Goal: Task Accomplishment & Management: Manage account settings

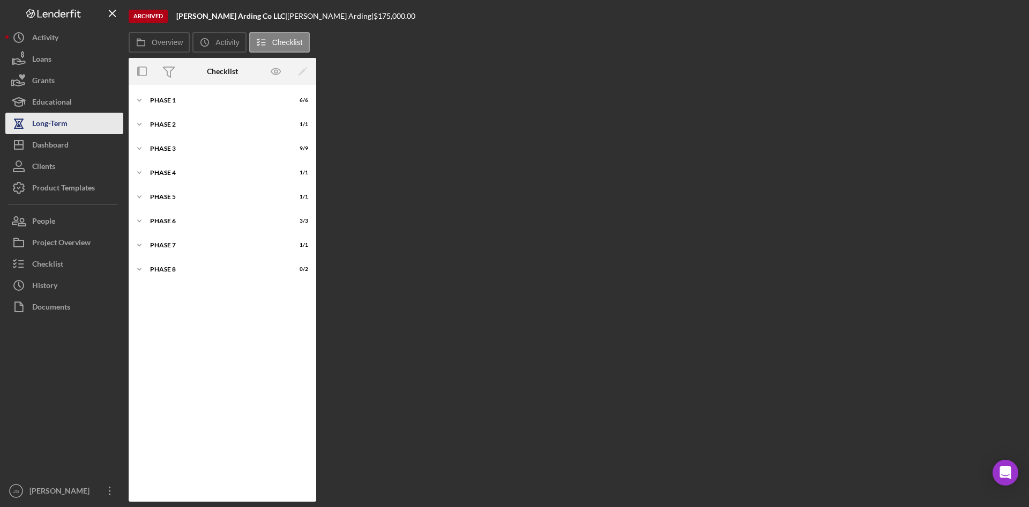
click at [79, 127] on button "Long-Term" at bounding box center [64, 123] width 118 height 21
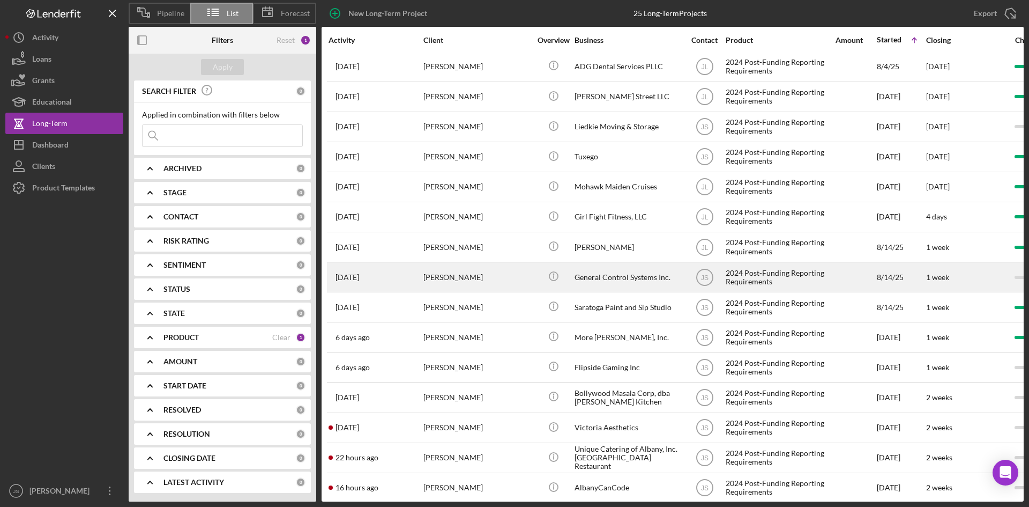
scroll to position [318, 0]
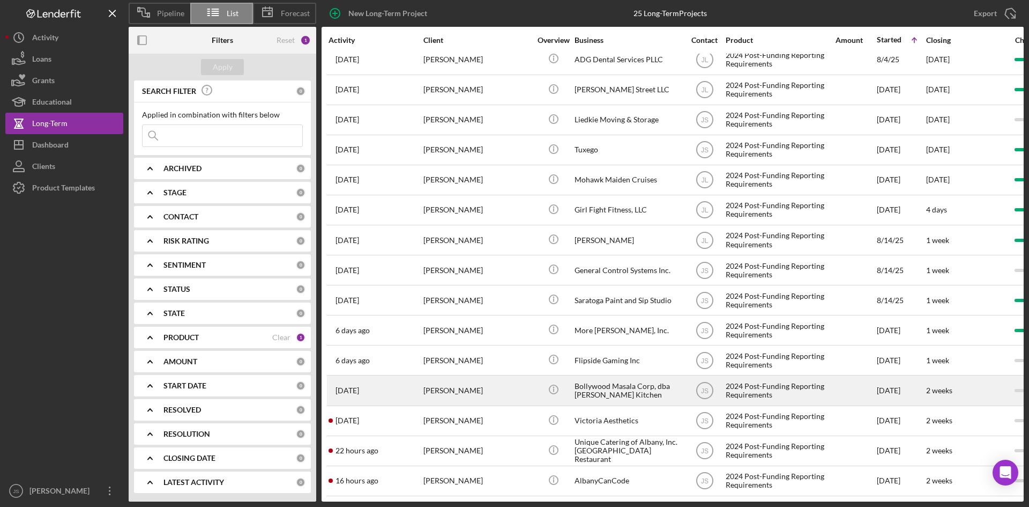
click at [601, 382] on div "Bollywood Masala Corp, dba [PERSON_NAME] Kitchen" at bounding box center [628, 390] width 107 height 28
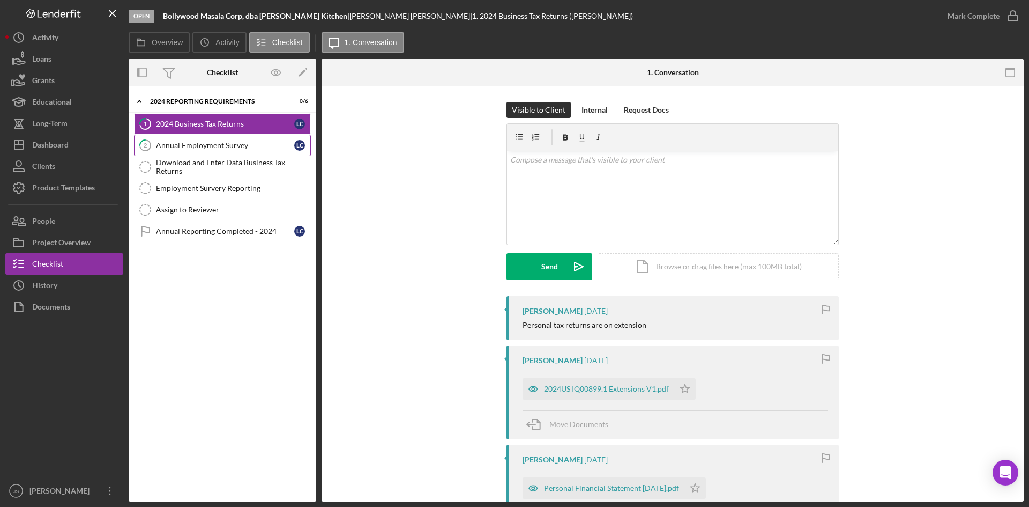
click at [281, 151] on link "2 Annual Employment Survey L C" at bounding box center [222, 145] width 177 height 21
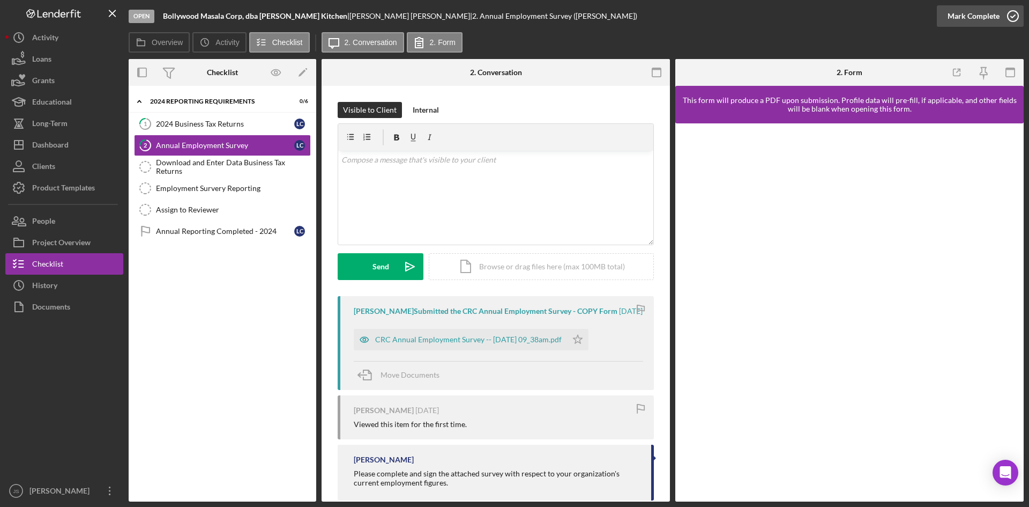
click at [1014, 17] on icon "button" at bounding box center [1013, 16] width 27 height 27
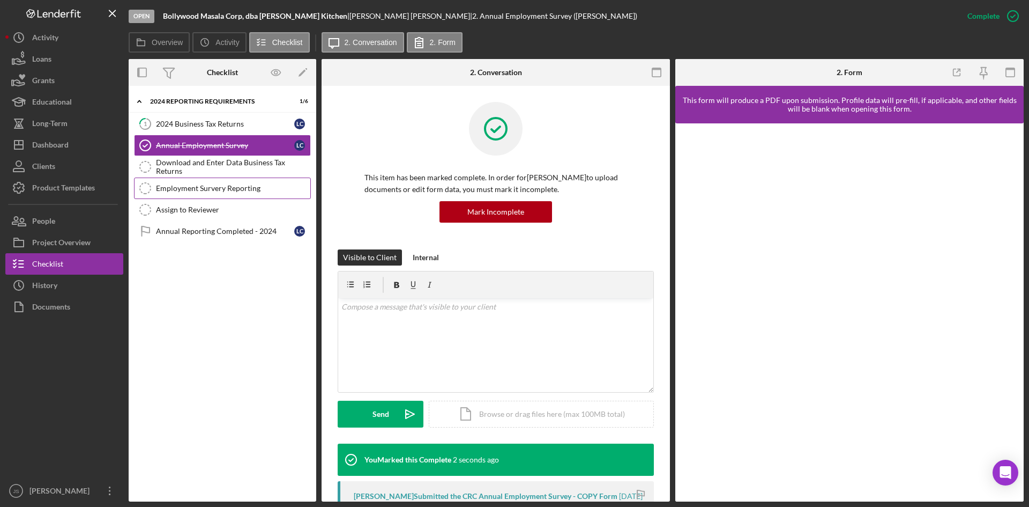
click at [223, 189] on div "Employment Survery Reporting" at bounding box center [233, 188] width 154 height 9
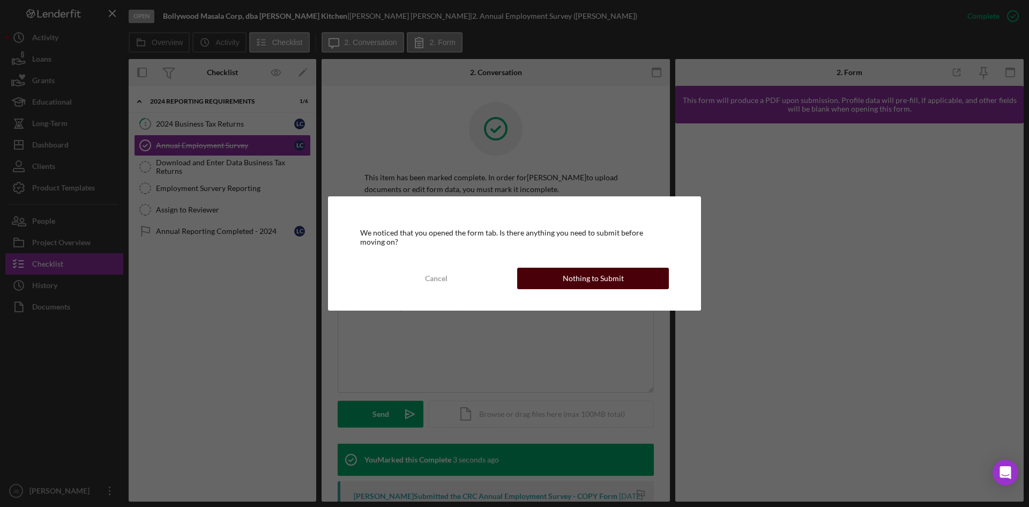
click at [606, 279] on div "Nothing to Submit" at bounding box center [593, 278] width 61 height 21
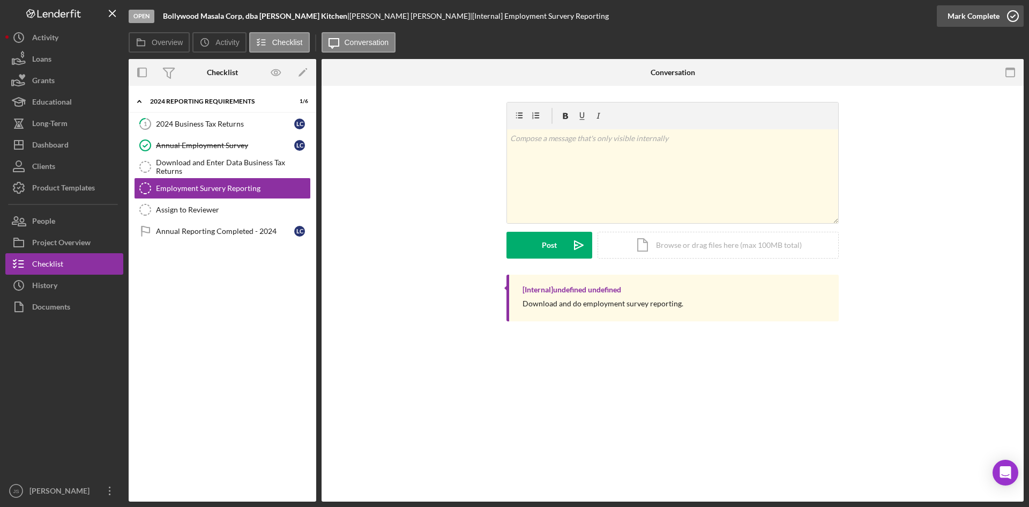
click at [1015, 18] on icon "button" at bounding box center [1013, 16] width 27 height 27
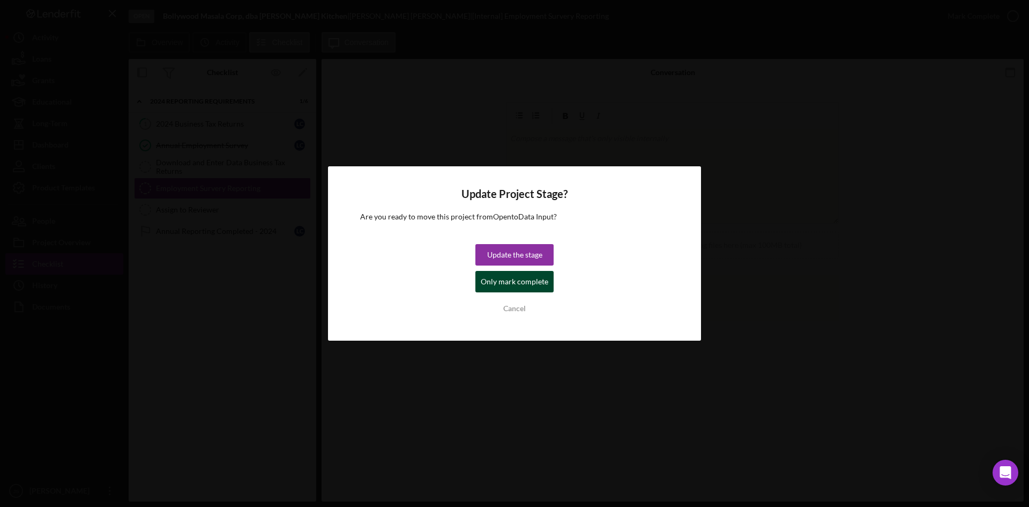
click at [527, 277] on div "Only mark complete" at bounding box center [515, 281] width 68 height 21
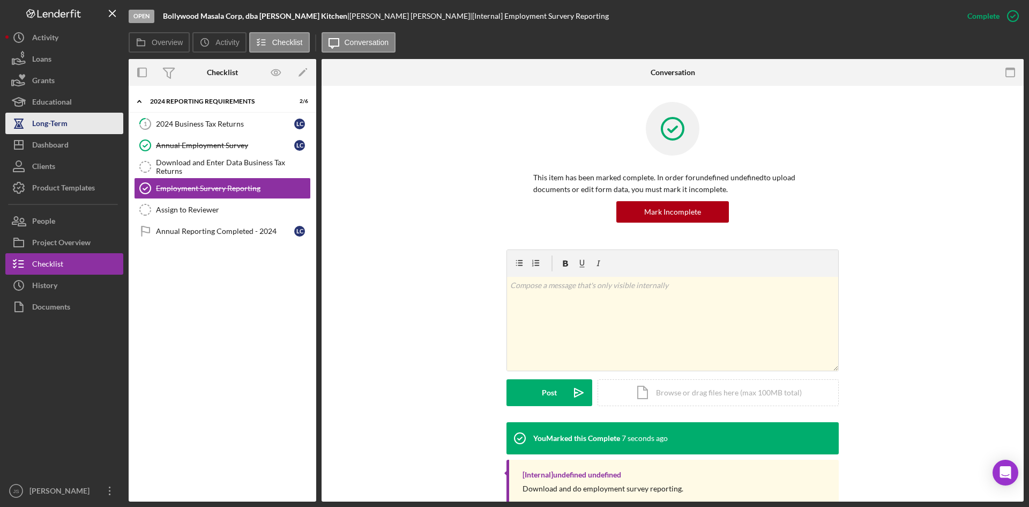
click at [65, 129] on div "Long-Term" at bounding box center [49, 125] width 35 height 24
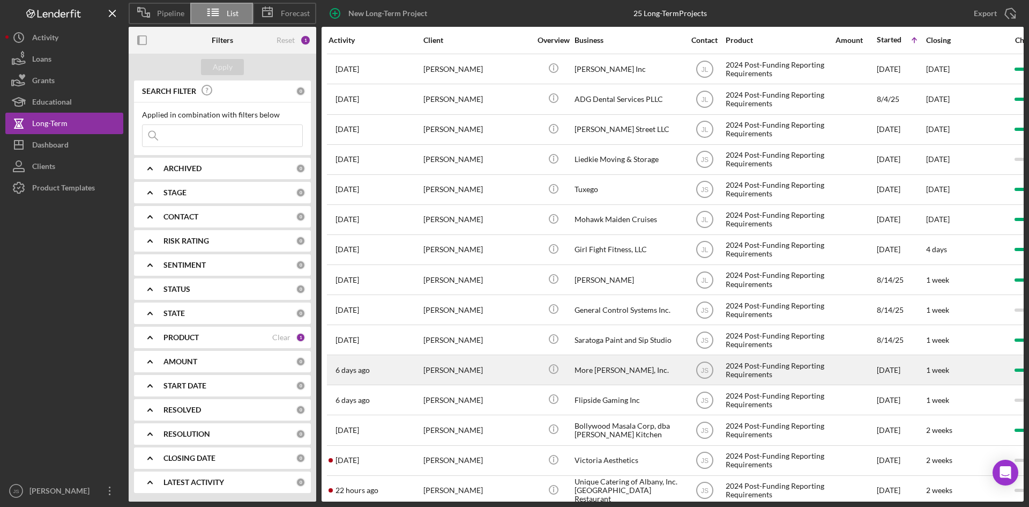
scroll to position [318, 0]
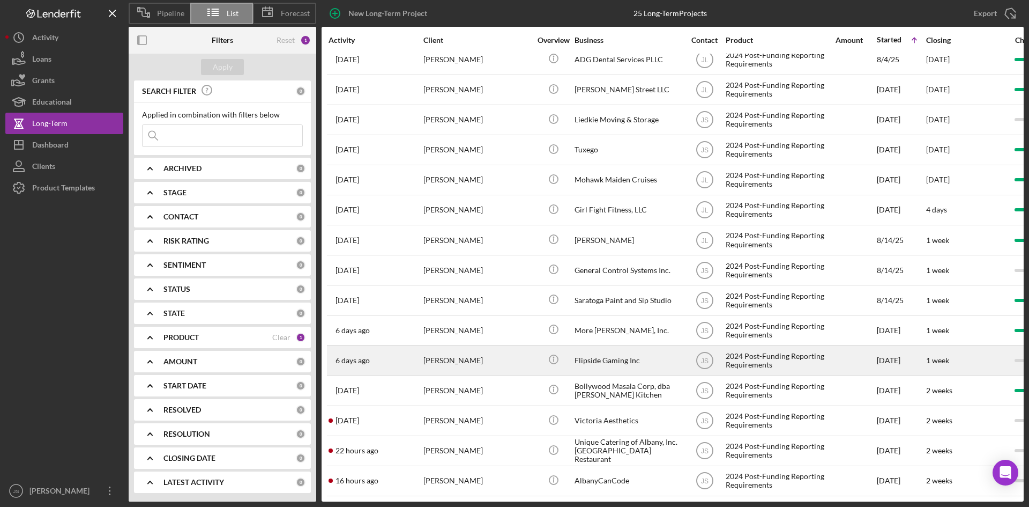
click at [606, 347] on div "Flipside Gaming Inc" at bounding box center [628, 360] width 107 height 28
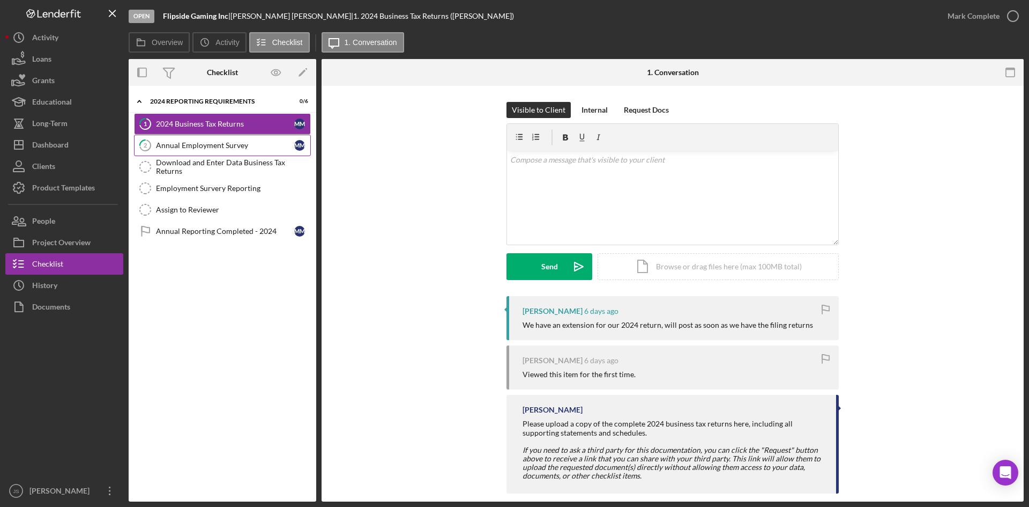
click at [232, 149] on div "Annual Employment Survey" at bounding box center [225, 145] width 138 height 9
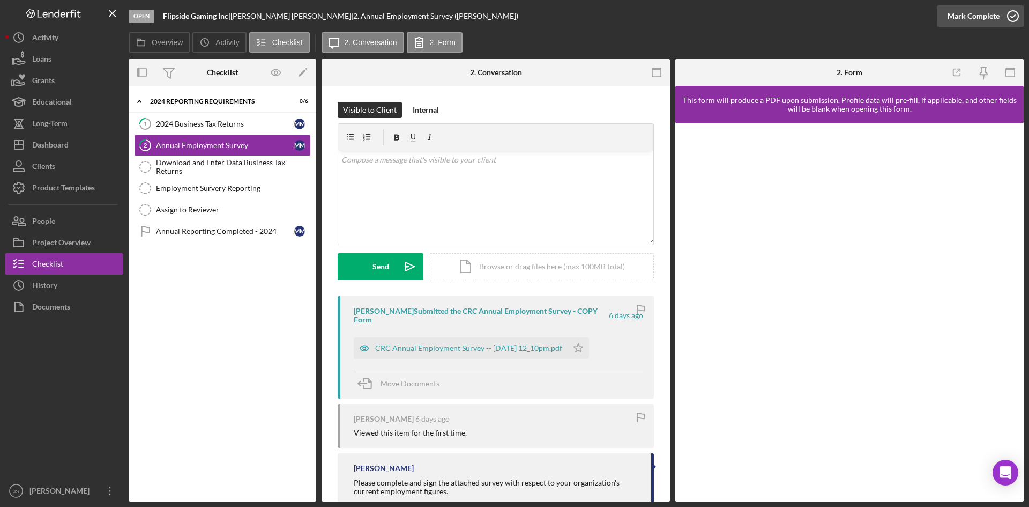
click at [1014, 18] on icon "button" at bounding box center [1013, 16] width 27 height 27
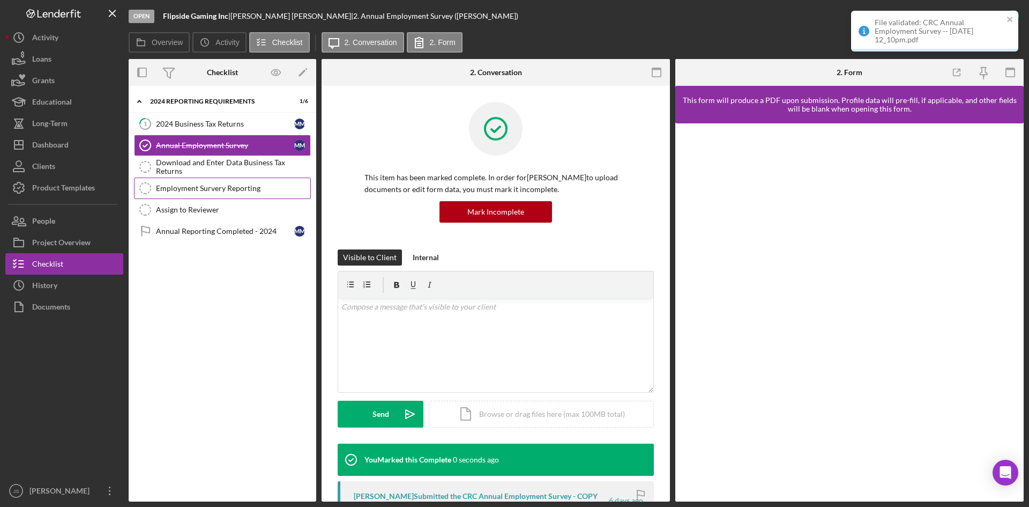
click at [253, 193] on link "Employment Survery Reporting Employment Survery Reporting" at bounding box center [222, 187] width 177 height 21
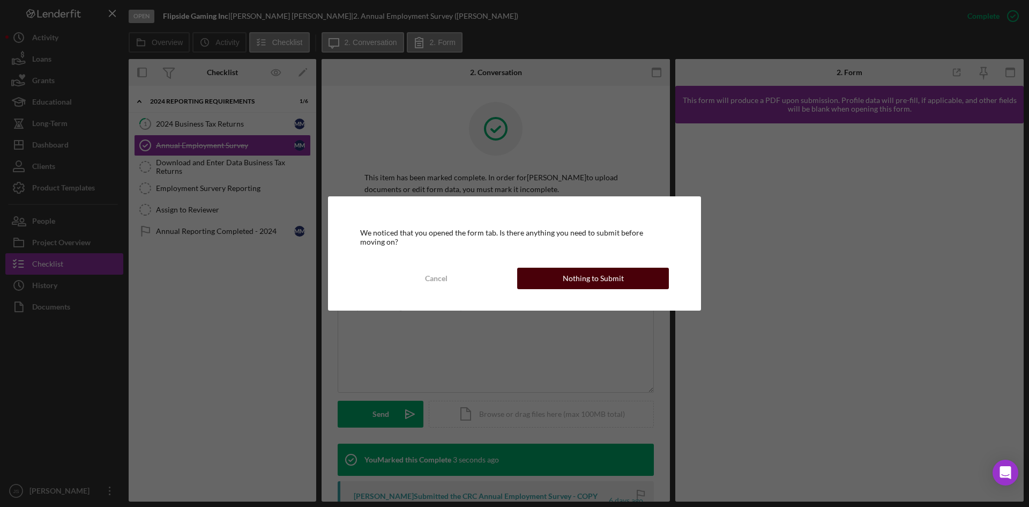
click at [649, 276] on button "Nothing to Submit" at bounding box center [593, 278] width 152 height 21
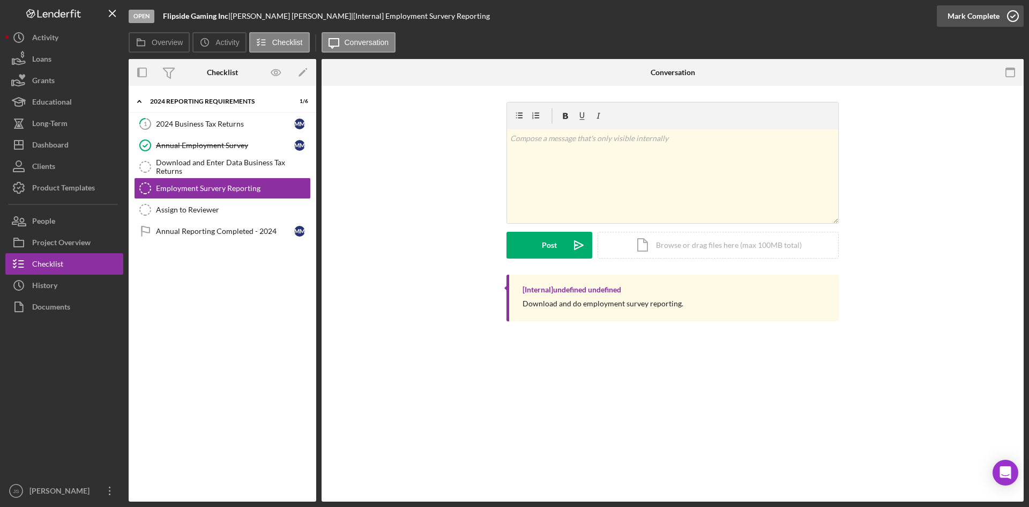
click at [1012, 16] on icon "button" at bounding box center [1013, 16] width 27 height 27
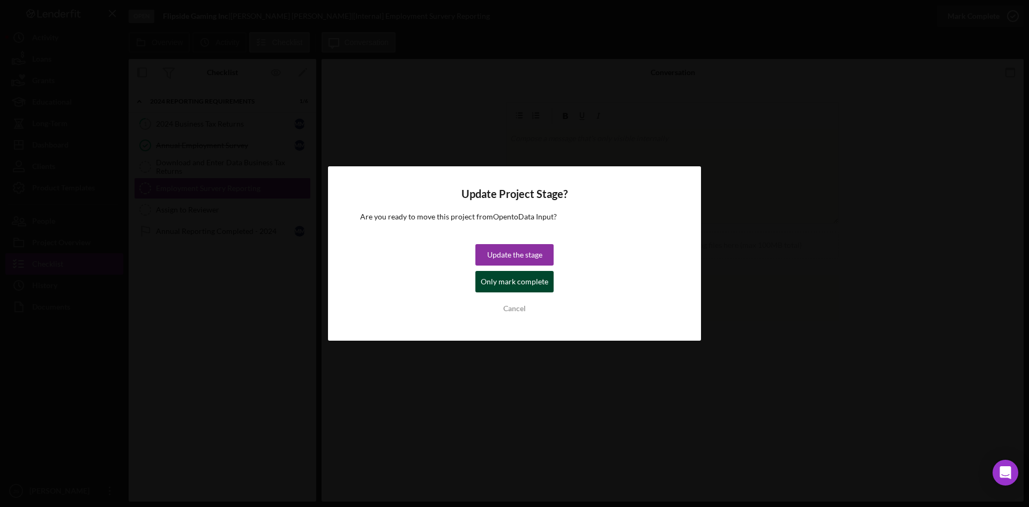
click at [530, 280] on div "Only mark complete" at bounding box center [515, 281] width 68 height 21
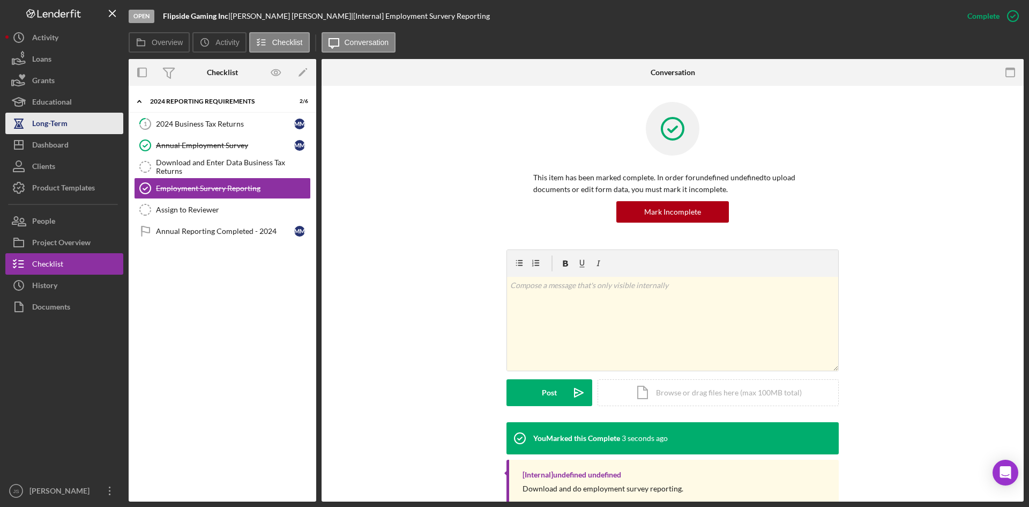
click at [58, 122] on div "Long-Term" at bounding box center [49, 125] width 35 height 24
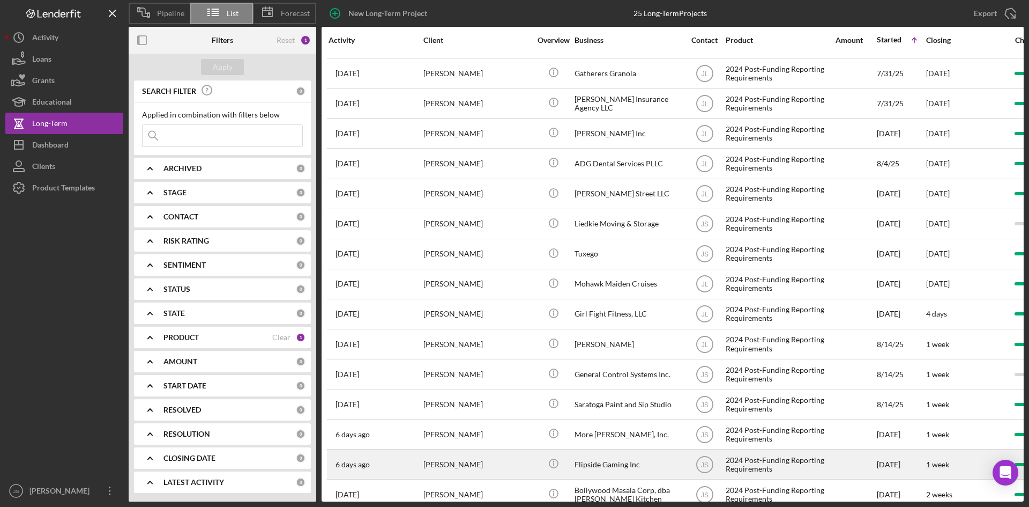
scroll to position [318, 0]
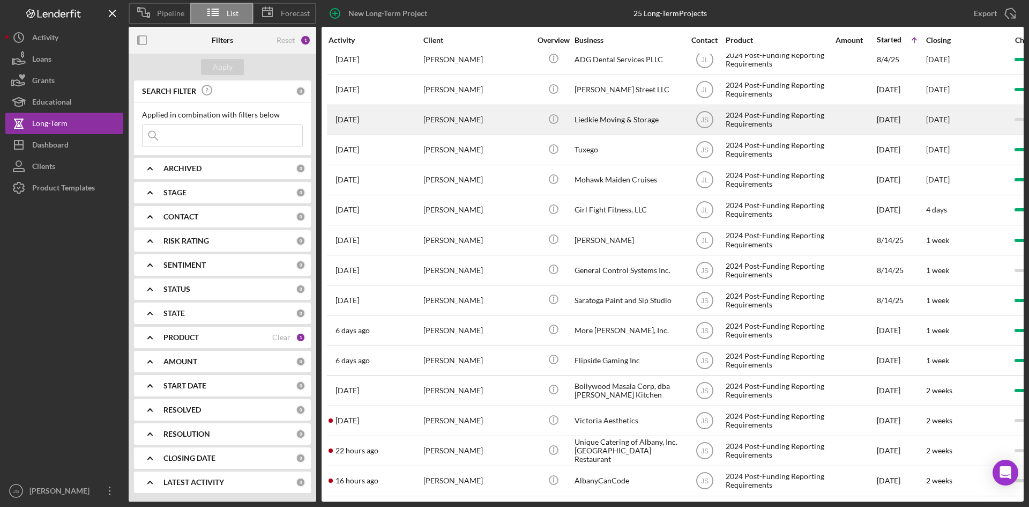
click at [629, 112] on div "Liedkie Moving & Storage" at bounding box center [628, 120] width 107 height 28
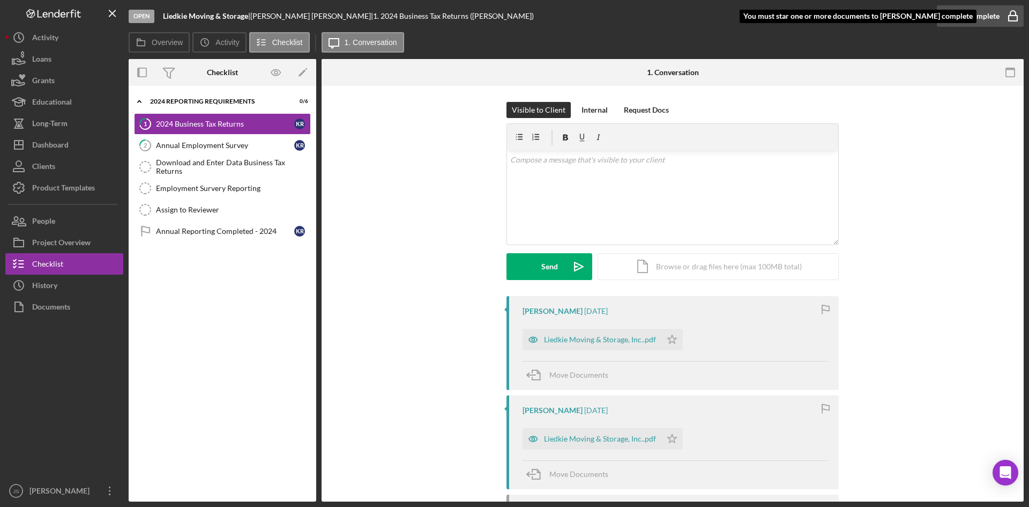
click at [981, 16] on div "Mark Complete" at bounding box center [974, 15] width 52 height 21
click at [221, 121] on div "2024 Business Tax Returns" at bounding box center [225, 124] width 138 height 9
click at [577, 339] on div "Liedkie Moving & Storage, Inc..pdf" at bounding box center [600, 339] width 112 height 9
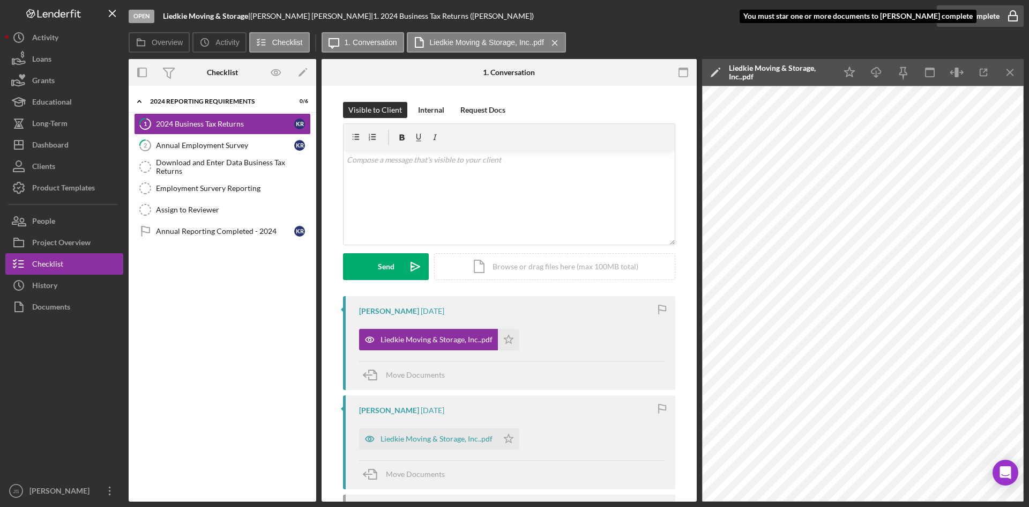
click at [1014, 13] on icon "button" at bounding box center [1013, 16] width 27 height 27
click at [221, 143] on div "Annual Employment Survey" at bounding box center [225, 145] width 138 height 9
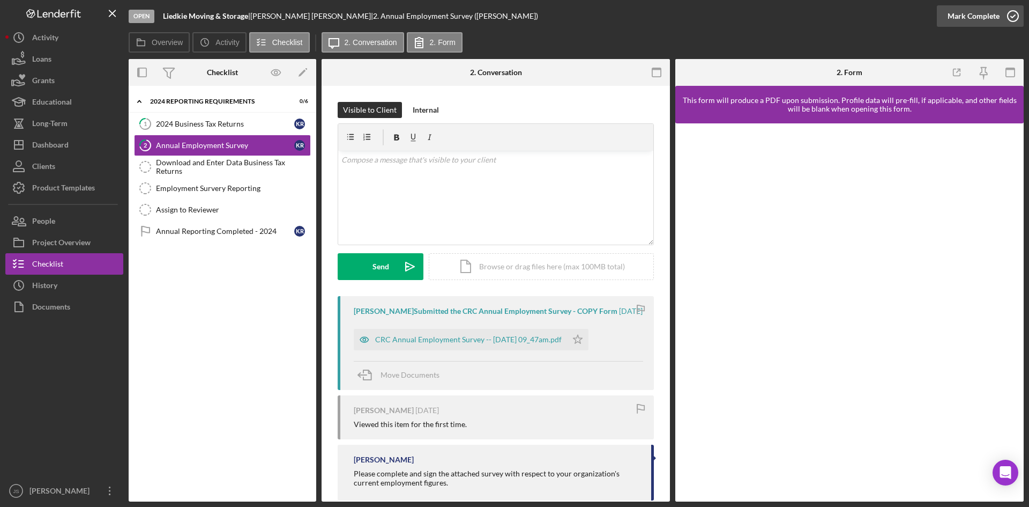
click at [1010, 16] on icon "button" at bounding box center [1013, 16] width 27 height 27
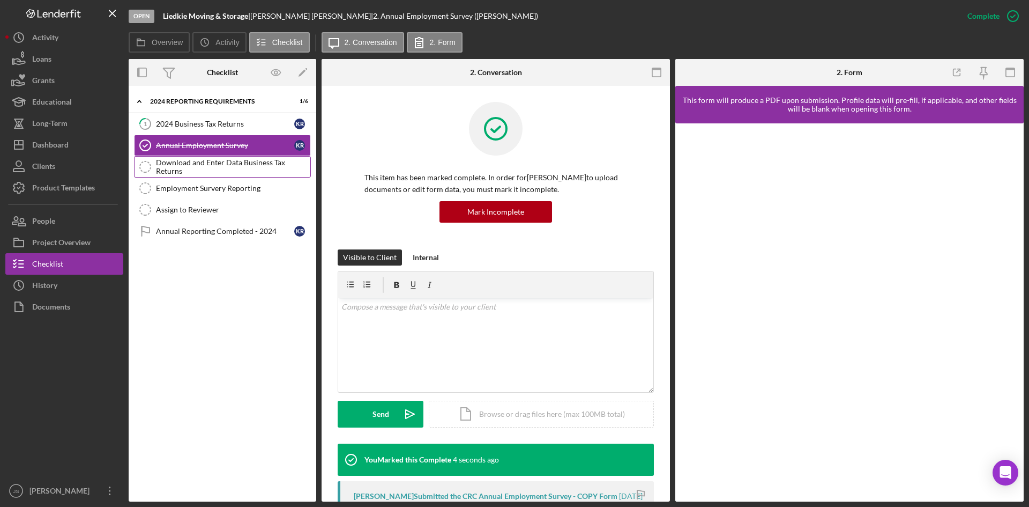
click at [201, 166] on div "Download and Enter Data Business Tax Returns" at bounding box center [233, 166] width 154 height 17
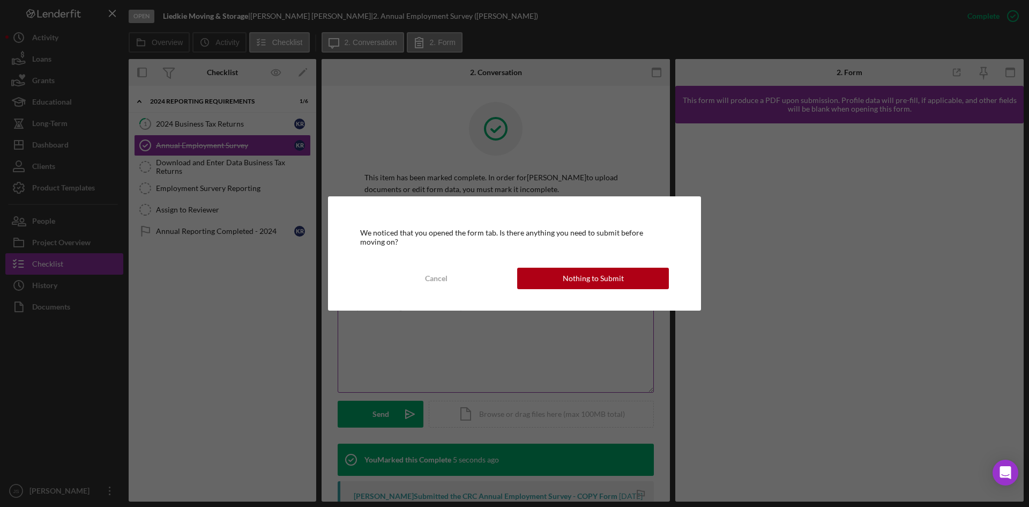
click at [602, 282] on div "Nothing to Submit" at bounding box center [593, 278] width 61 height 21
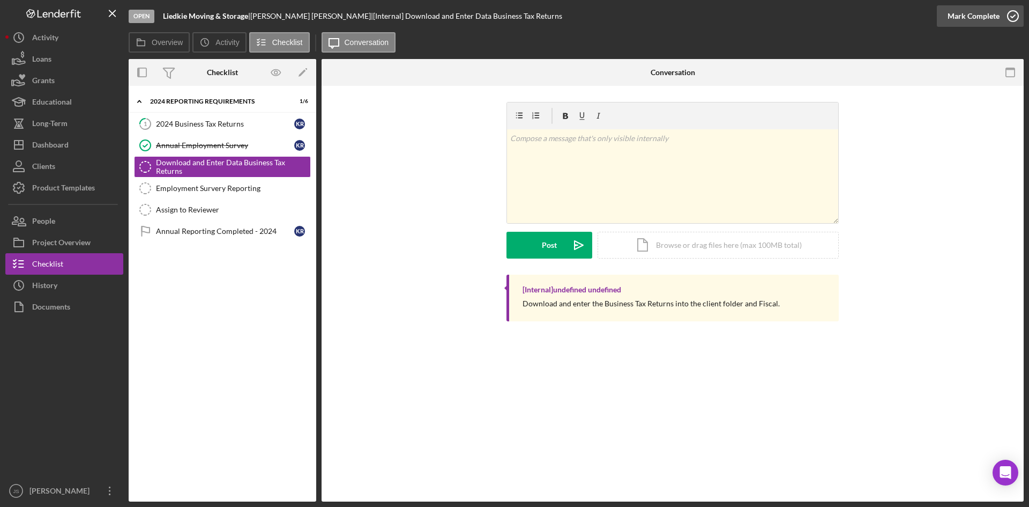
click at [1014, 14] on icon "button" at bounding box center [1013, 16] width 27 height 27
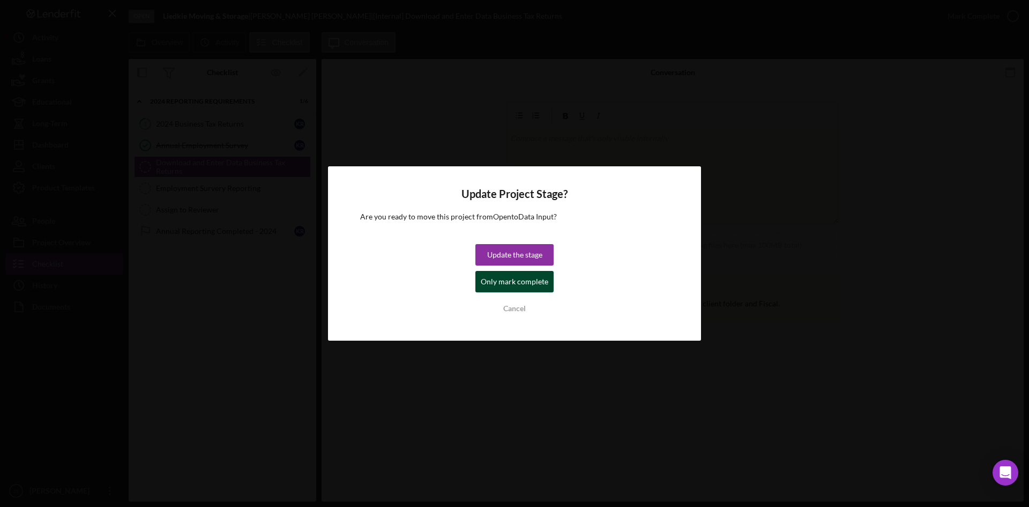
click at [516, 284] on div "Only mark complete" at bounding box center [515, 281] width 68 height 21
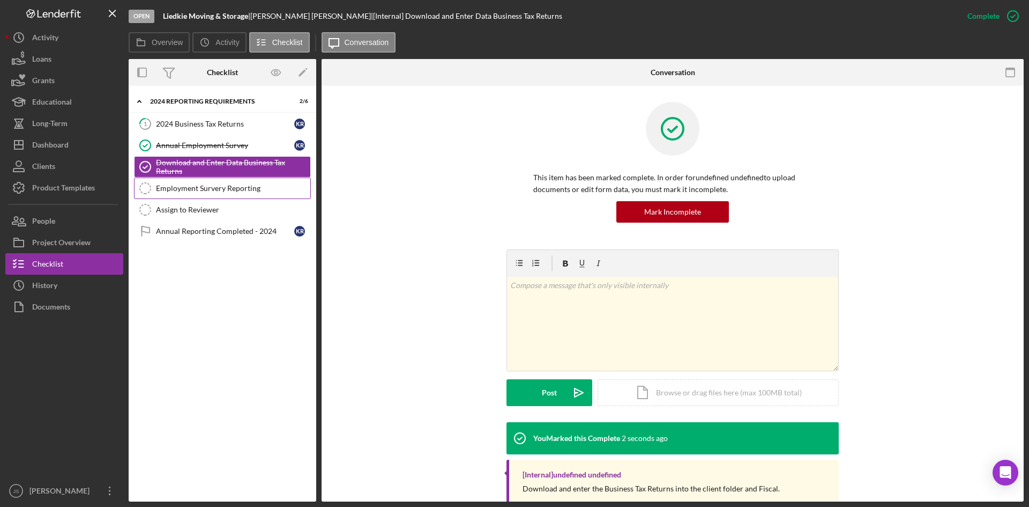
click at [216, 188] on div "Employment Survery Reporting" at bounding box center [233, 188] width 154 height 9
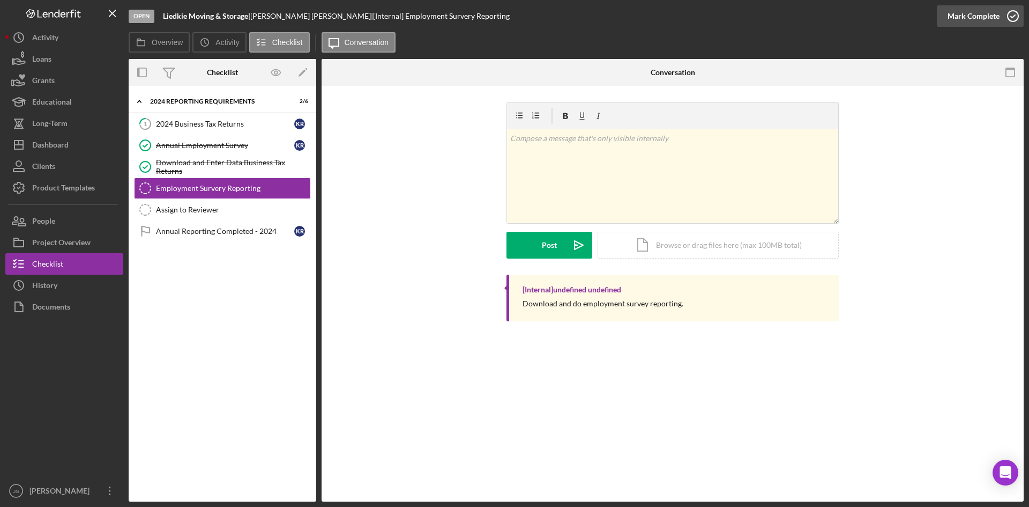
click at [1012, 12] on icon "button" at bounding box center [1013, 16] width 27 height 27
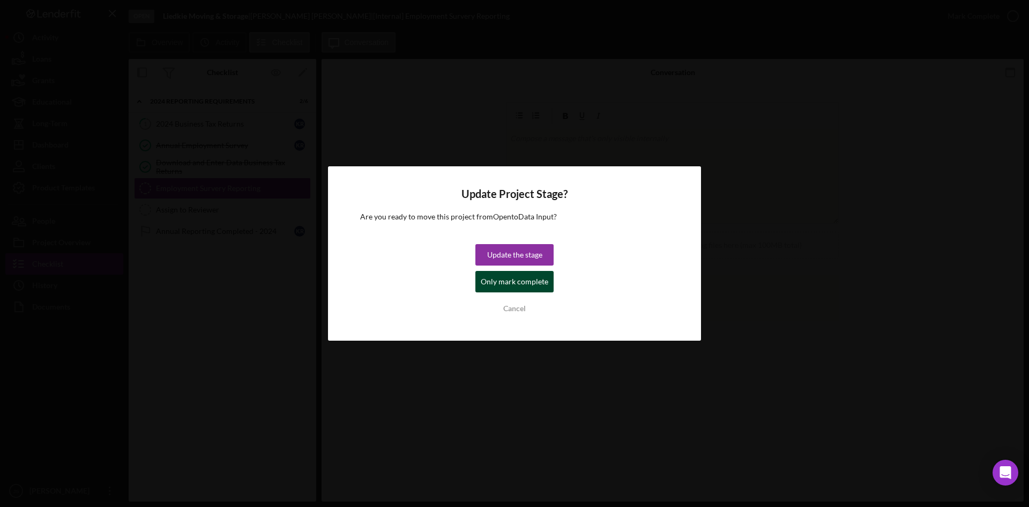
click at [535, 283] on div "Only mark complete" at bounding box center [515, 281] width 68 height 21
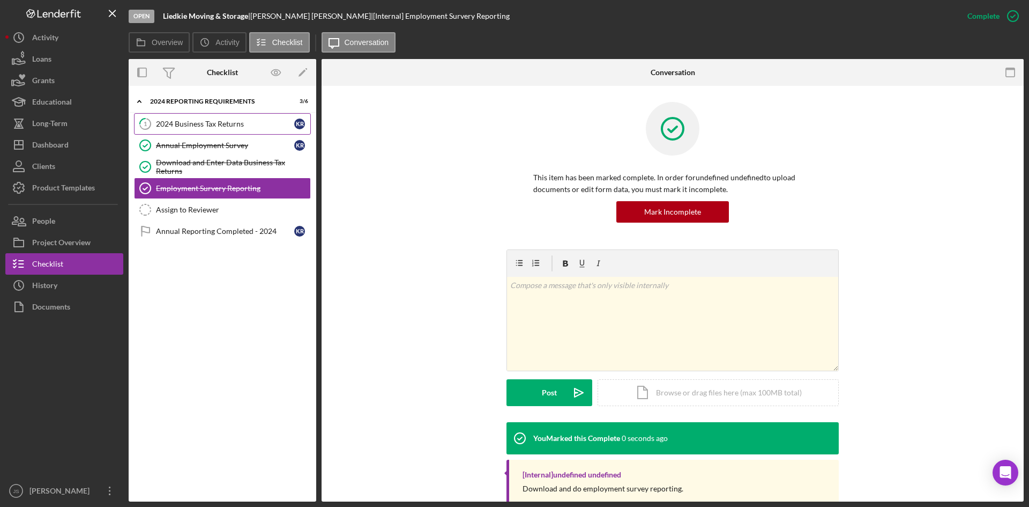
click at [196, 128] on div "2024 Business Tax Returns" at bounding box center [225, 124] width 138 height 9
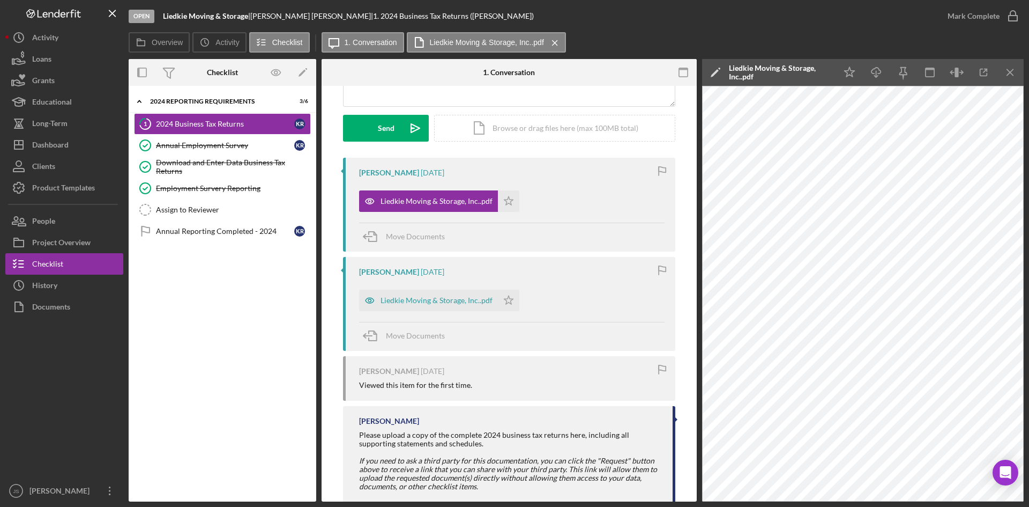
scroll to position [162, 0]
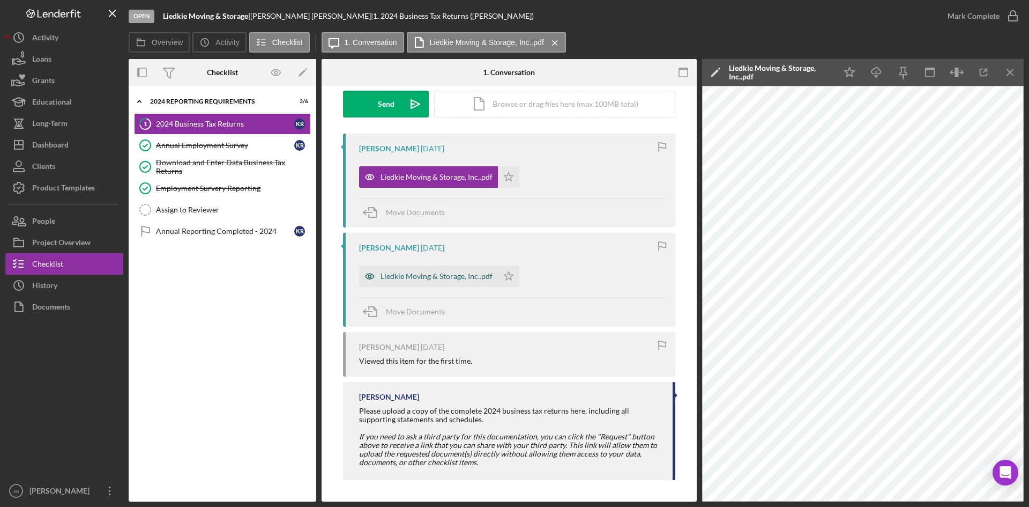
click at [442, 275] on div "Liedkie Moving & Storage, Inc..pdf" at bounding box center [437, 276] width 112 height 9
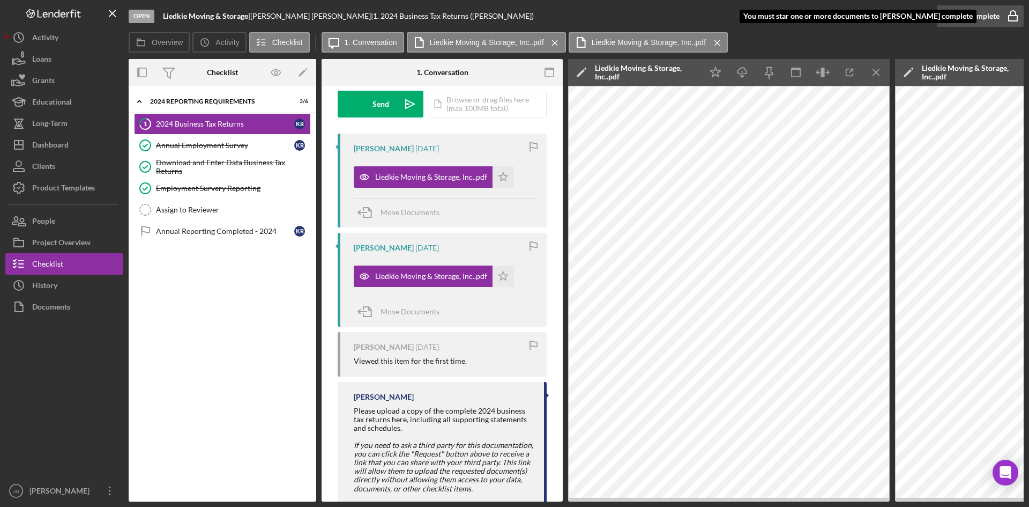
click at [1013, 16] on rect "button" at bounding box center [1013, 18] width 9 height 5
click at [495, 179] on icon "Icon/Star" at bounding box center [503, 176] width 21 height 21
click at [1011, 16] on icon "button" at bounding box center [1013, 16] width 27 height 27
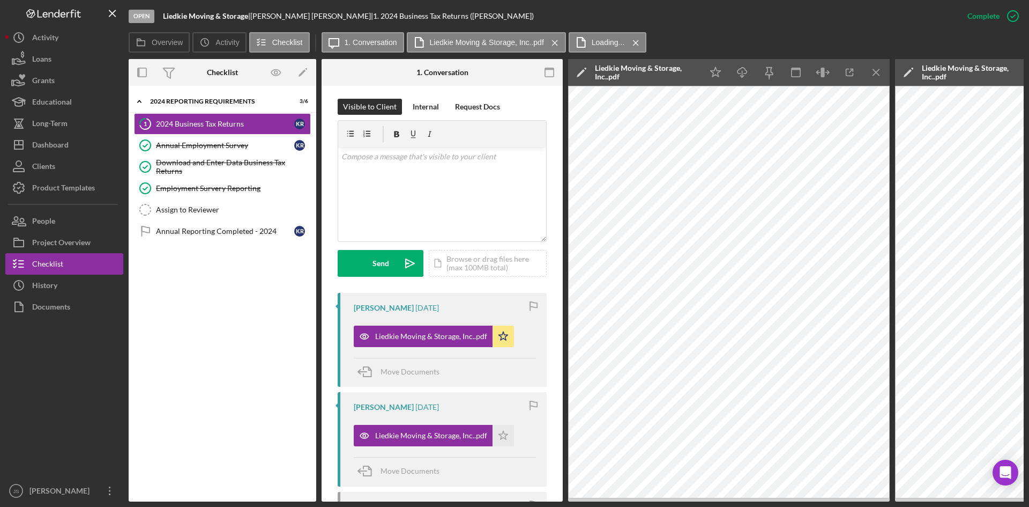
scroll to position [322, 0]
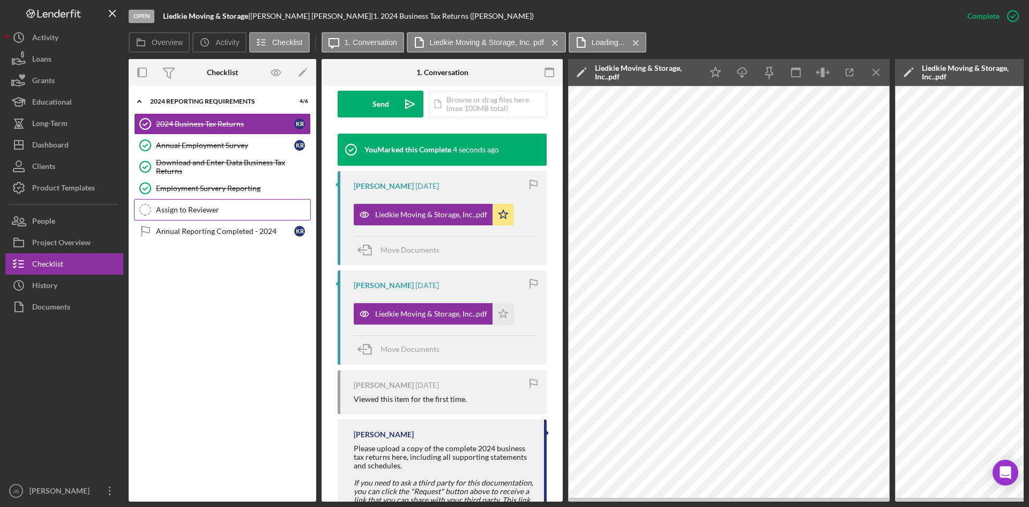
click at [232, 211] on div "Assign to Reviewer" at bounding box center [233, 209] width 154 height 9
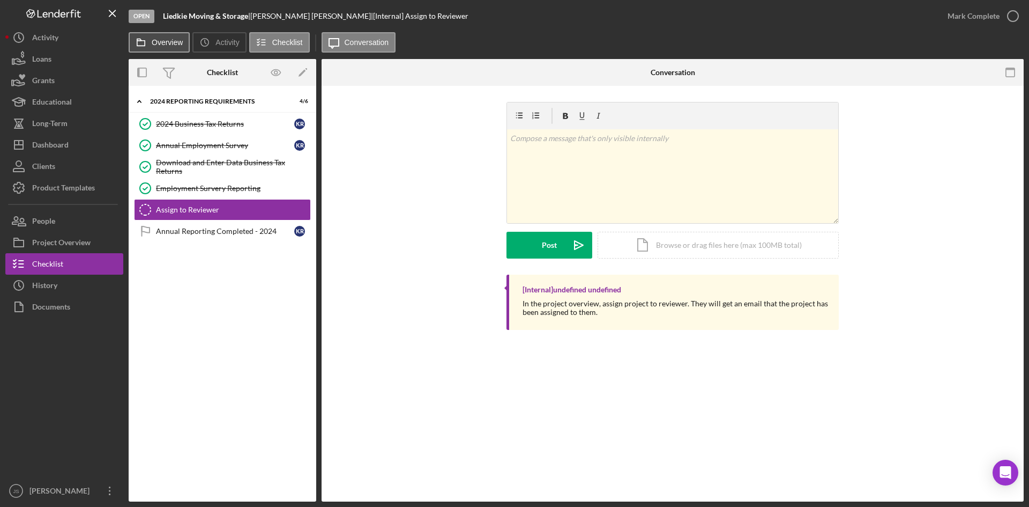
click at [174, 43] on label "Overview" at bounding box center [167, 42] width 31 height 9
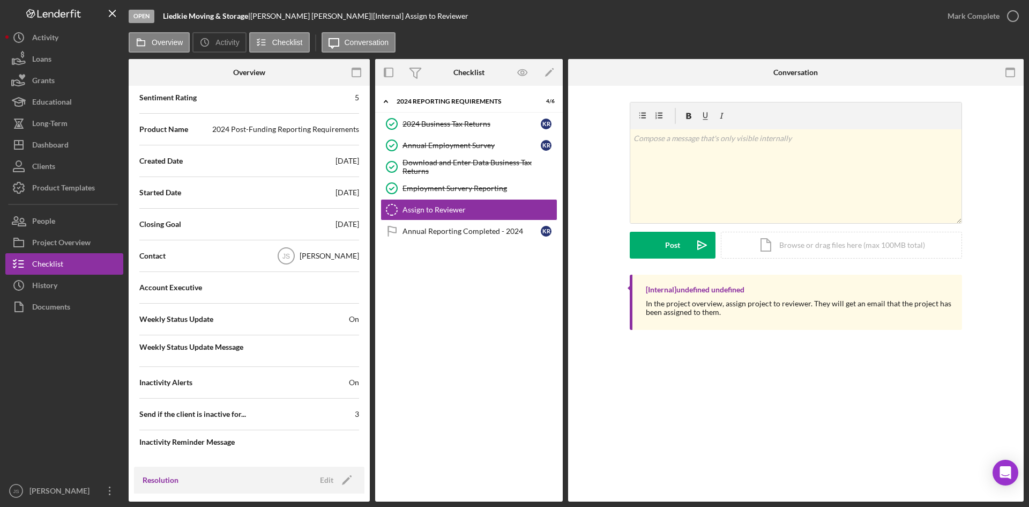
scroll to position [214, 0]
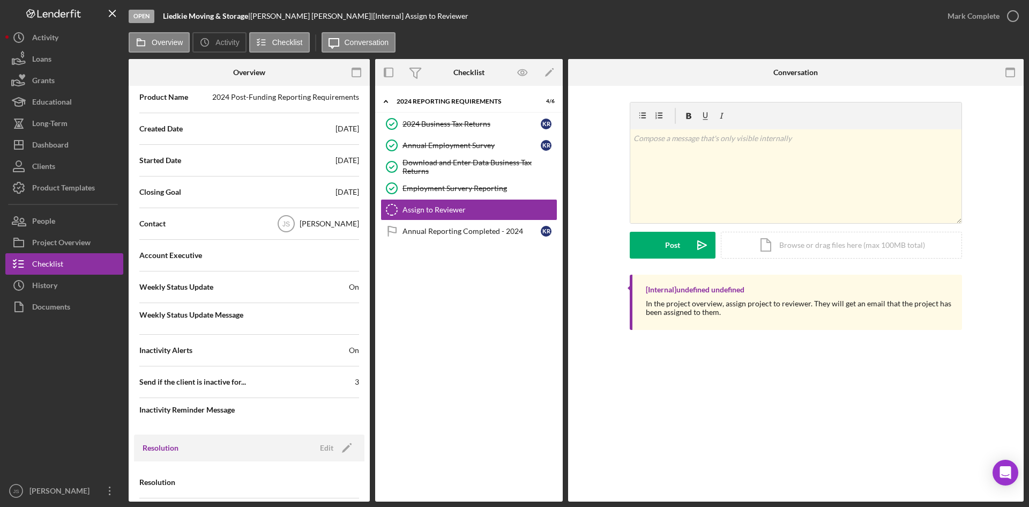
click at [350, 287] on span "On" at bounding box center [354, 286] width 10 height 11
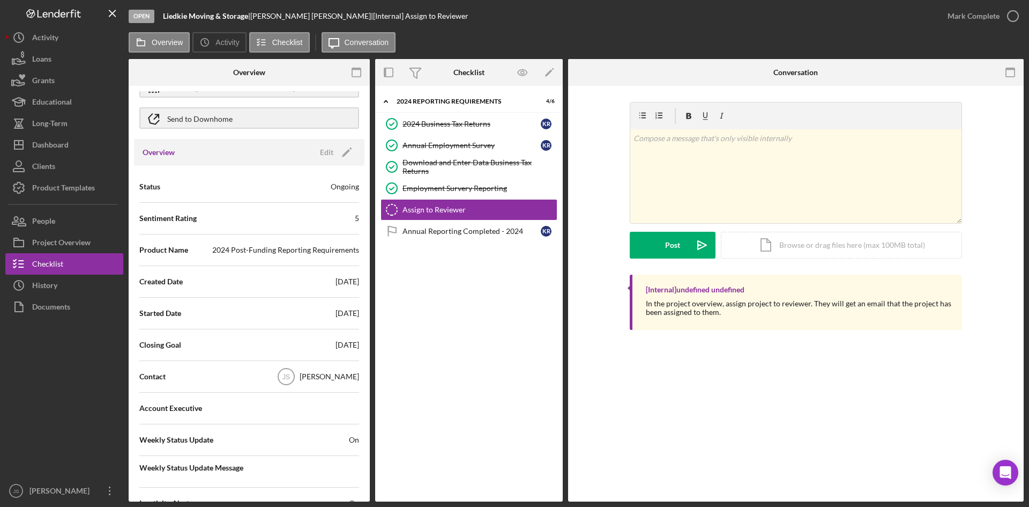
scroll to position [0, 0]
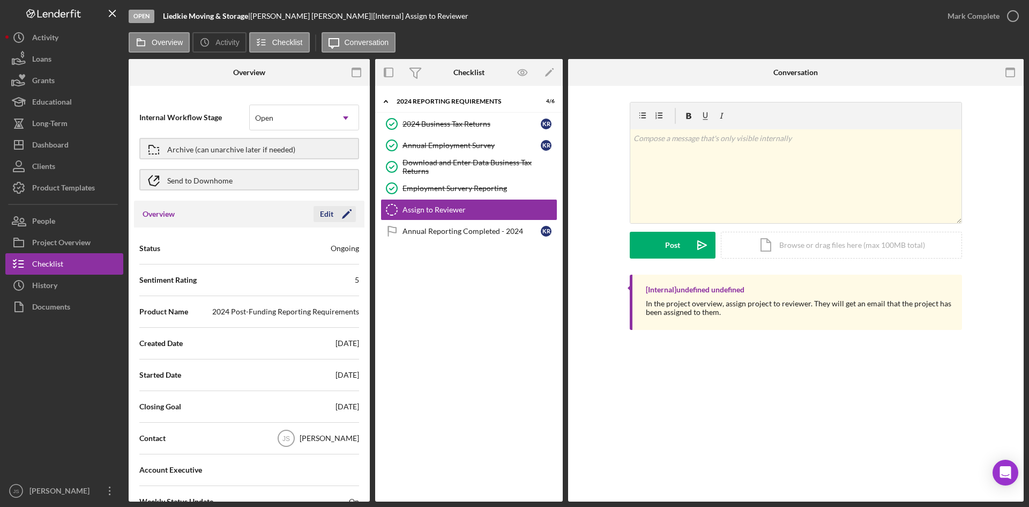
click at [324, 212] on div "Edit" at bounding box center [326, 214] width 13 height 16
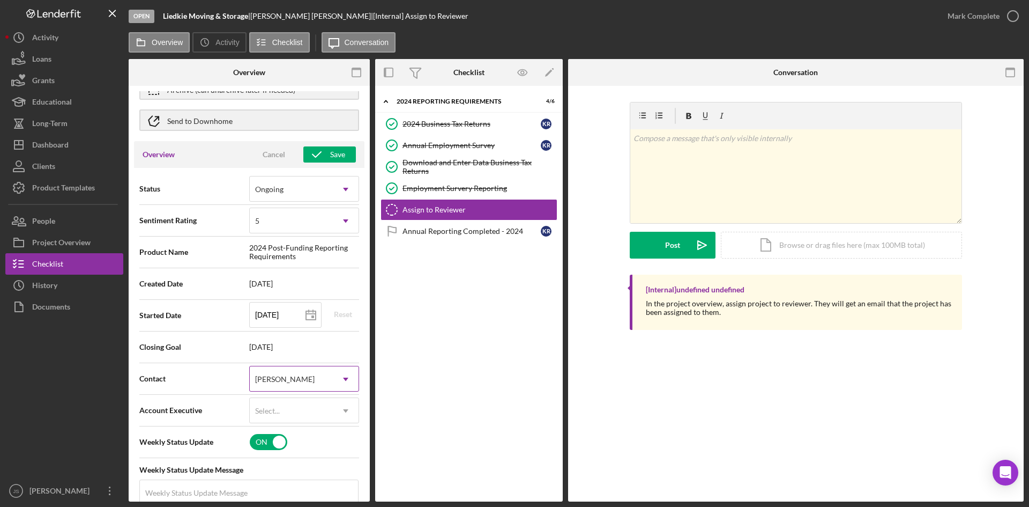
scroll to position [214, 0]
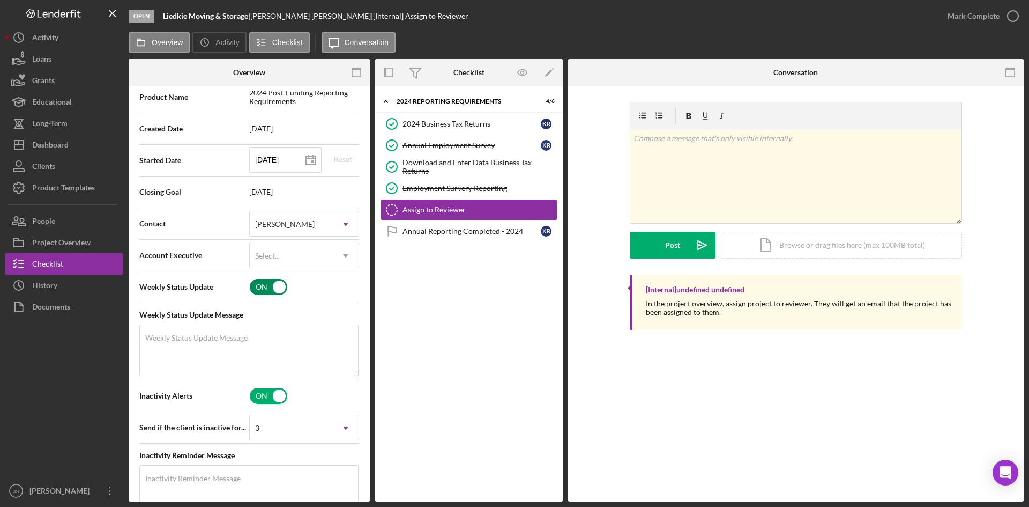
click at [260, 294] on input "checkbox" at bounding box center [269, 287] width 38 height 16
checkbox input "false"
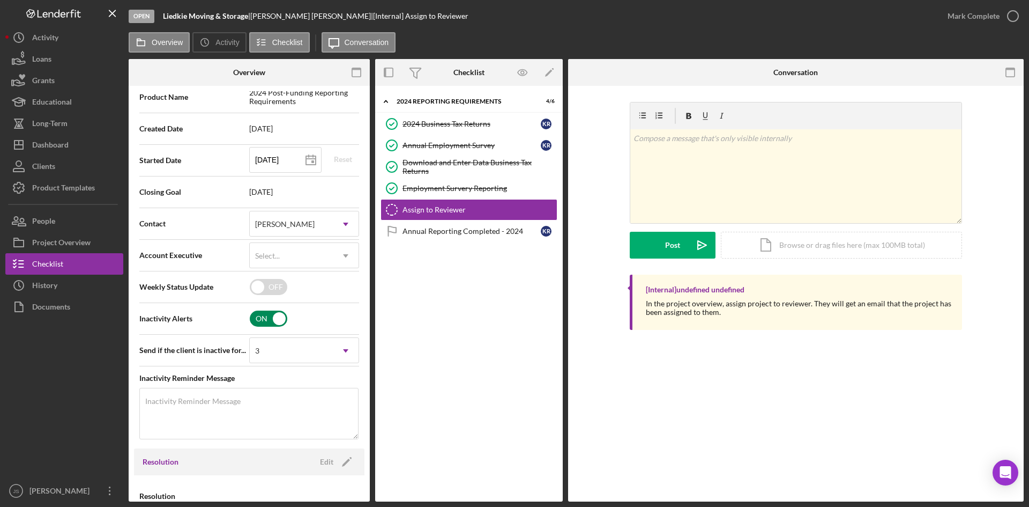
click at [257, 324] on input "checkbox" at bounding box center [269, 318] width 38 height 16
checkbox input "false"
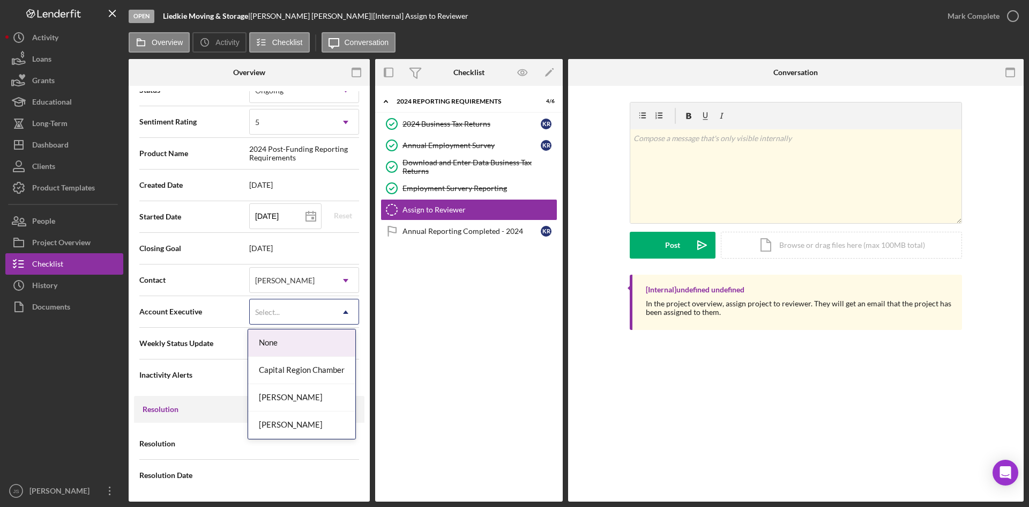
click at [295, 306] on div "Select..." at bounding box center [291, 312] width 83 height 25
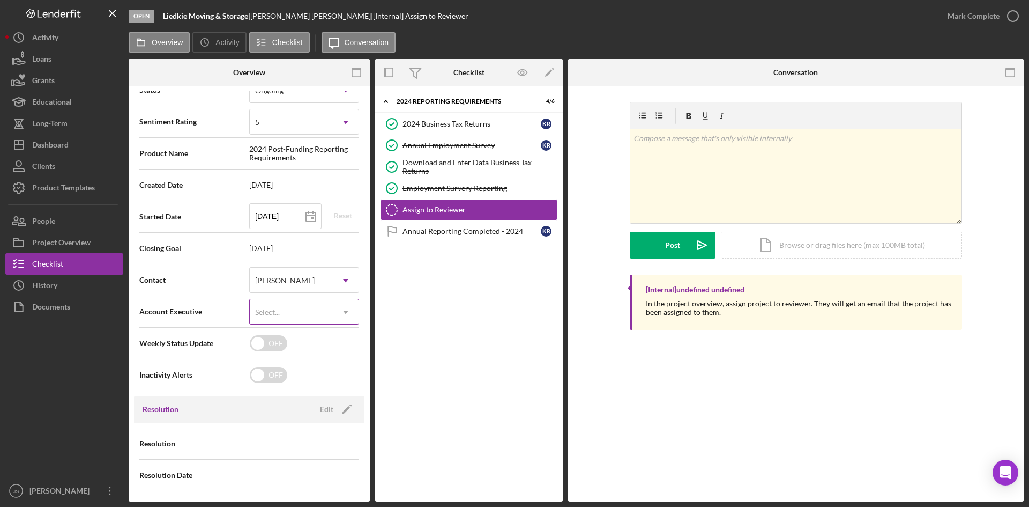
click at [295, 306] on div "Select..." at bounding box center [291, 312] width 83 height 25
click at [338, 284] on icon "Icon/Dropdown Arrow" at bounding box center [346, 281] width 26 height 26
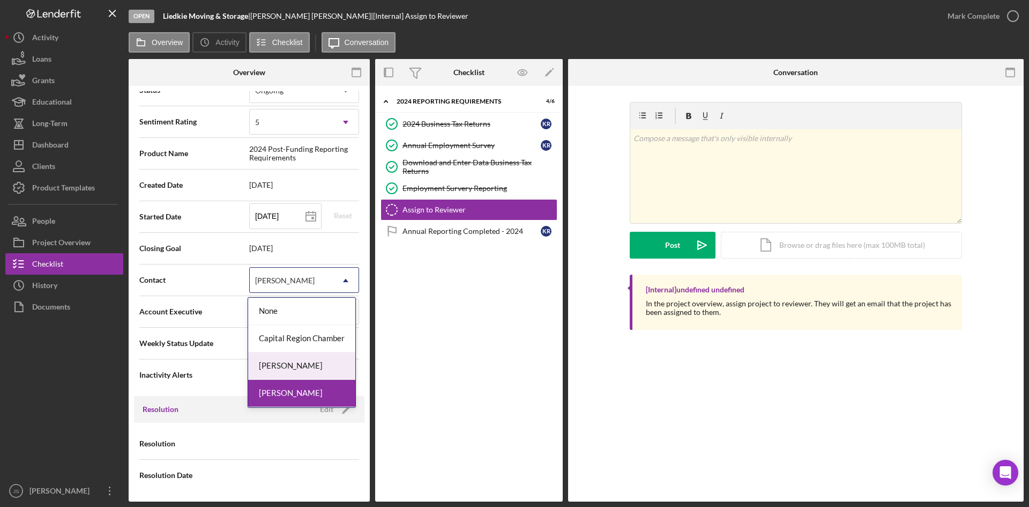
click at [322, 362] on div "[PERSON_NAME]" at bounding box center [301, 365] width 107 height 27
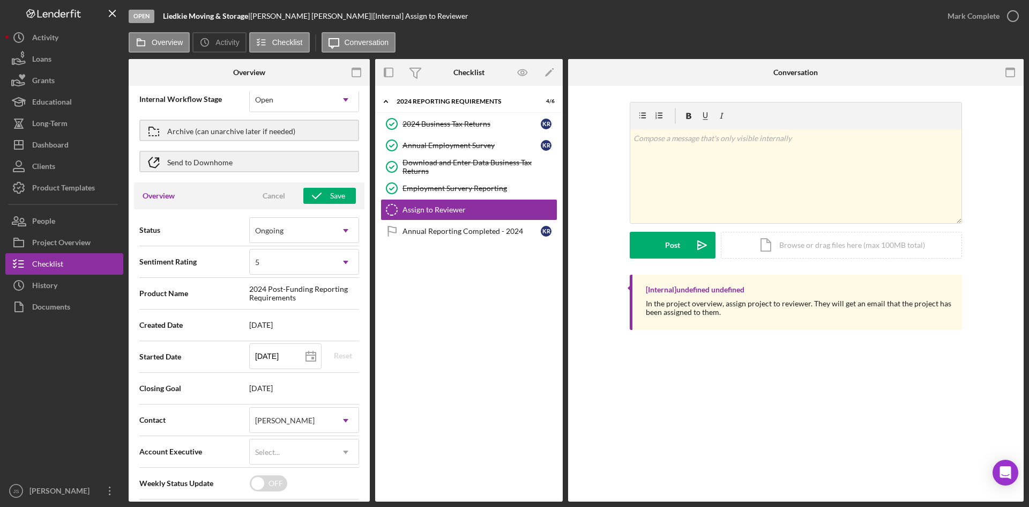
scroll to position [0, 0]
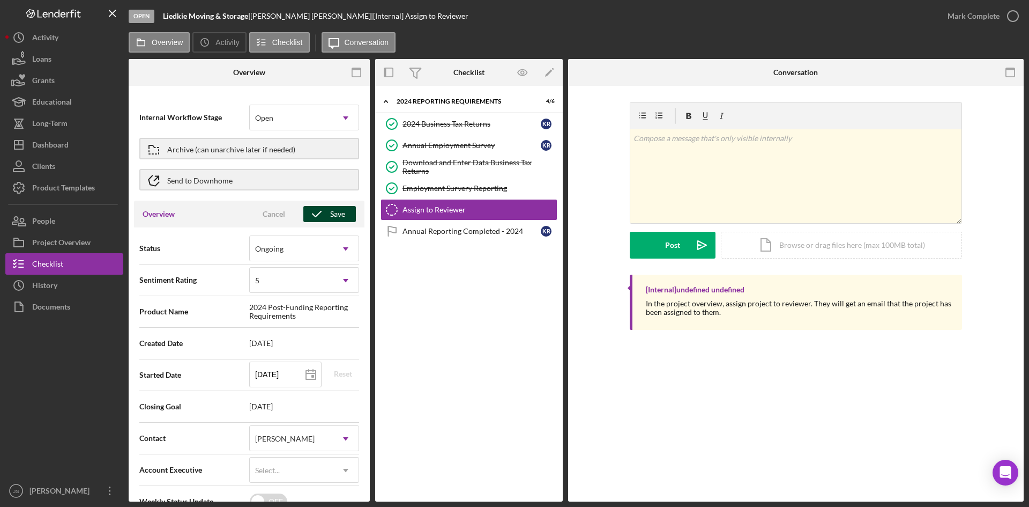
click at [312, 215] on icon "button" at bounding box center [316, 214] width 27 height 27
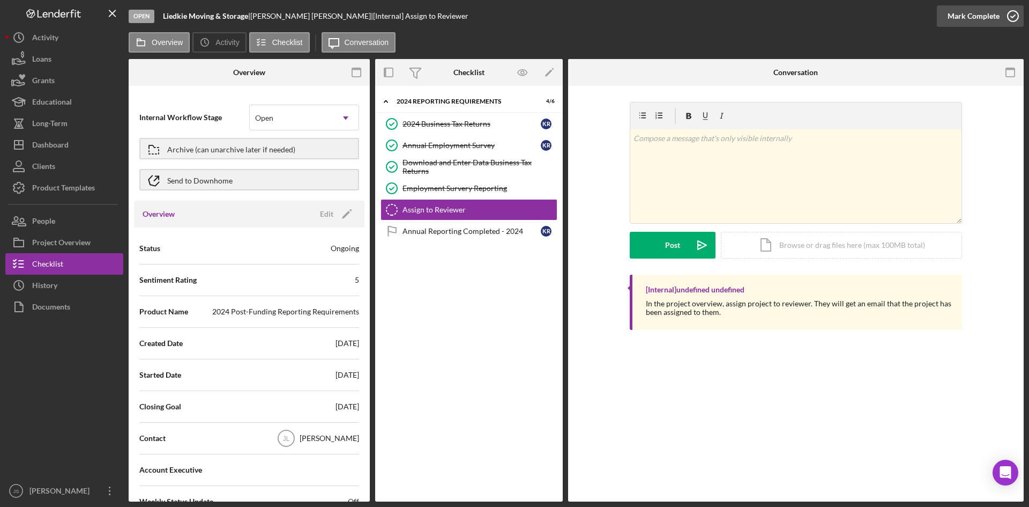
click at [1013, 17] on icon "button" at bounding box center [1013, 16] width 27 height 27
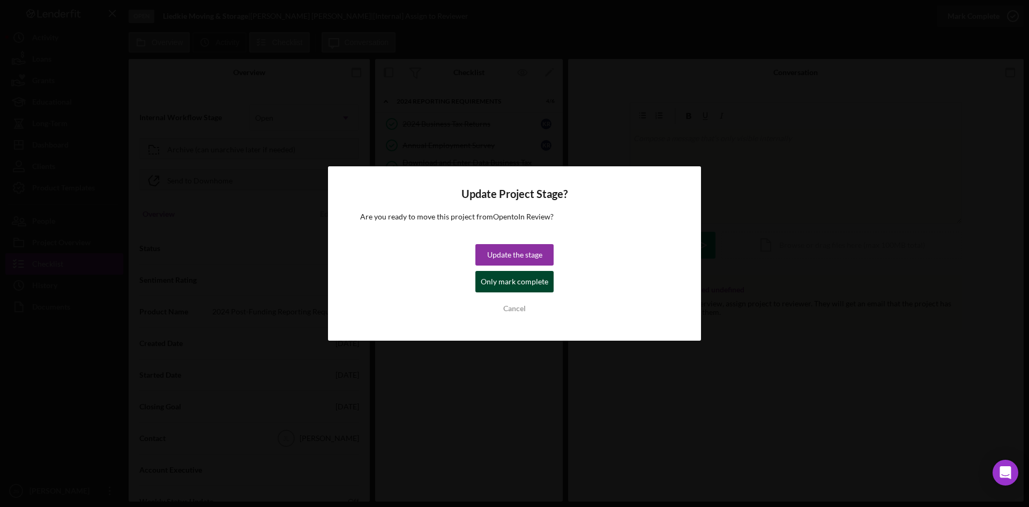
click at [535, 286] on div "Only mark complete" at bounding box center [515, 281] width 68 height 21
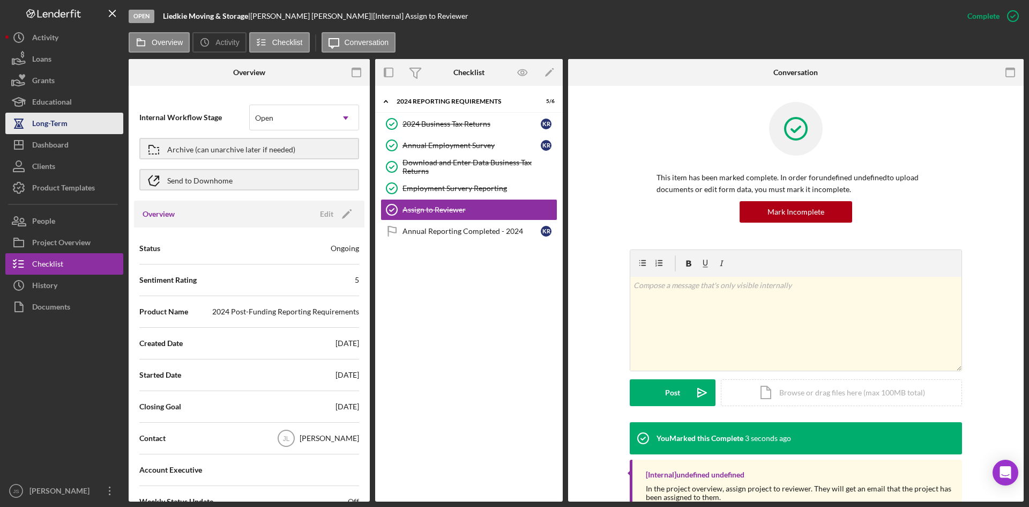
click at [72, 128] on button "Long-Term" at bounding box center [64, 123] width 118 height 21
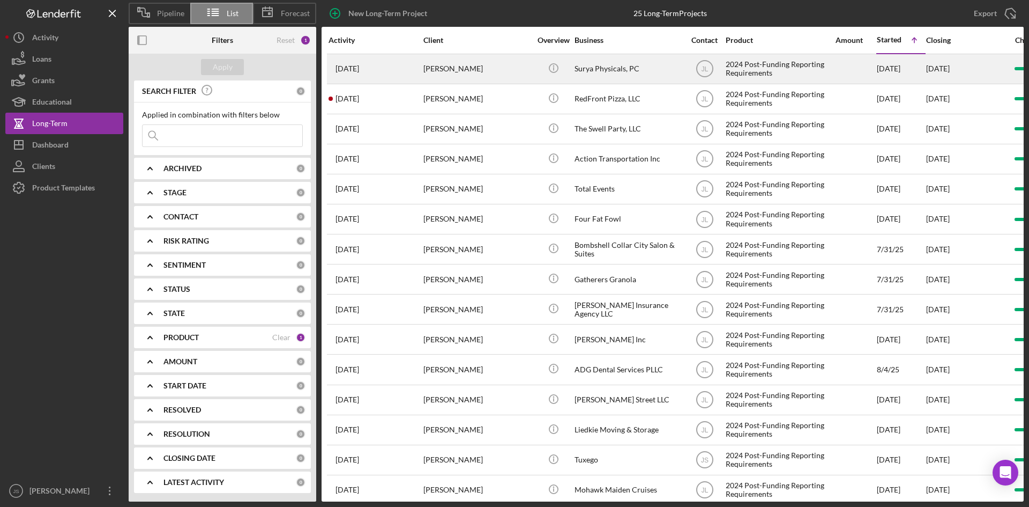
click at [589, 70] on div "Surya Physicals, PC" at bounding box center [628, 69] width 107 height 28
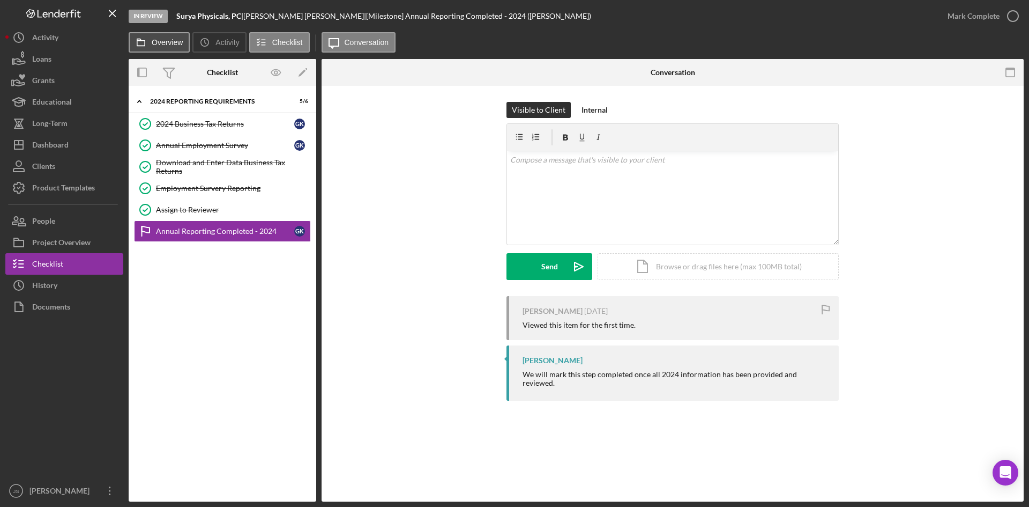
click at [172, 45] on label "Overview" at bounding box center [167, 42] width 31 height 9
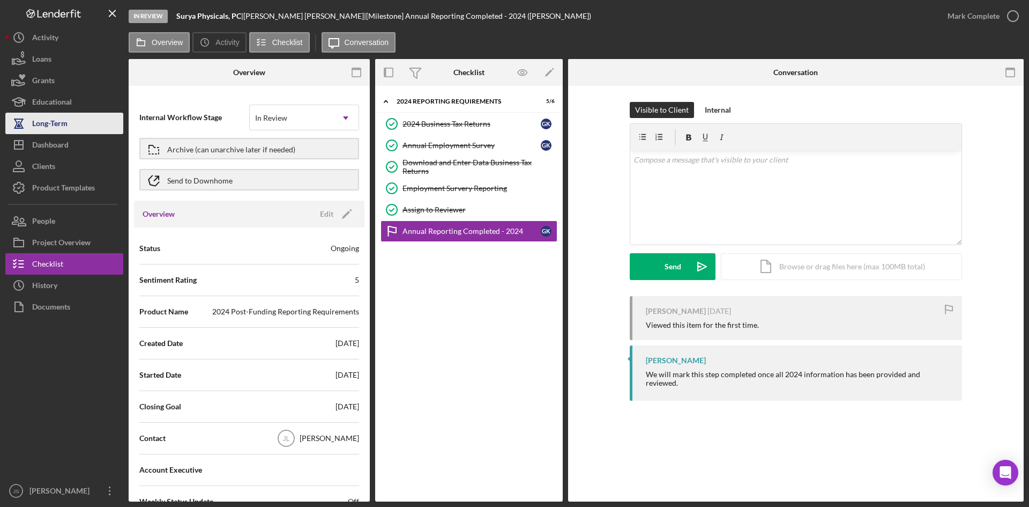
click at [58, 125] on div "Long-Term" at bounding box center [49, 125] width 35 height 24
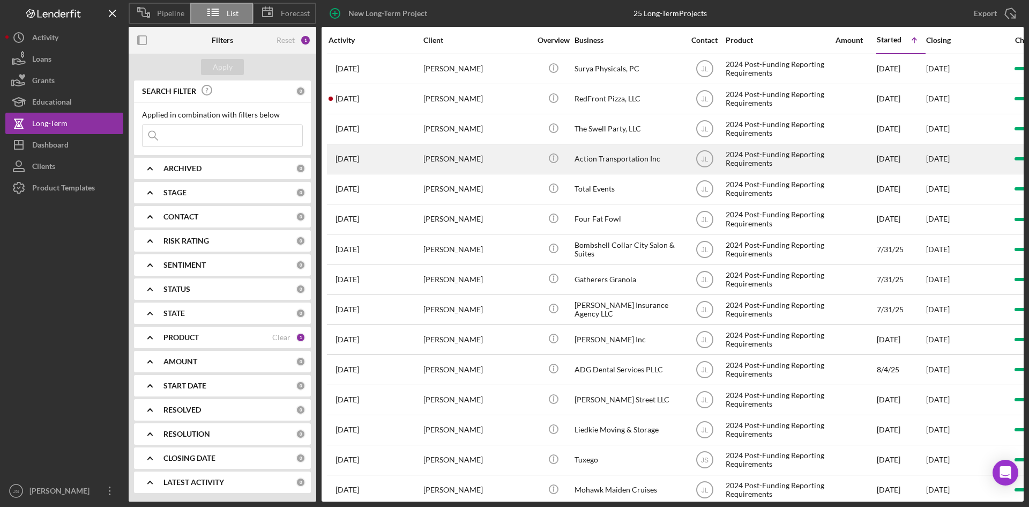
click at [388, 157] on div "[DATE] [PERSON_NAME]" at bounding box center [376, 159] width 94 height 28
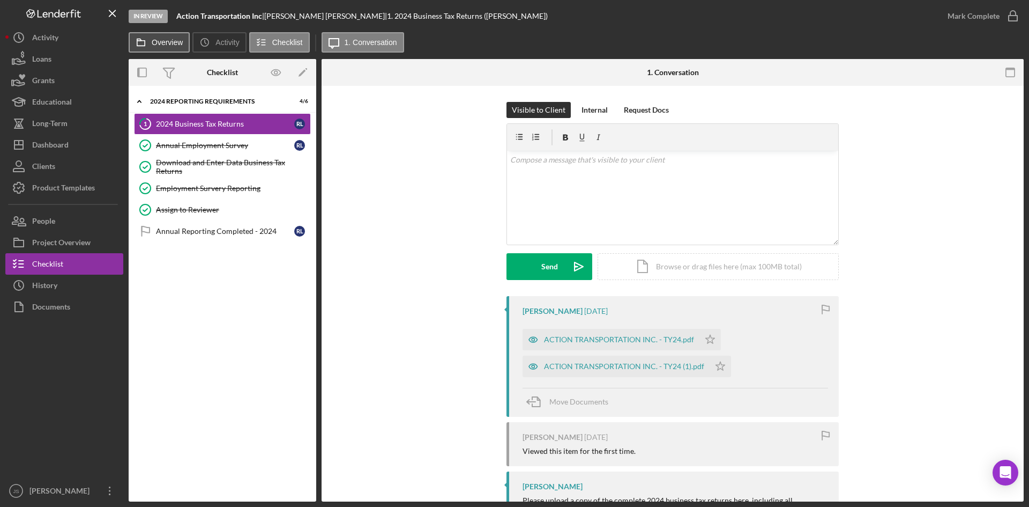
click at [177, 46] on label "Overview" at bounding box center [167, 42] width 31 height 9
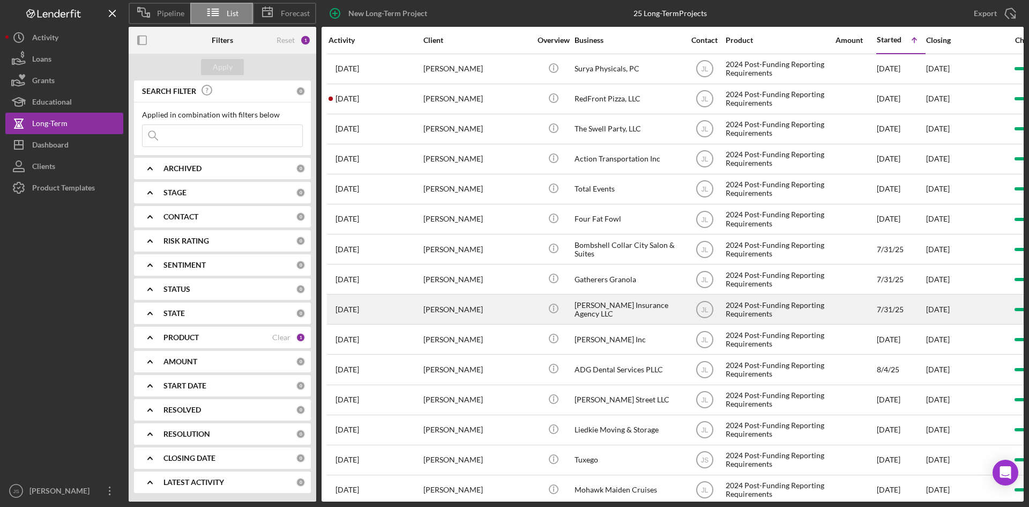
click at [354, 309] on time "[DATE]" at bounding box center [348, 309] width 24 height 9
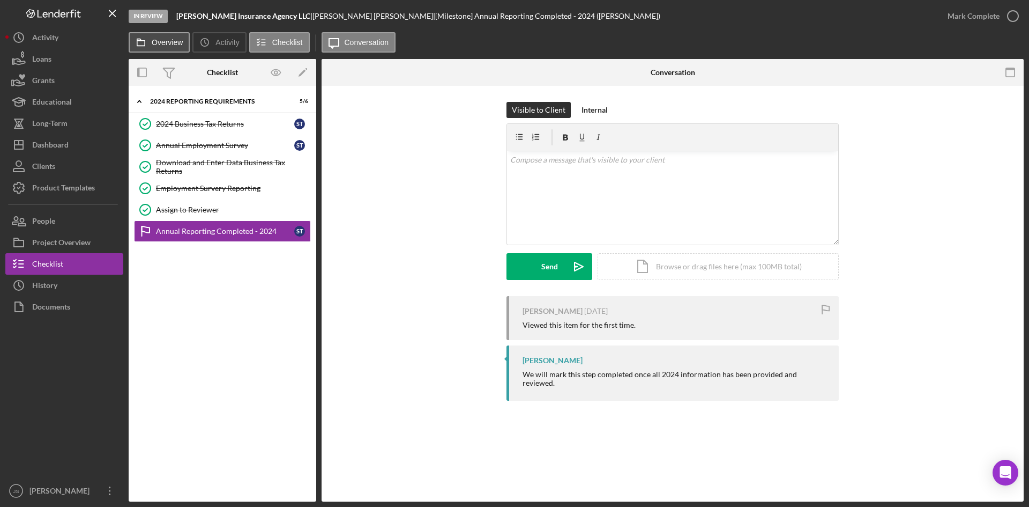
click at [164, 46] on label "Overview" at bounding box center [167, 42] width 31 height 9
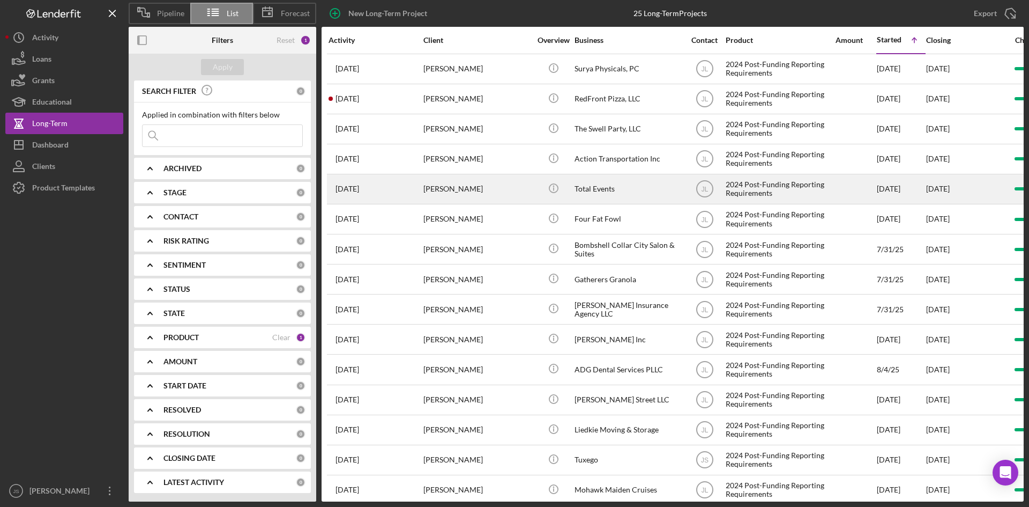
click at [455, 192] on div "[PERSON_NAME]" at bounding box center [477, 189] width 107 height 28
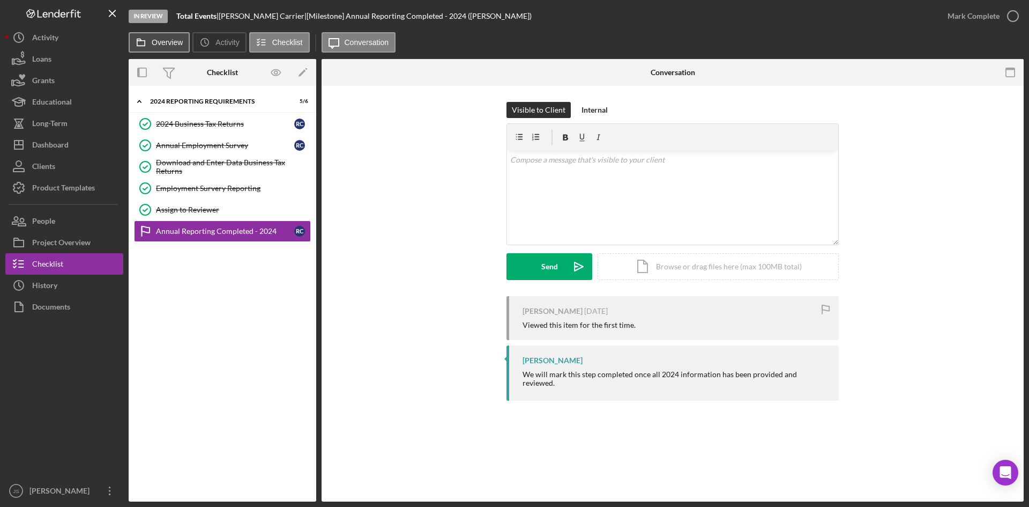
click at [150, 39] on icon at bounding box center [140, 42] width 21 height 21
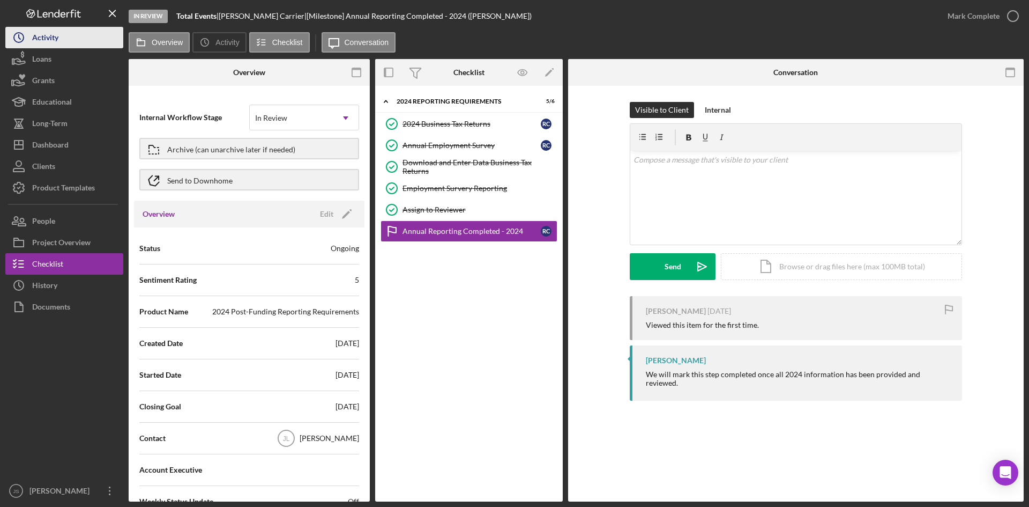
click at [35, 32] on div "Activity" at bounding box center [45, 39] width 26 height 24
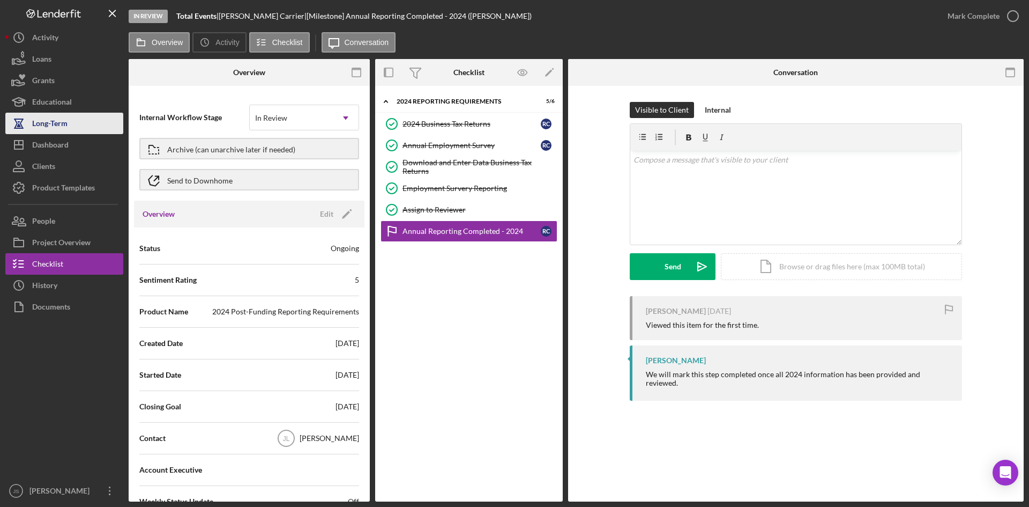
click at [57, 124] on div "Long-Term" at bounding box center [49, 125] width 35 height 24
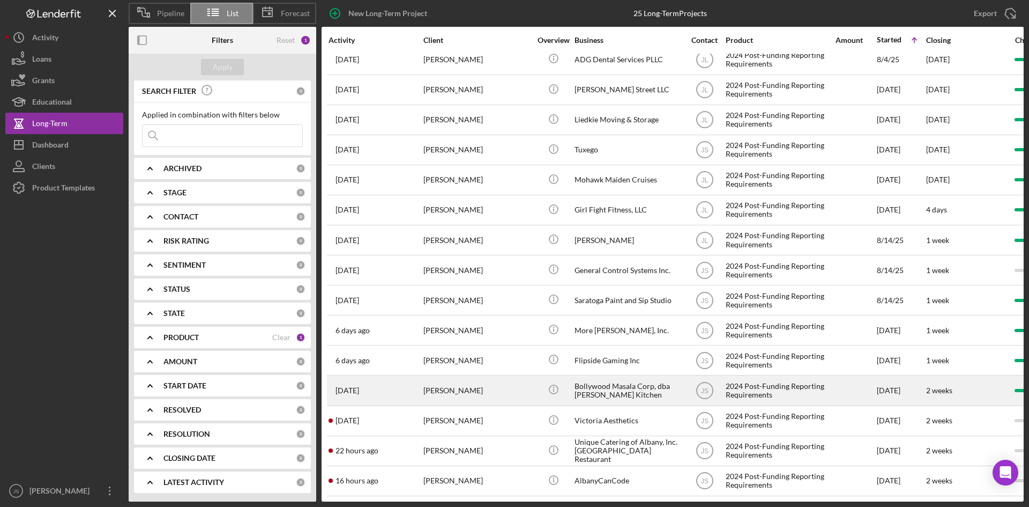
scroll to position [318, 0]
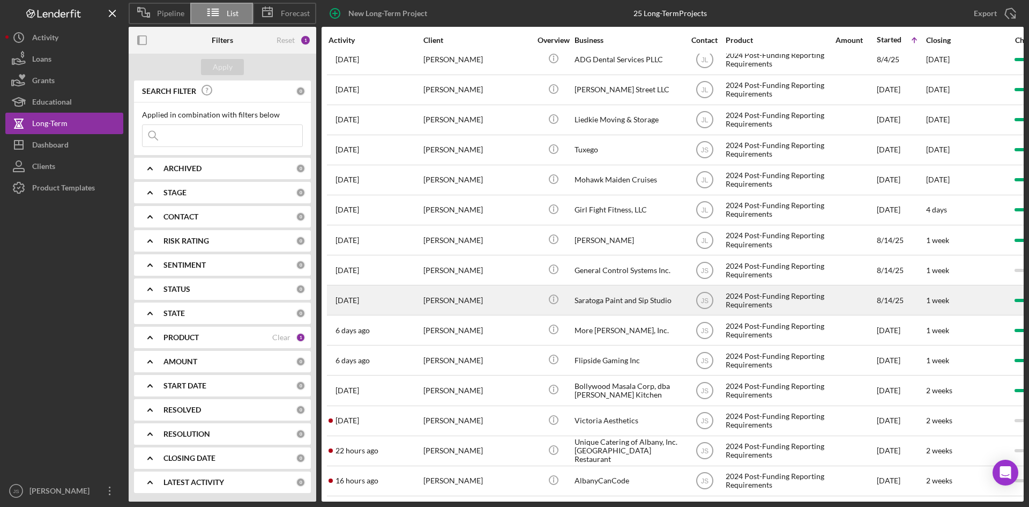
click at [452, 291] on div "[PERSON_NAME]" at bounding box center [477, 300] width 107 height 28
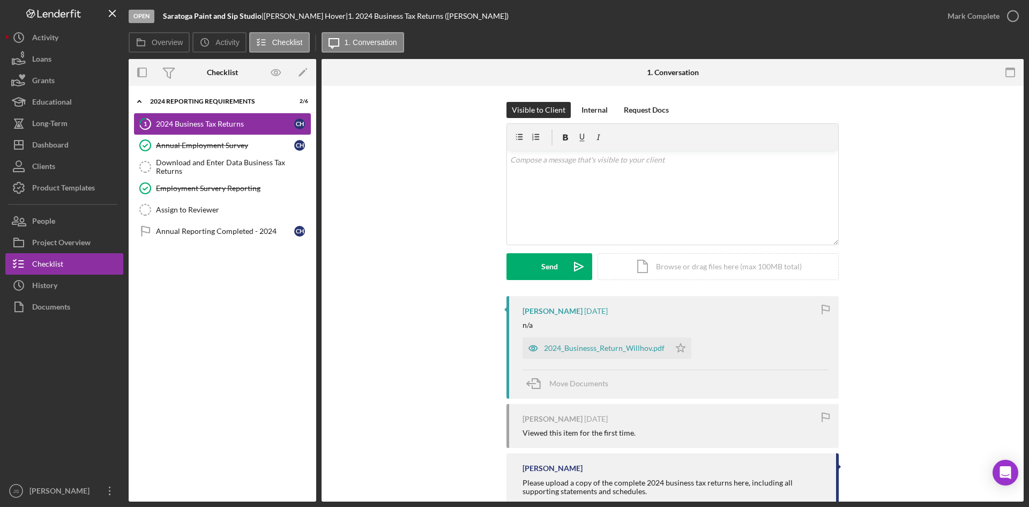
click at [224, 124] on div "2024 Business Tax Returns" at bounding box center [225, 124] width 138 height 9
click at [1013, 11] on circle "button" at bounding box center [1013, 16] width 11 height 11
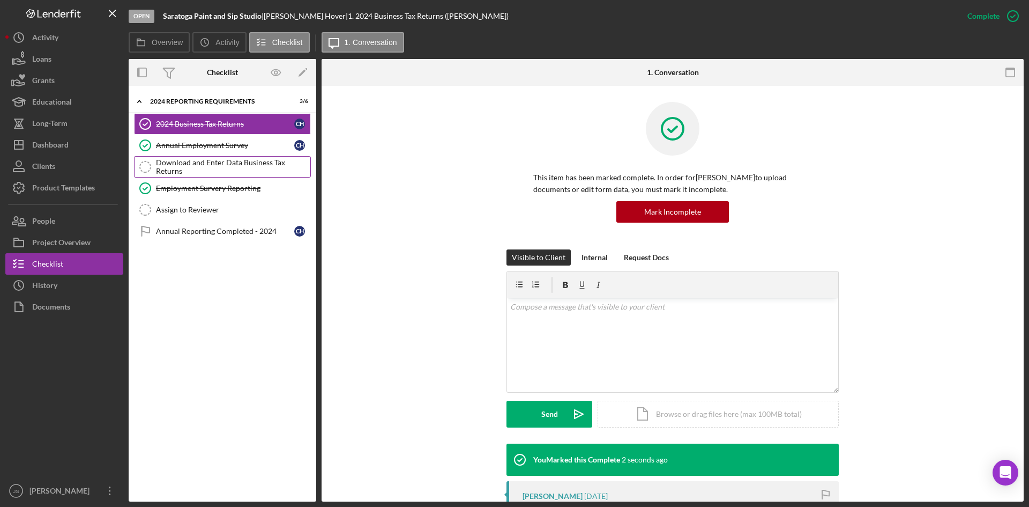
click at [243, 166] on div "Download and Enter Data Business Tax Returns" at bounding box center [233, 166] width 154 height 17
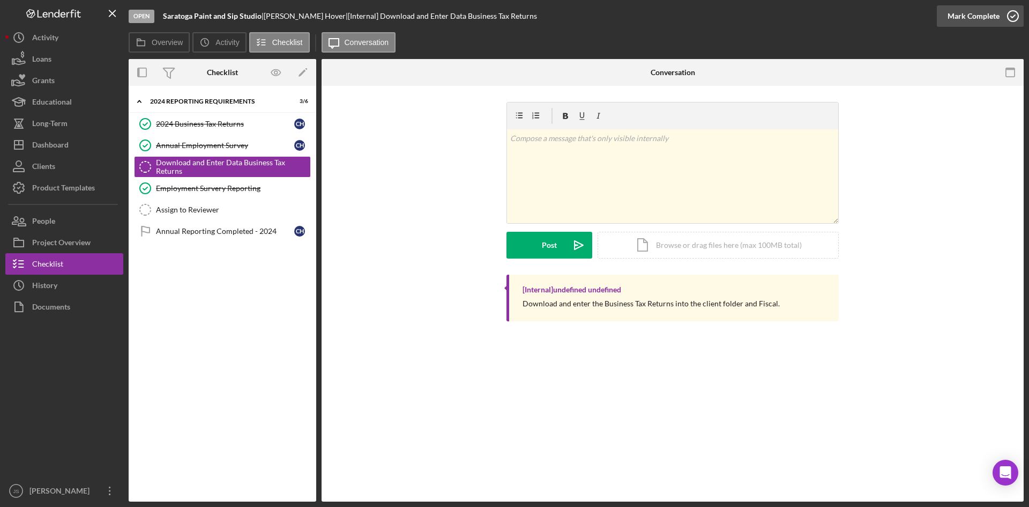
click at [1013, 16] on icon "button" at bounding box center [1013, 16] width 27 height 27
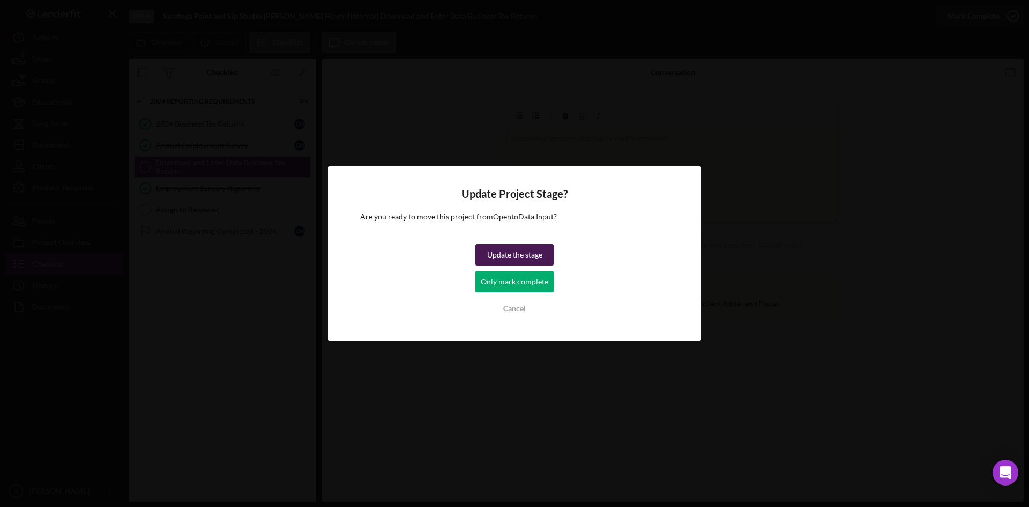
click at [532, 258] on div "Update the stage" at bounding box center [514, 254] width 55 height 21
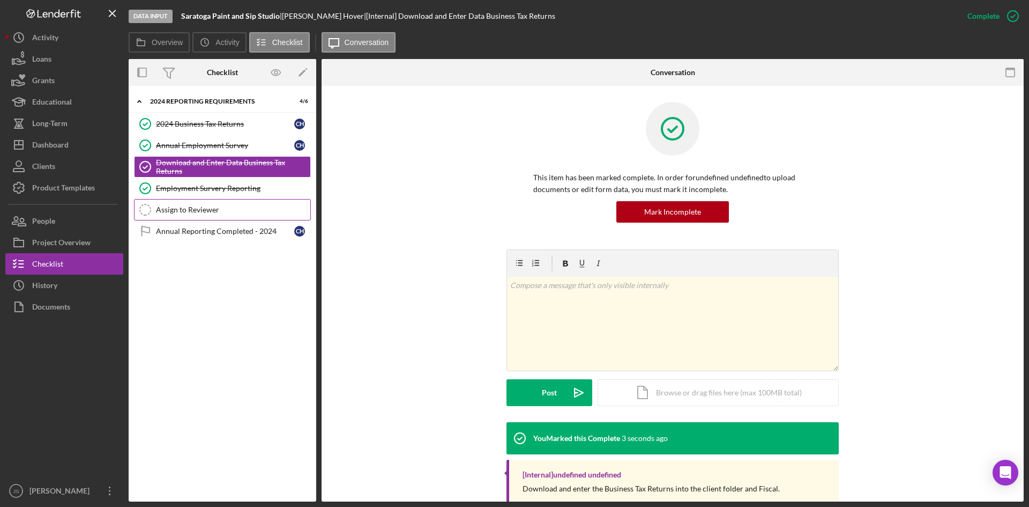
click at [201, 209] on div "Assign to Reviewer" at bounding box center [233, 209] width 154 height 9
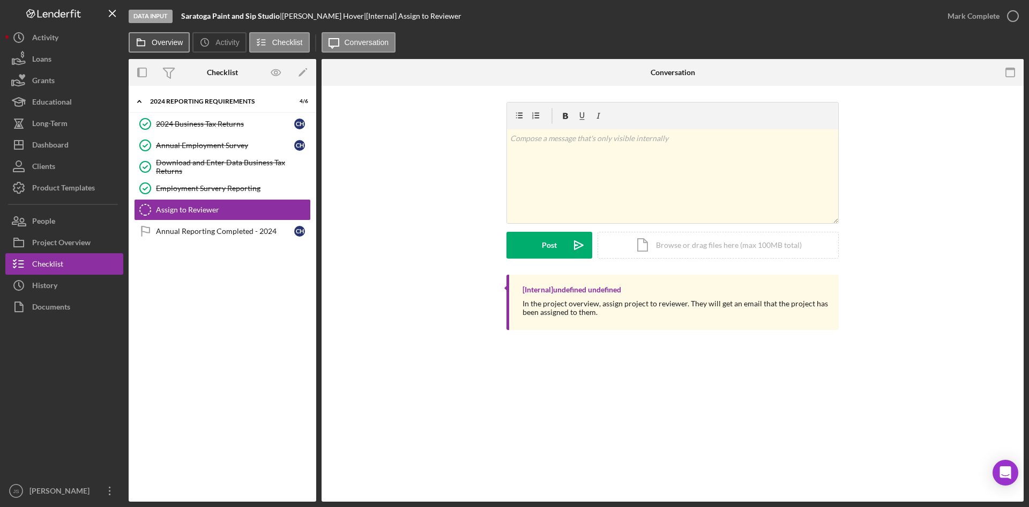
click at [168, 38] on label "Overview" at bounding box center [167, 42] width 31 height 9
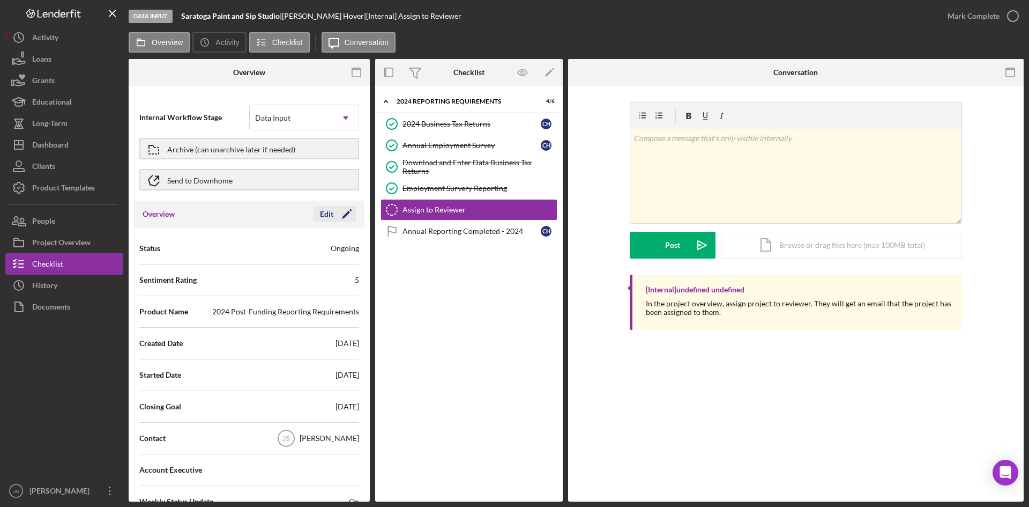
click at [327, 216] on div "Edit" at bounding box center [326, 214] width 13 height 16
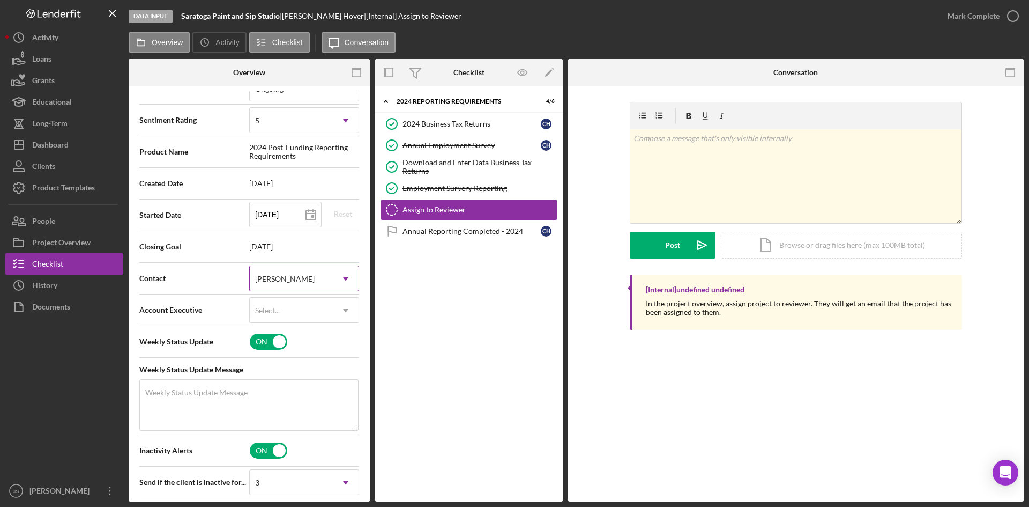
scroll to position [161, 0]
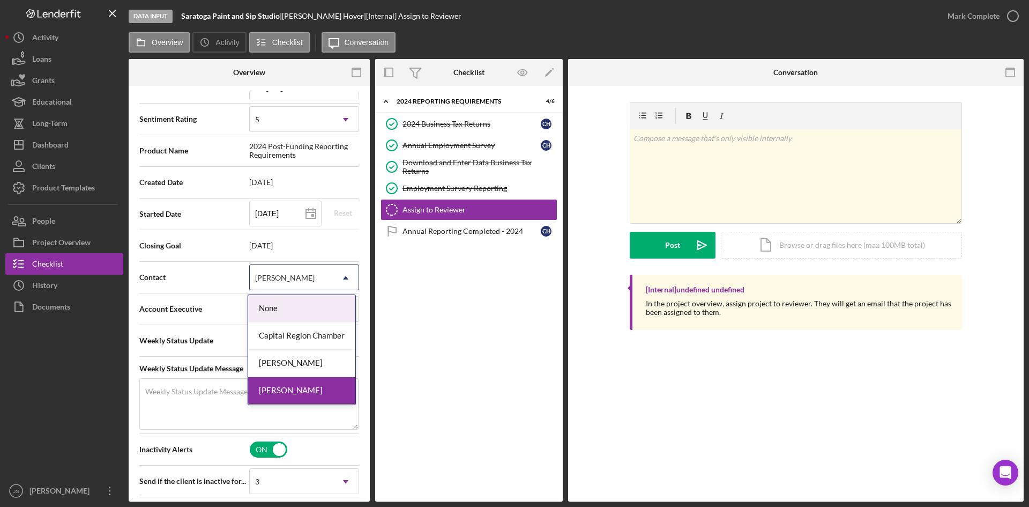
click at [322, 279] on div "[PERSON_NAME]" at bounding box center [291, 277] width 83 height 25
click at [308, 361] on div "[PERSON_NAME]" at bounding box center [301, 363] width 107 height 27
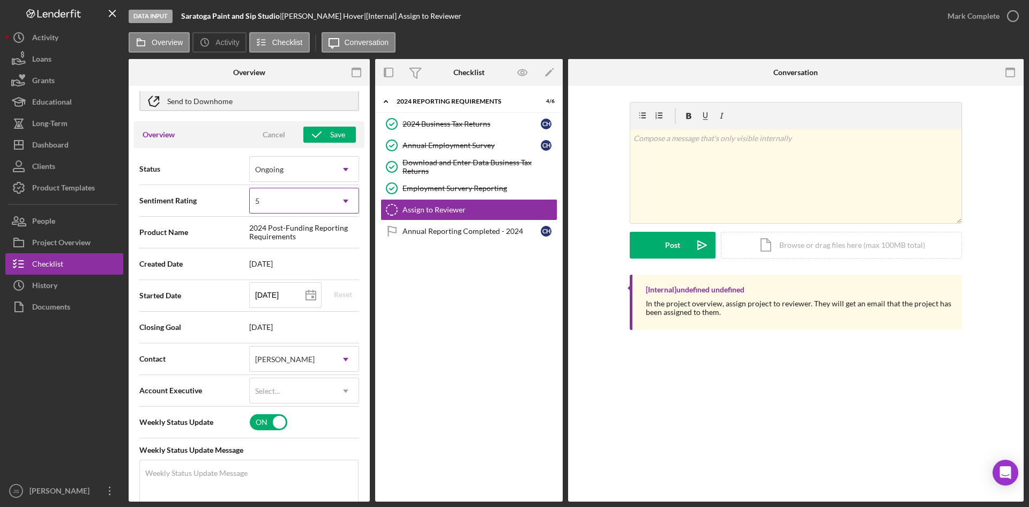
scroll to position [0, 0]
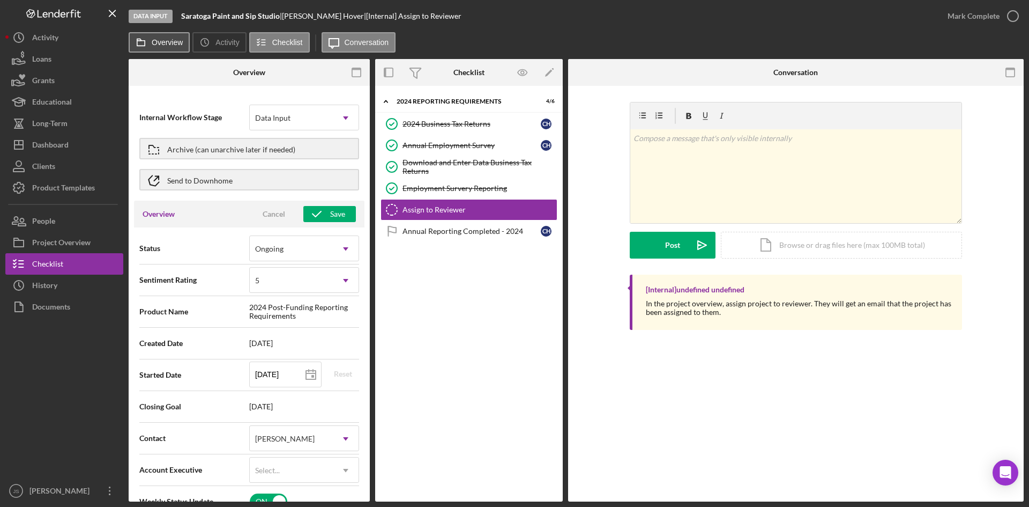
click at [166, 42] on label "Overview" at bounding box center [167, 42] width 31 height 9
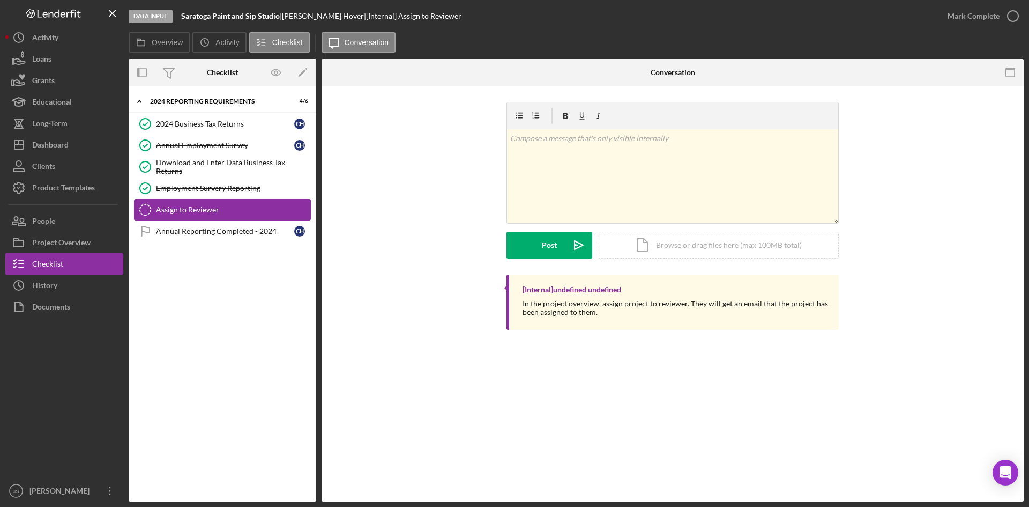
click at [214, 209] on div "Assign to Reviewer" at bounding box center [233, 209] width 154 height 9
click at [1014, 15] on icon "button" at bounding box center [1013, 16] width 27 height 27
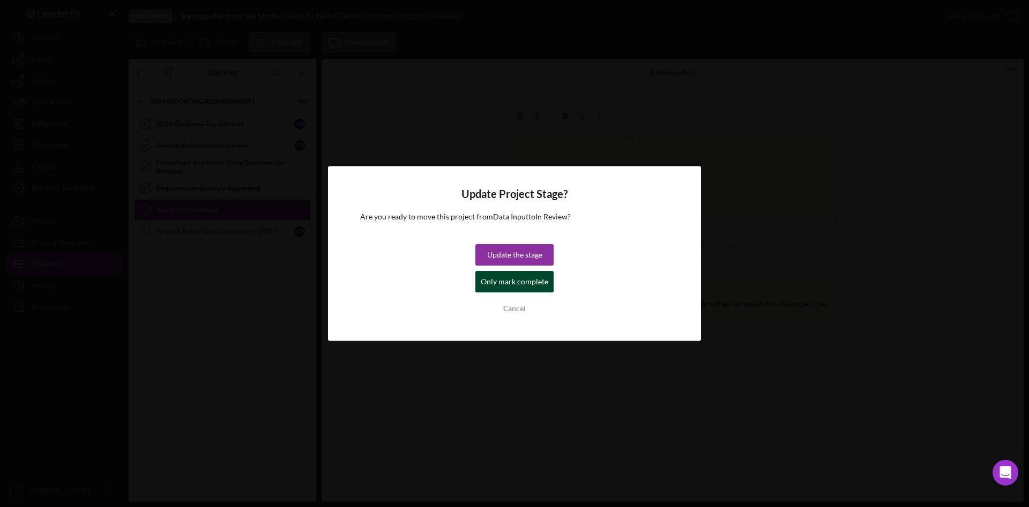
click at [508, 283] on div "Only mark complete" at bounding box center [515, 281] width 68 height 21
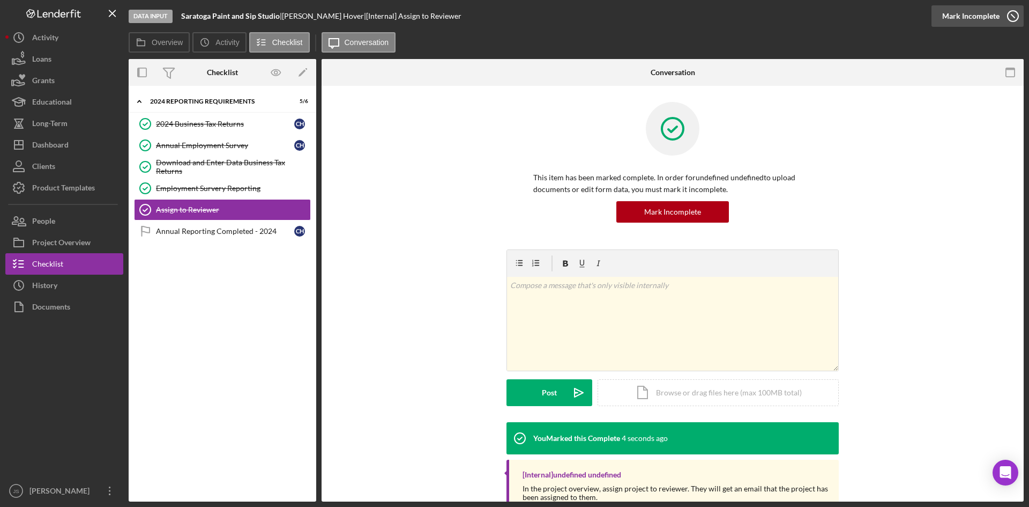
click at [1010, 15] on icon "button" at bounding box center [1013, 16] width 27 height 27
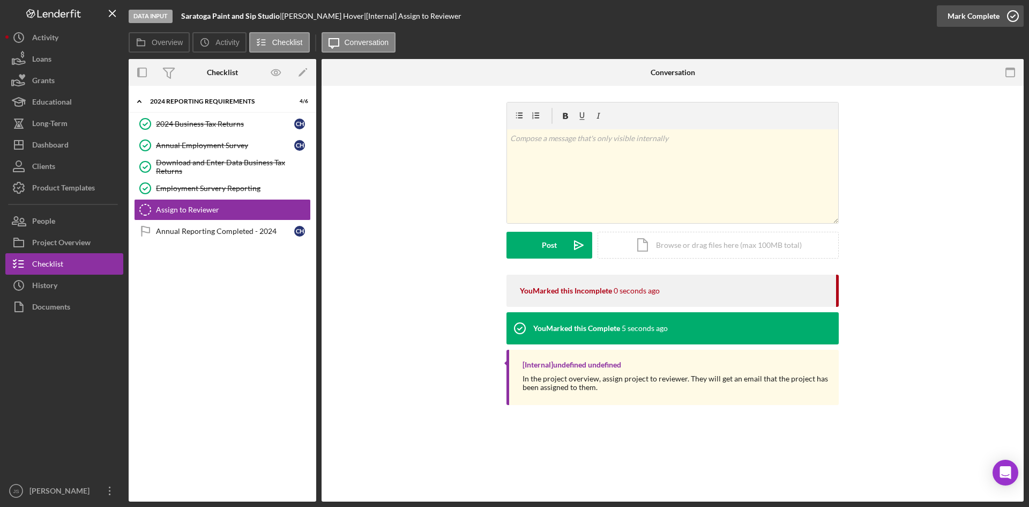
click at [1015, 16] on icon "button" at bounding box center [1013, 16] width 27 height 27
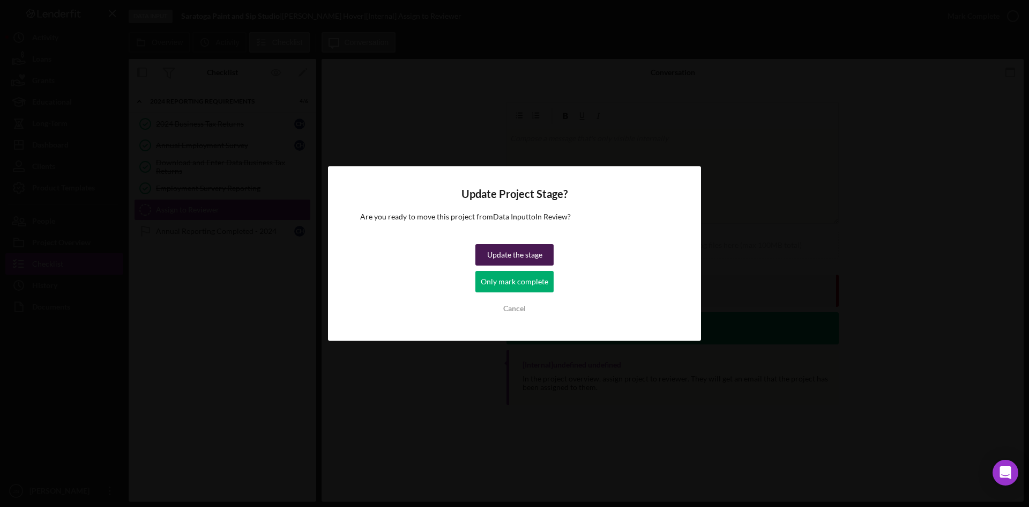
click at [540, 258] on div "Update the stage" at bounding box center [514, 254] width 55 height 21
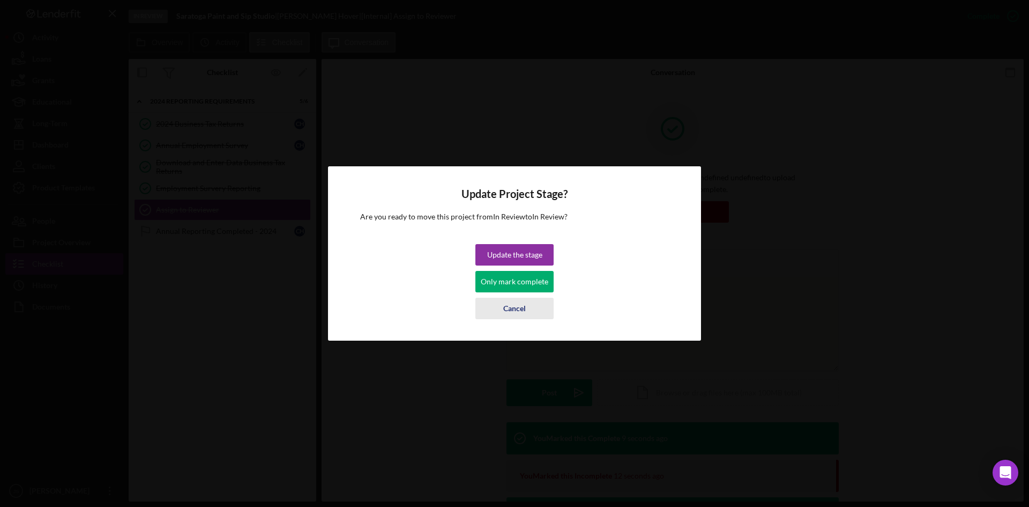
click at [525, 306] on div "Cancel" at bounding box center [514, 308] width 23 height 21
click at [527, 256] on div "Update the stage" at bounding box center [514, 254] width 55 height 21
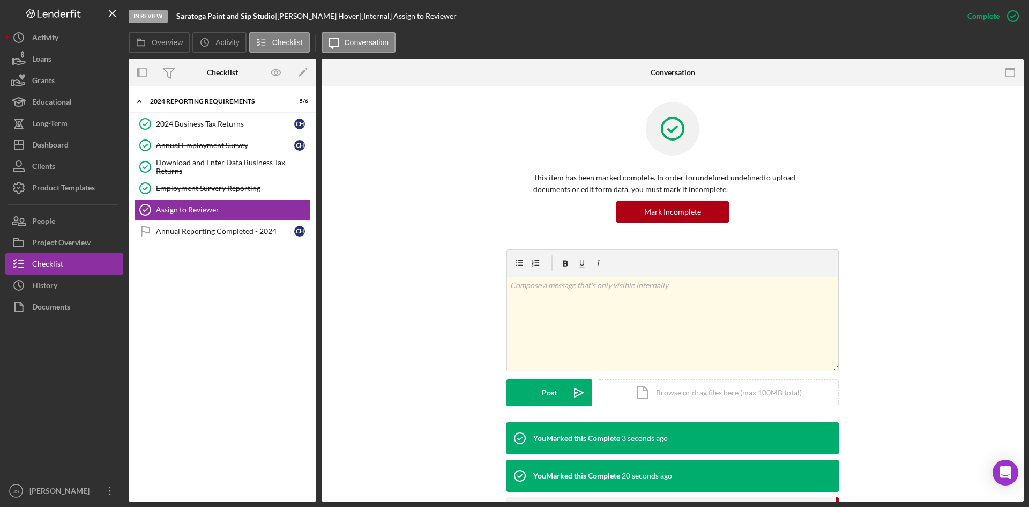
click at [207, 283] on div "Icon/Expander 2024 Reporting Requirements 5 / 6 2024 Business Tax Returns 2024 …" at bounding box center [223, 293] width 188 height 405
click at [217, 231] on div "Annual Reporting Completed - 2024" at bounding box center [225, 231] width 138 height 9
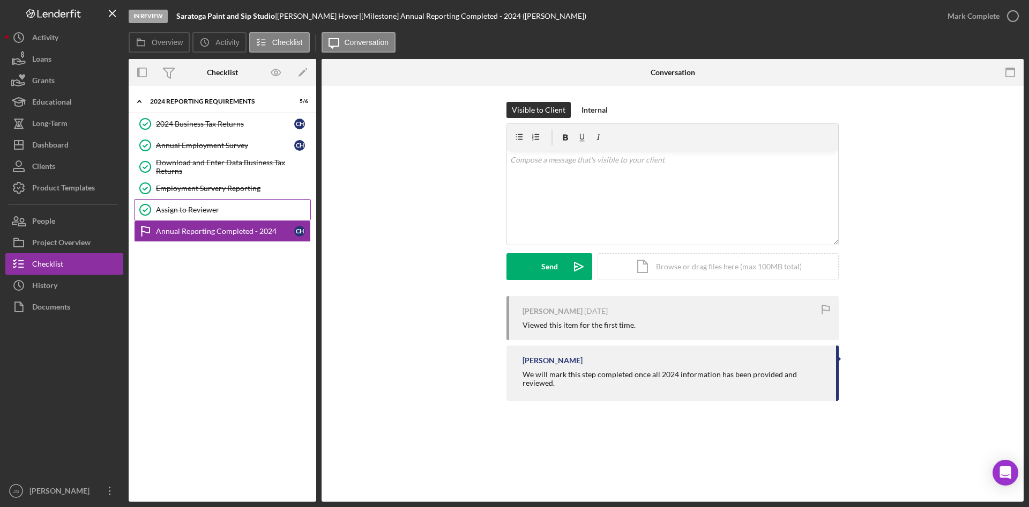
click at [174, 207] on div "Assign to Reviewer" at bounding box center [233, 209] width 154 height 9
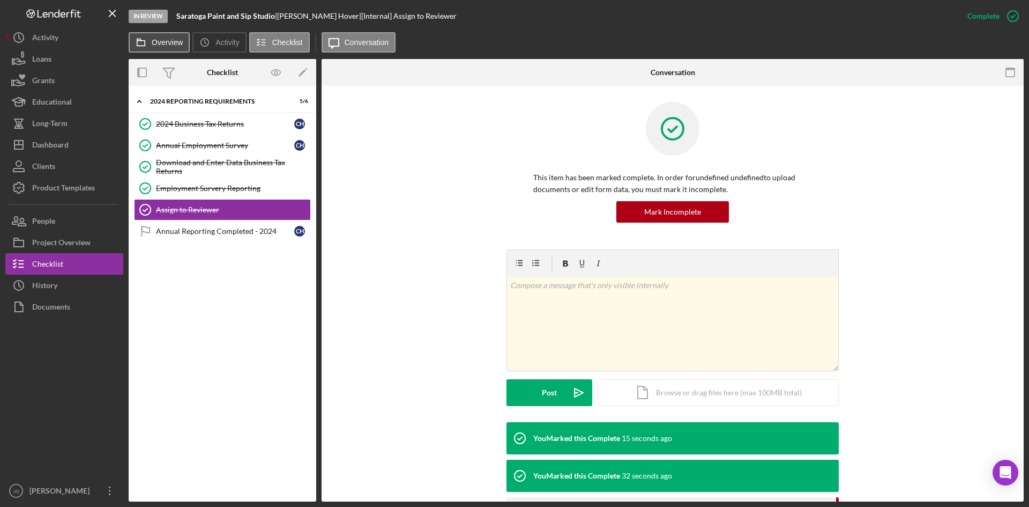
click at [180, 45] on label "Overview" at bounding box center [167, 42] width 31 height 9
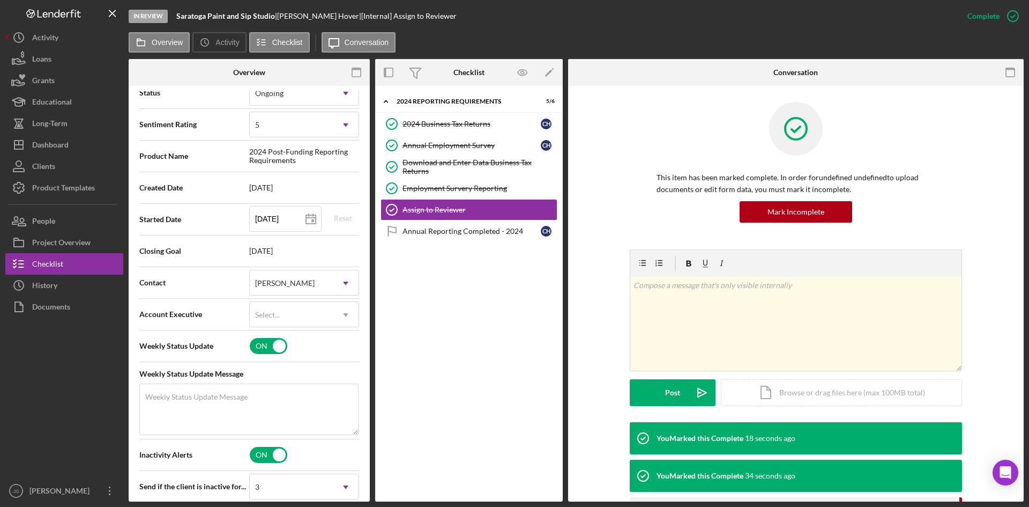
scroll to position [268, 0]
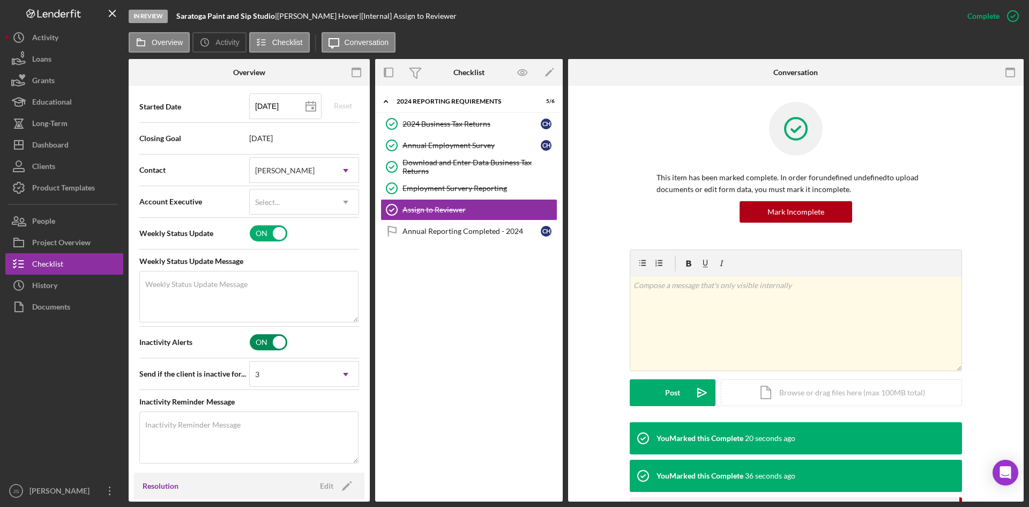
click at [268, 344] on input "checkbox" at bounding box center [269, 342] width 38 height 16
checkbox input "false"
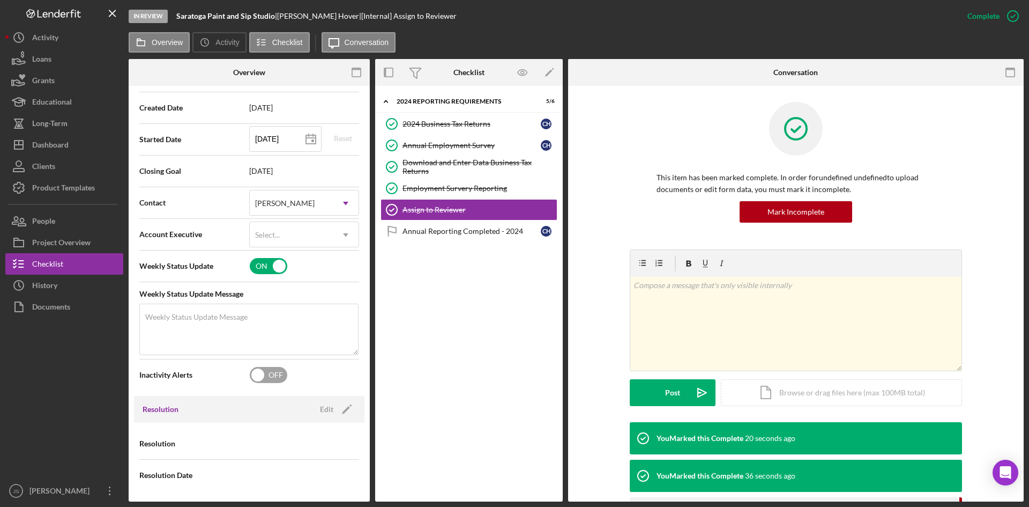
scroll to position [235, 0]
click at [267, 261] on input "checkbox" at bounding box center [269, 266] width 38 height 16
checkbox input "false"
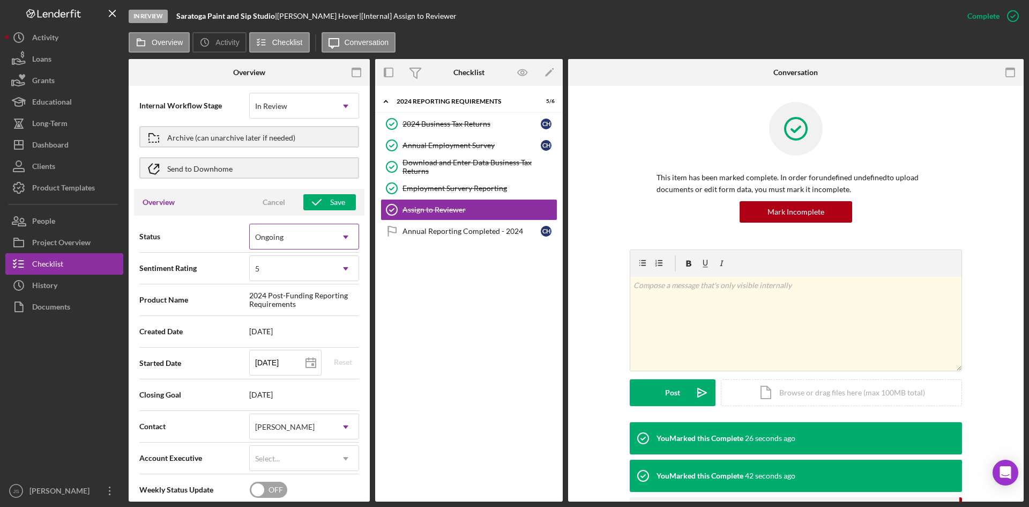
scroll to position [0, 0]
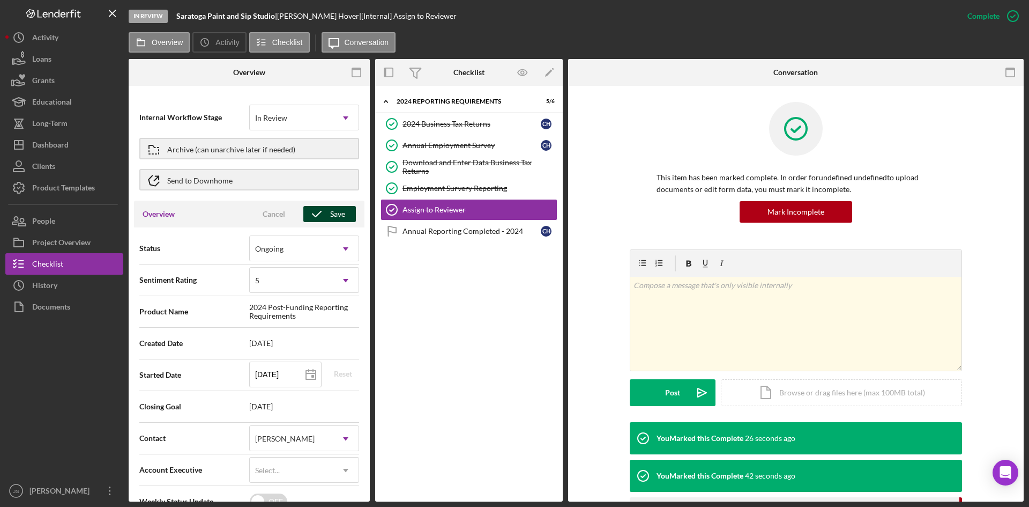
click at [318, 214] on icon "button" at bounding box center [316, 214] width 27 height 27
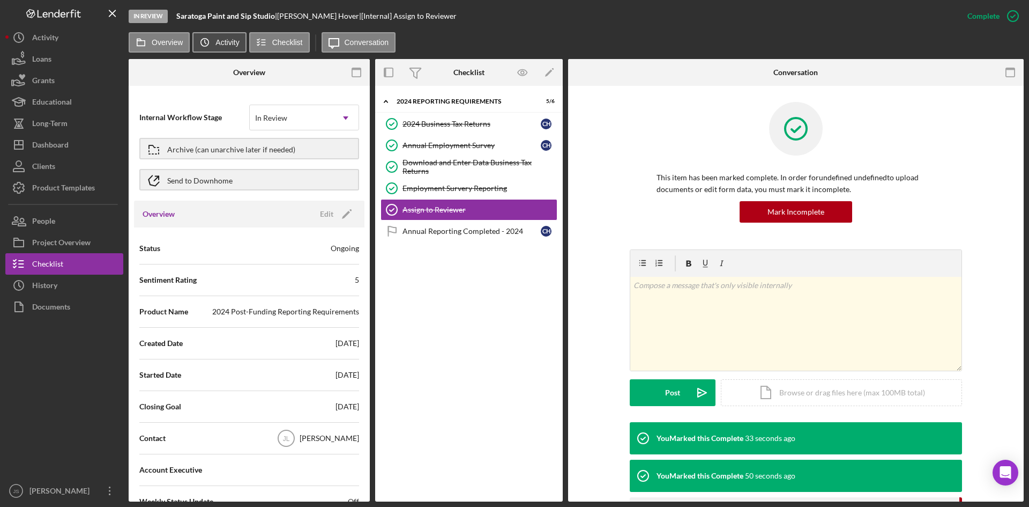
click at [209, 40] on icon "Icon/History" at bounding box center [204, 42] width 21 height 21
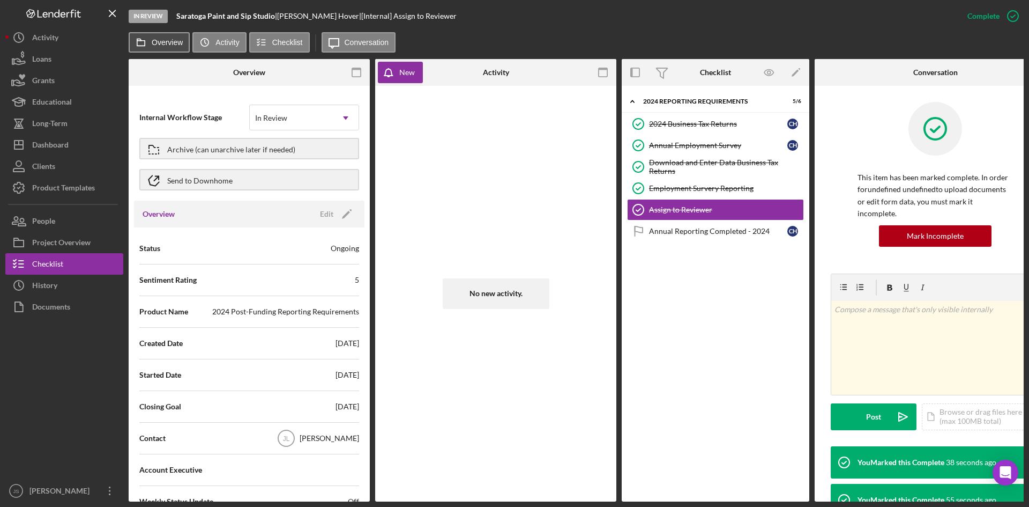
click at [171, 46] on label "Overview" at bounding box center [167, 42] width 31 height 9
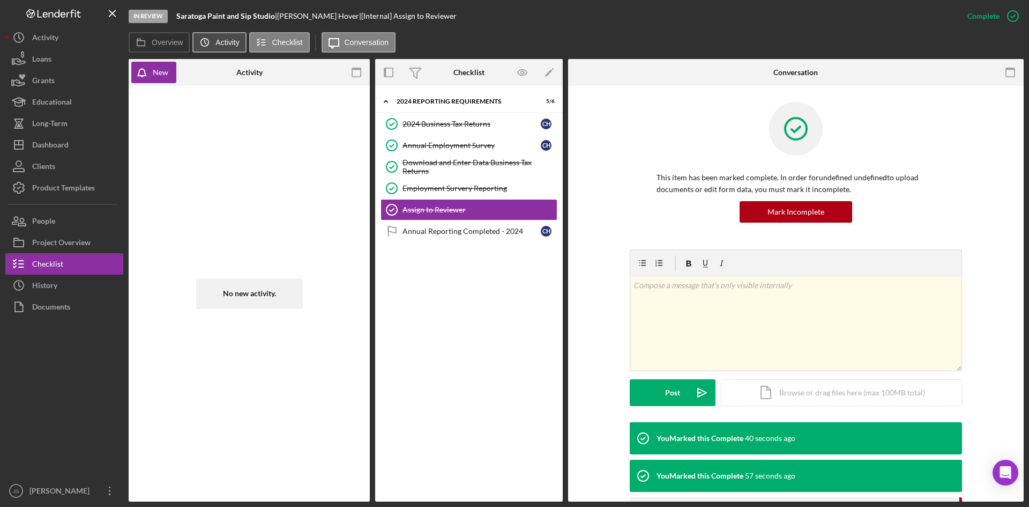
click at [213, 44] on icon "Icon/History" at bounding box center [204, 42] width 21 height 21
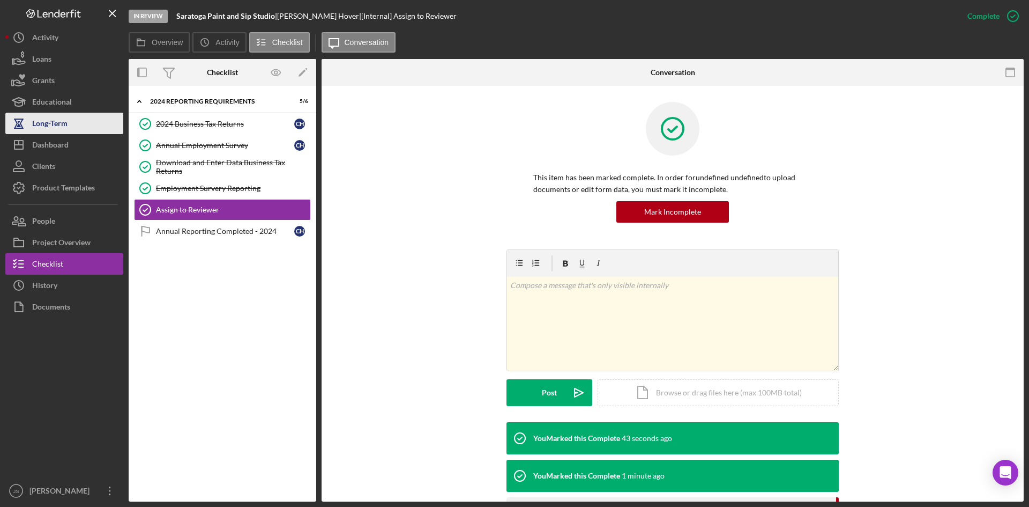
click at [50, 122] on div "Long-Term" at bounding box center [49, 125] width 35 height 24
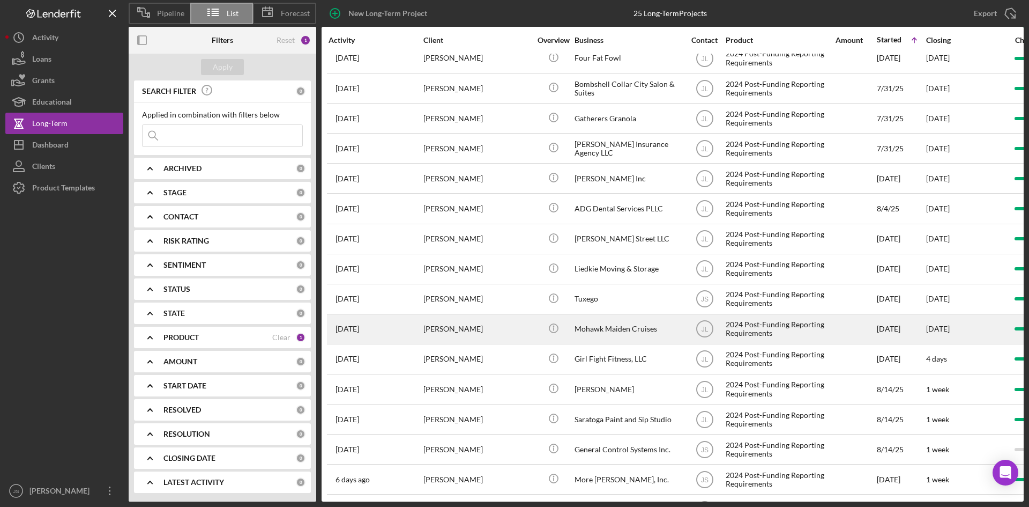
scroll to position [318, 0]
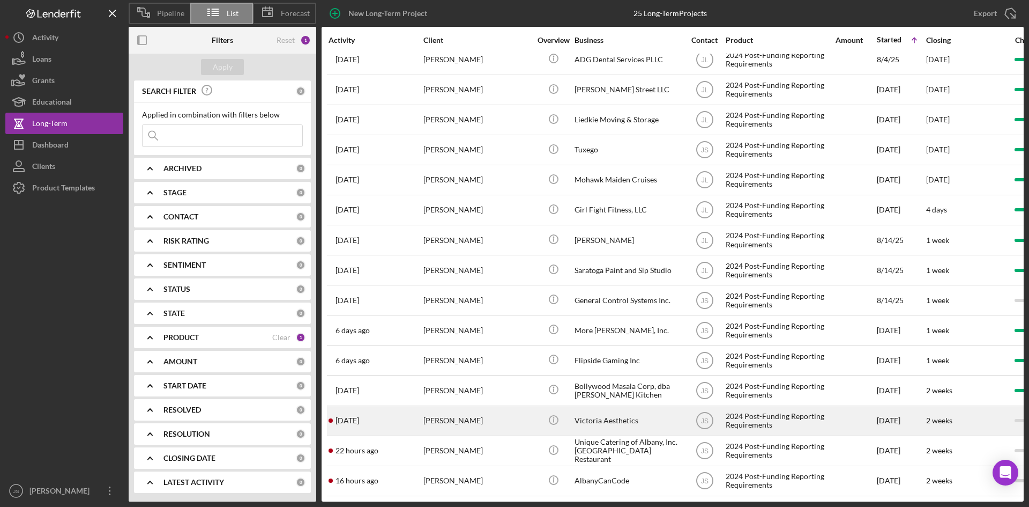
click at [756, 414] on div "2024 Post-Funding Reporting Requirements" at bounding box center [779, 420] width 107 height 28
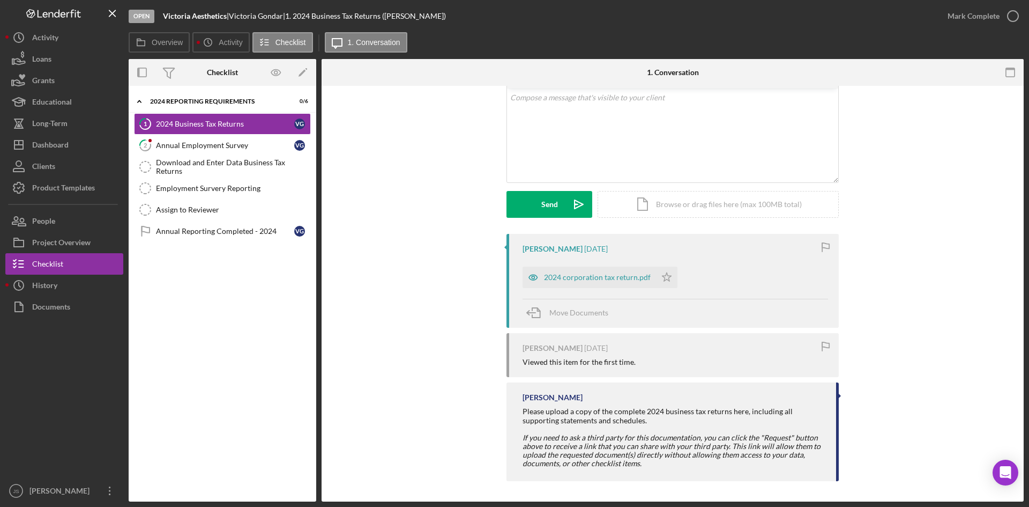
scroll to position [63, 0]
click at [629, 276] on div "2024 corporation tax return.pdf" at bounding box center [597, 276] width 107 height 9
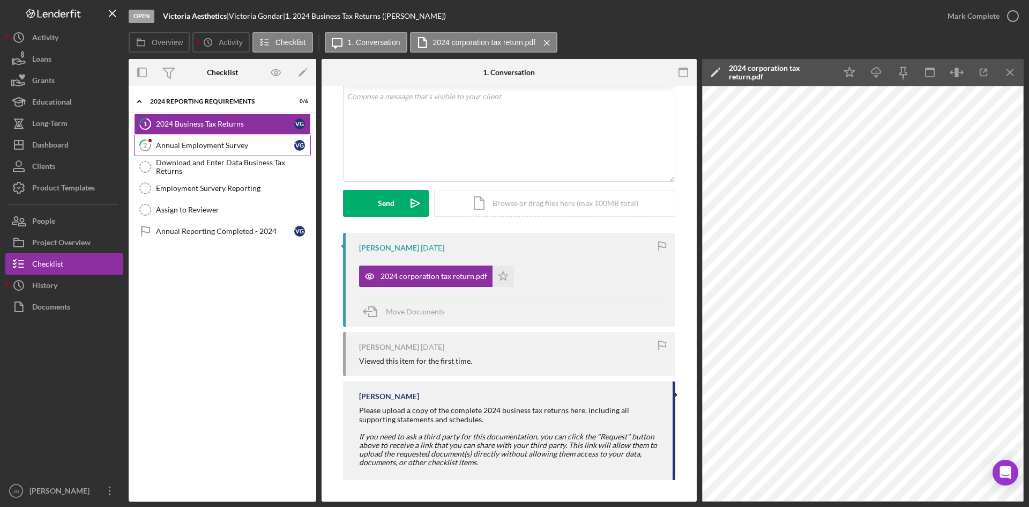
click at [196, 138] on link "2 Annual Employment Survey V G" at bounding box center [222, 145] width 177 height 21
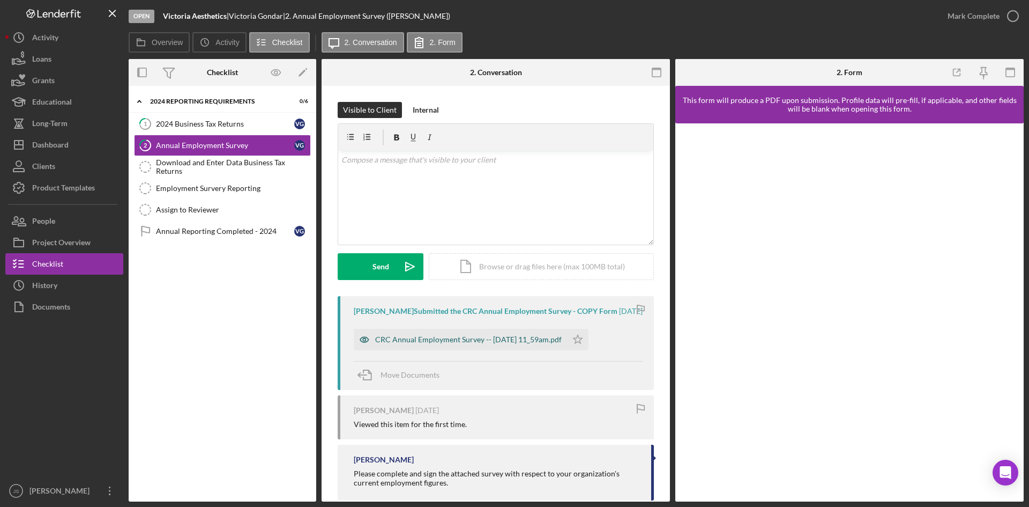
click at [478, 344] on div "CRC Annual Employment Survey -- [DATE] 11_59am.pdf" at bounding box center [468, 339] width 187 height 9
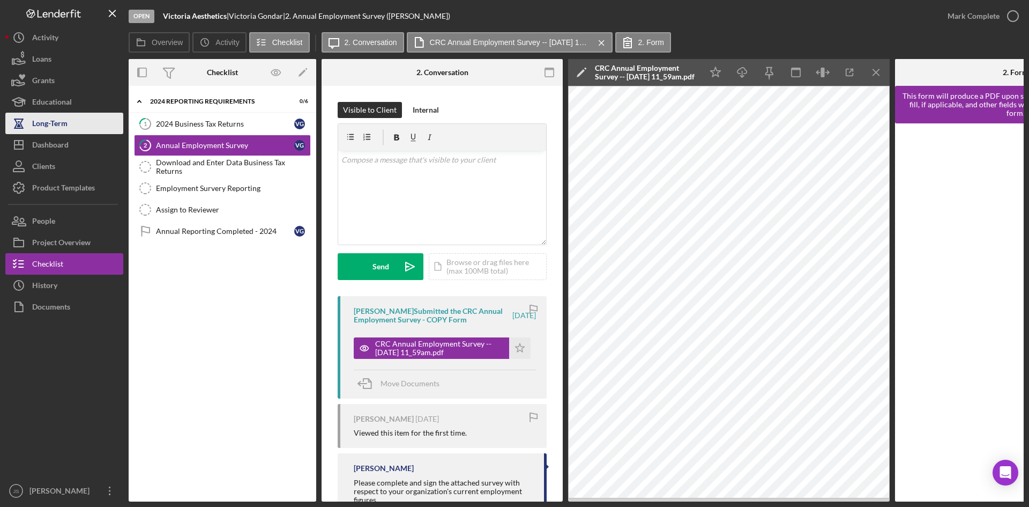
click at [73, 120] on button "Long-Term" at bounding box center [64, 123] width 118 height 21
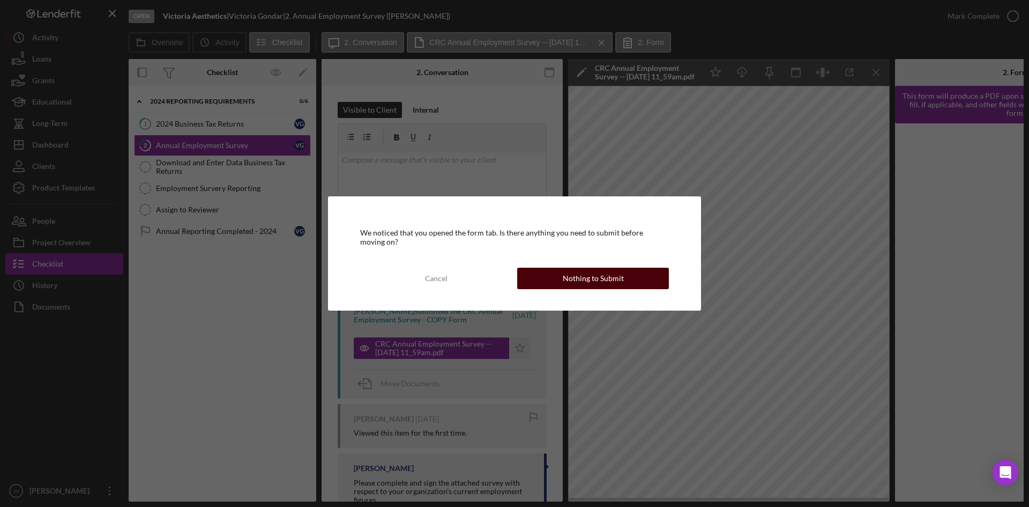
click at [638, 279] on button "Nothing to Submit" at bounding box center [593, 278] width 152 height 21
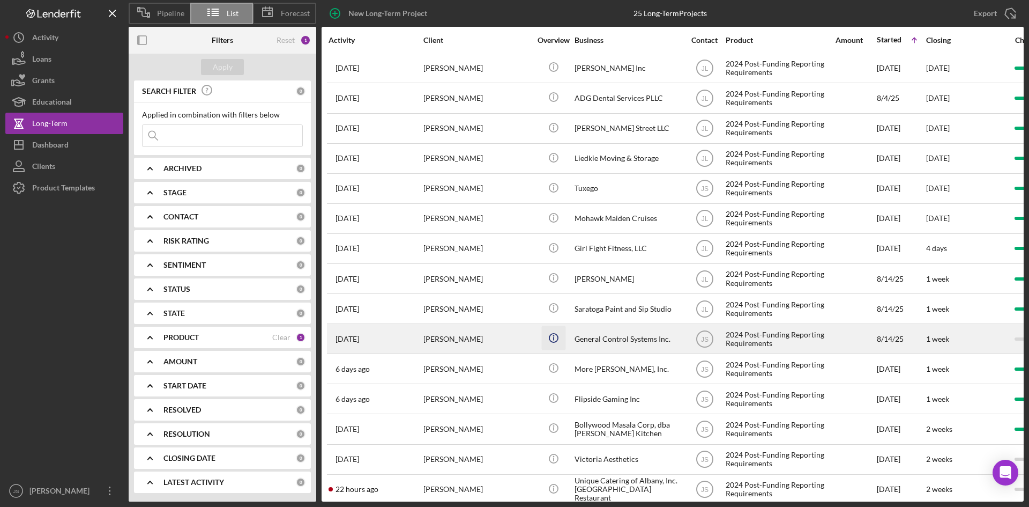
scroll to position [318, 0]
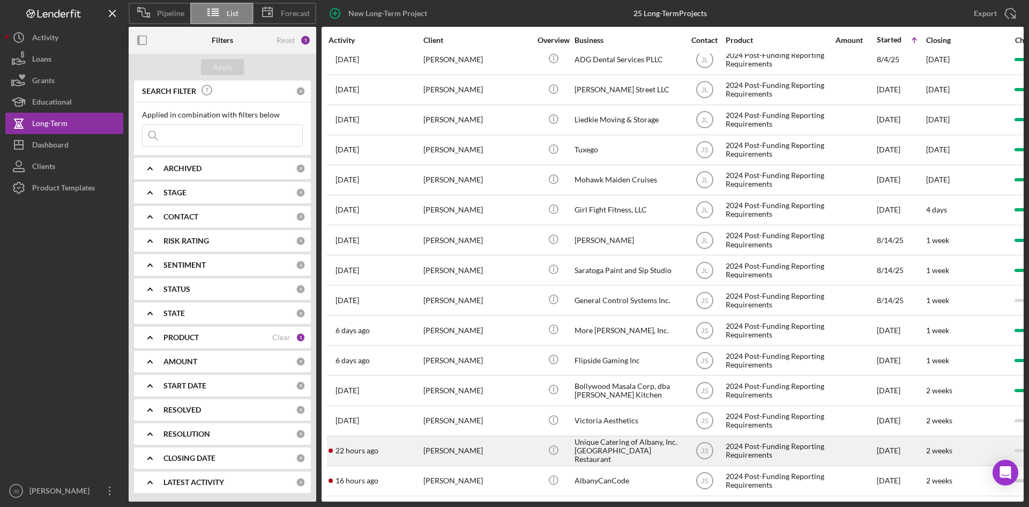
click at [596, 441] on div "Unique Catering of Albany, Inc. [GEOGRAPHIC_DATA] Restaurant" at bounding box center [628, 450] width 107 height 28
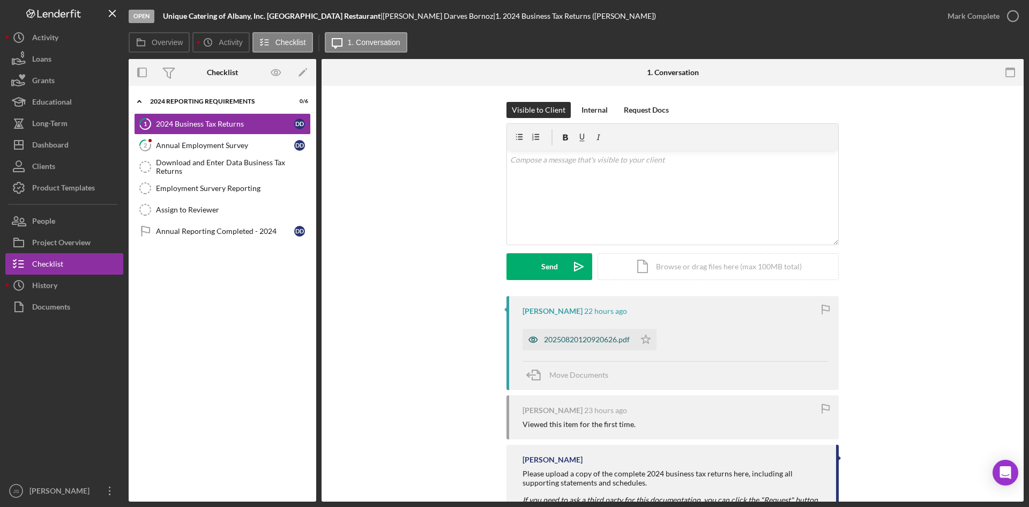
click at [617, 339] on div "20250820120920626.pdf" at bounding box center [587, 339] width 86 height 9
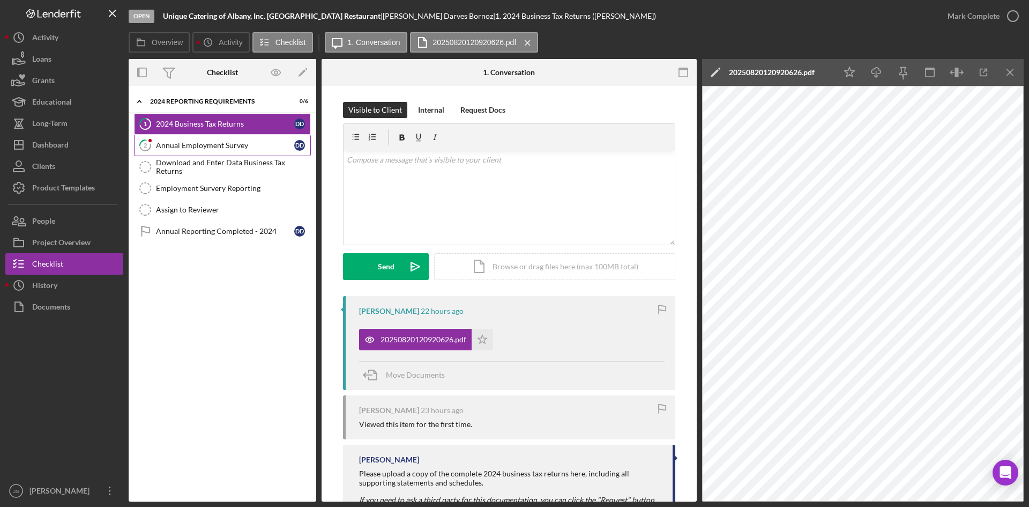
click at [240, 151] on link "2 Annual Employment Survey D D" at bounding box center [222, 145] width 177 height 21
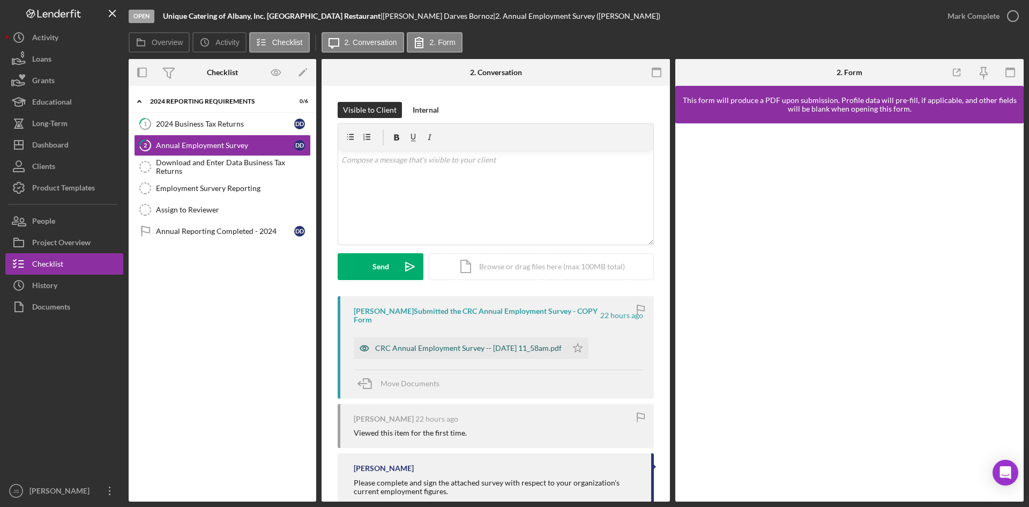
click at [531, 347] on div "CRC Annual Employment Survey -- [DATE] 11_58am.pdf" at bounding box center [468, 348] width 187 height 9
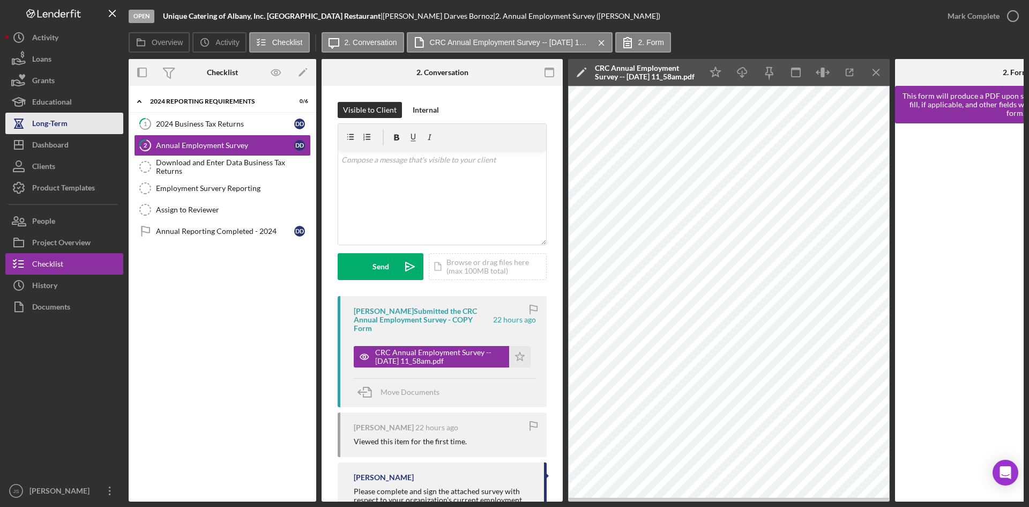
click at [51, 125] on div "Long-Term" at bounding box center [49, 125] width 35 height 24
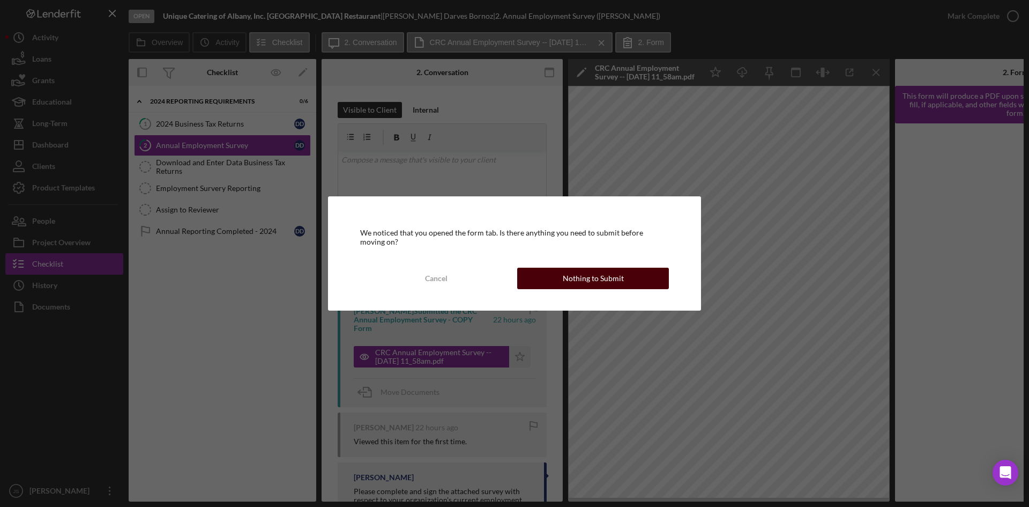
click at [613, 276] on div "Nothing to Submit" at bounding box center [593, 278] width 61 height 21
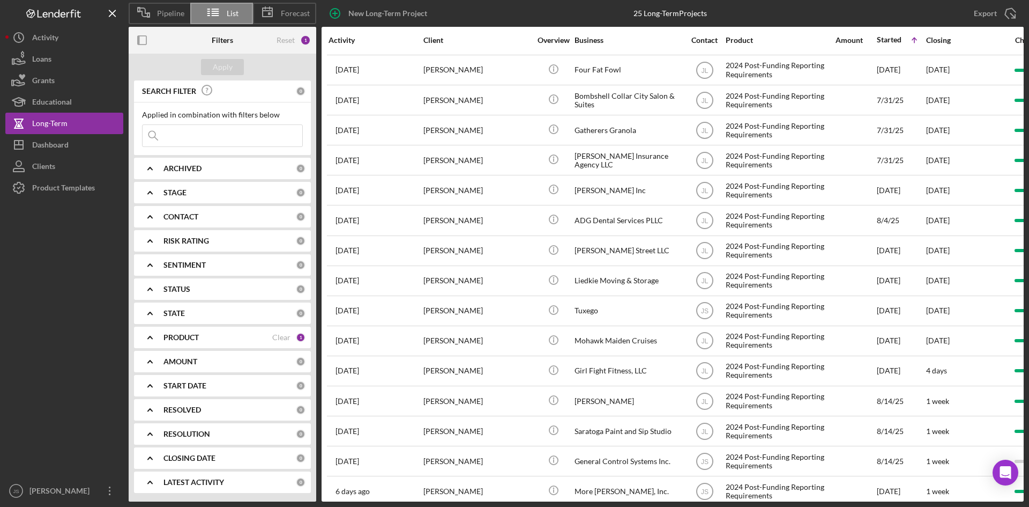
scroll to position [318, 0]
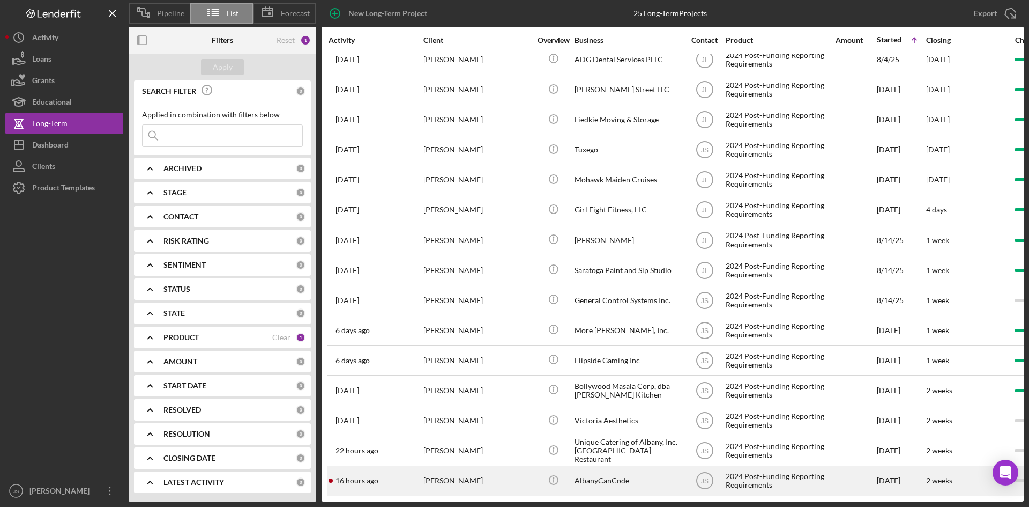
click at [471, 469] on div "[PERSON_NAME]" at bounding box center [477, 480] width 107 height 28
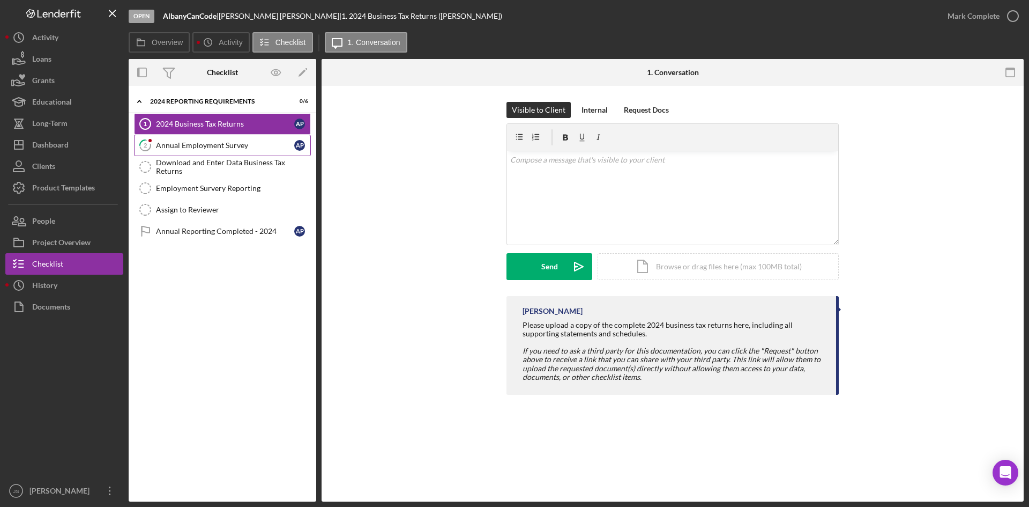
click at [183, 147] on div "Annual Employment Survey" at bounding box center [225, 145] width 138 height 9
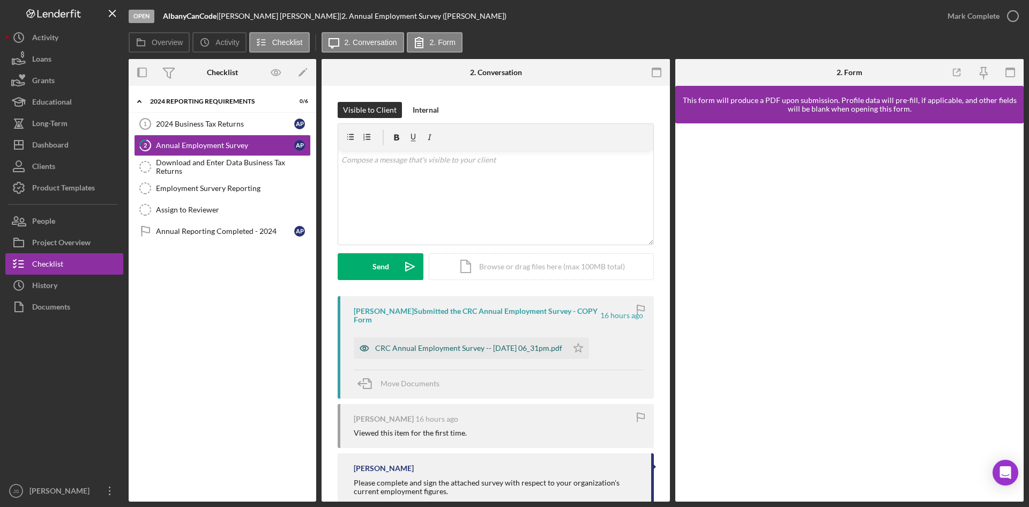
click at [505, 346] on div "CRC Annual Employment Survey -- [DATE] 06_31pm.pdf" at bounding box center [468, 348] width 187 height 9
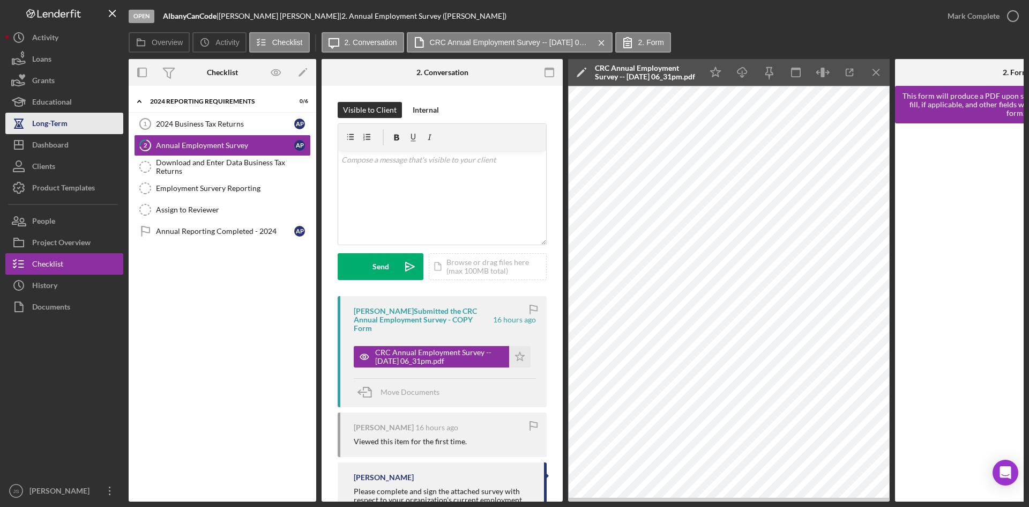
click at [60, 117] on div "Long-Term" at bounding box center [49, 125] width 35 height 24
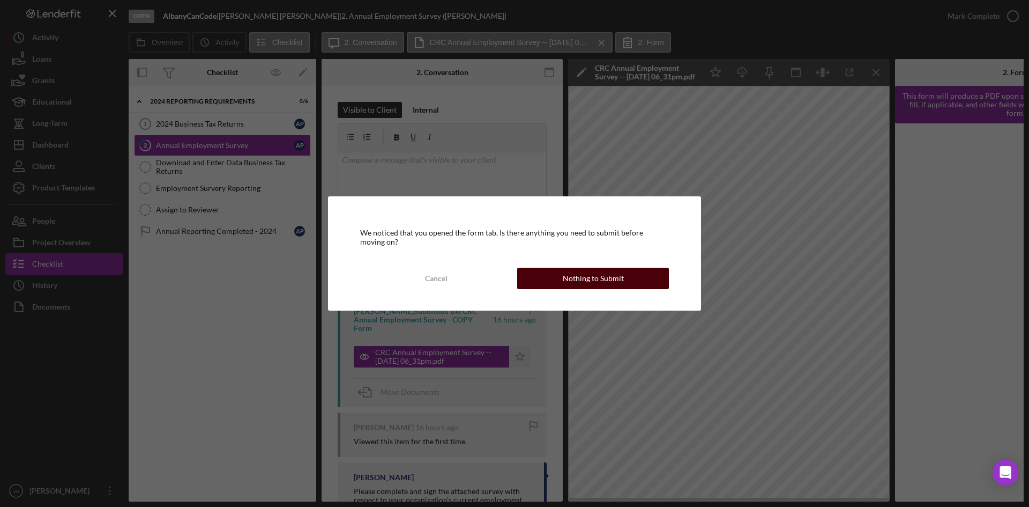
click at [596, 272] on div "Nothing to Submit" at bounding box center [593, 278] width 61 height 21
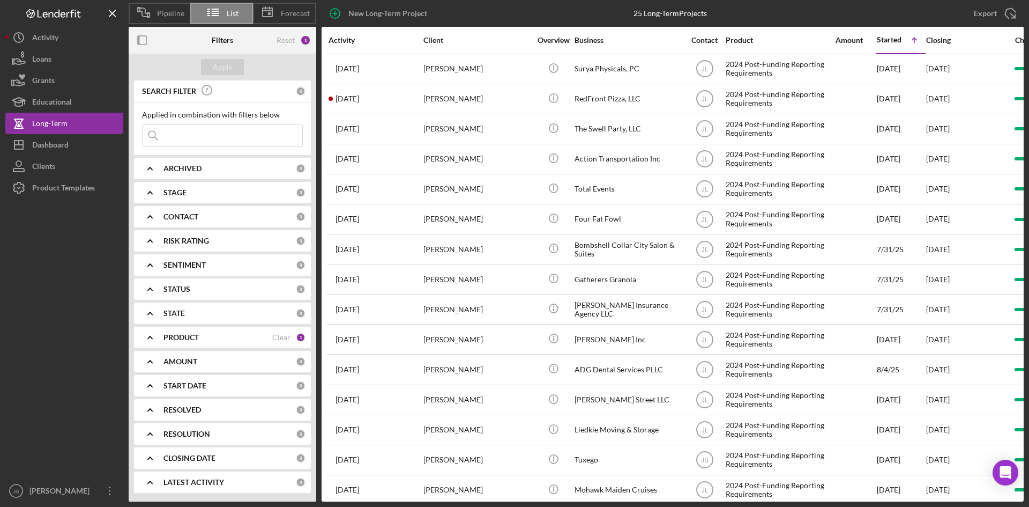
click at [215, 139] on input at bounding box center [223, 135] width 160 height 21
type input "creative"
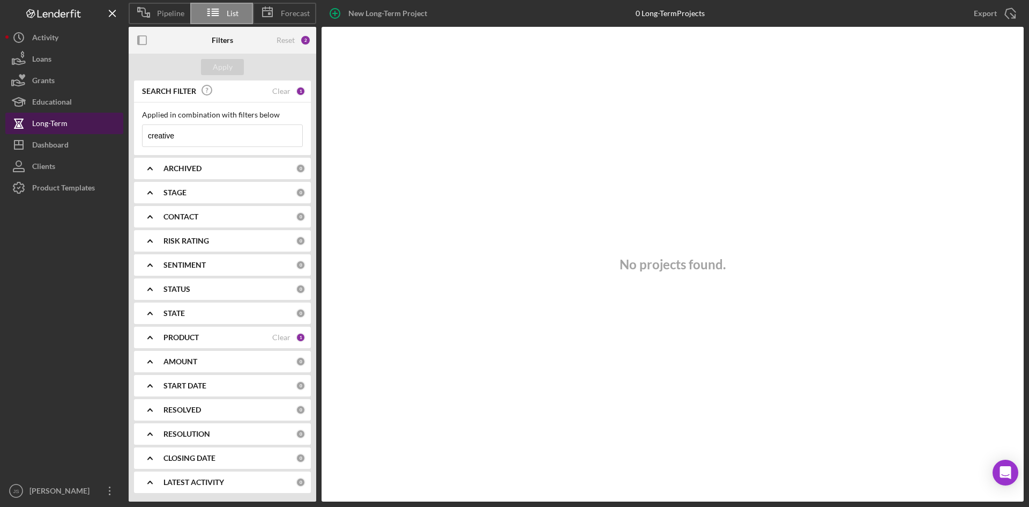
drag, startPoint x: 228, startPoint y: 129, endPoint x: 119, endPoint y: 129, distance: 109.4
click at [119, 129] on div "Pipeline List Forecast New Long-Term Project 0 Long-Term Projects Export Icon/E…" at bounding box center [514, 250] width 1019 height 501
click at [45, 122] on div "Long-Term" at bounding box center [49, 125] width 35 height 24
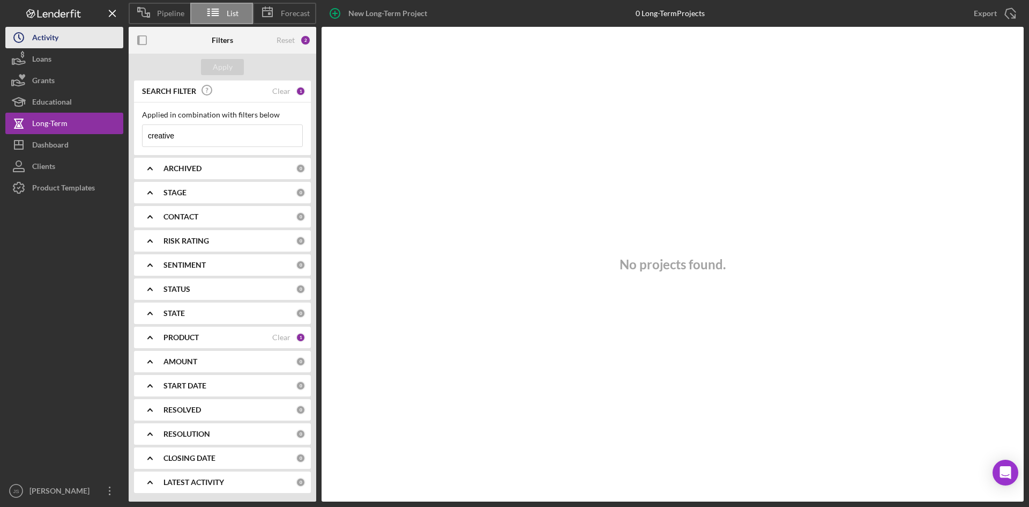
click at [43, 37] on div "Activity" at bounding box center [45, 39] width 26 height 24
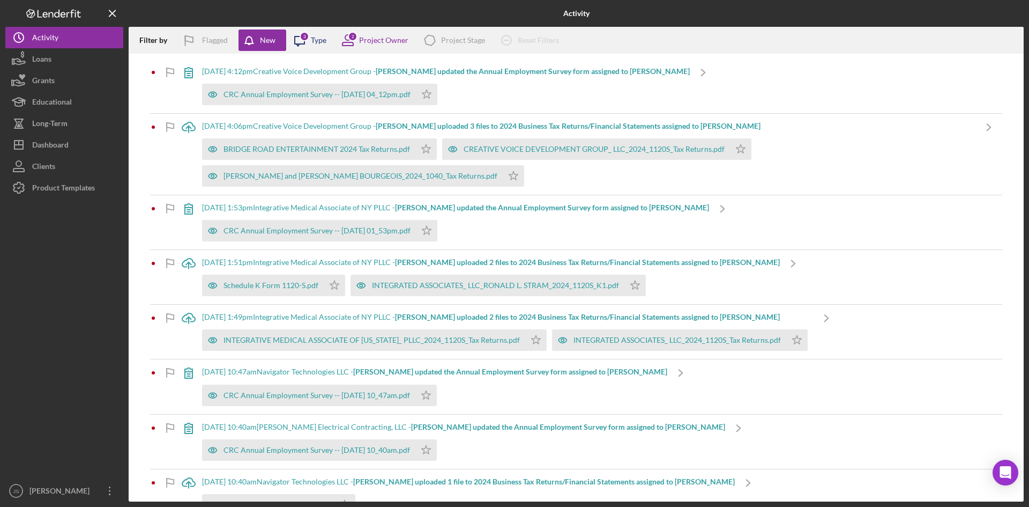
click at [316, 43] on div "Type" at bounding box center [319, 40] width 16 height 9
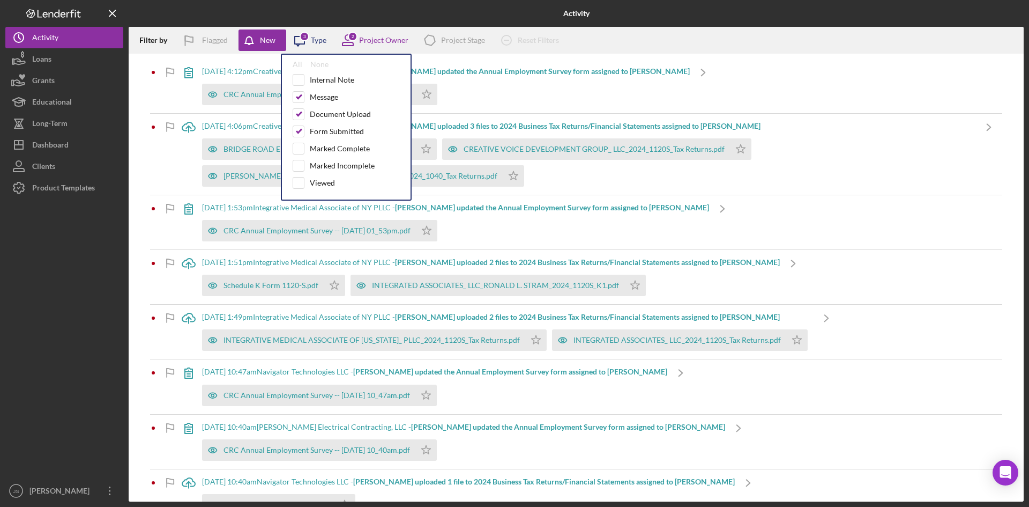
click at [316, 43] on div "Type" at bounding box center [319, 40] width 16 height 9
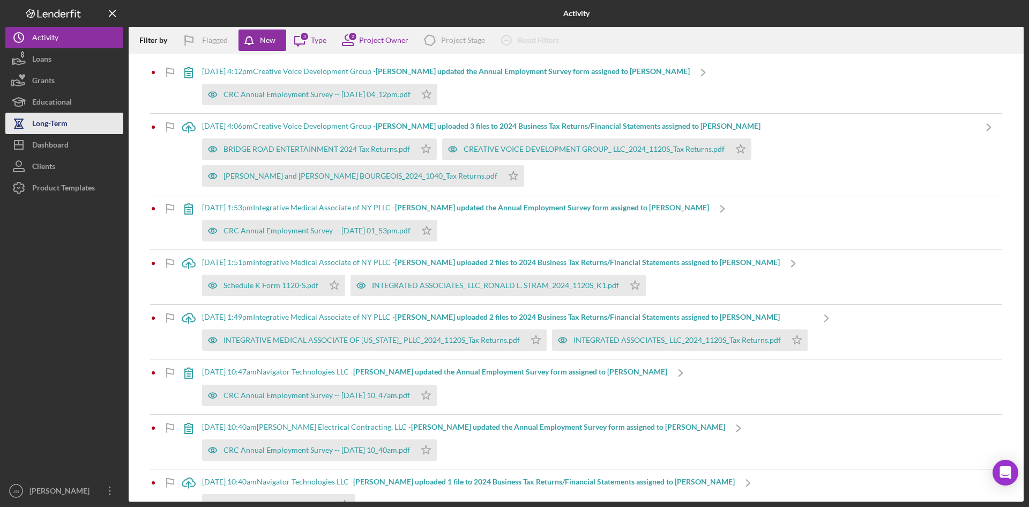
click at [69, 129] on button "Long-Term" at bounding box center [64, 123] width 118 height 21
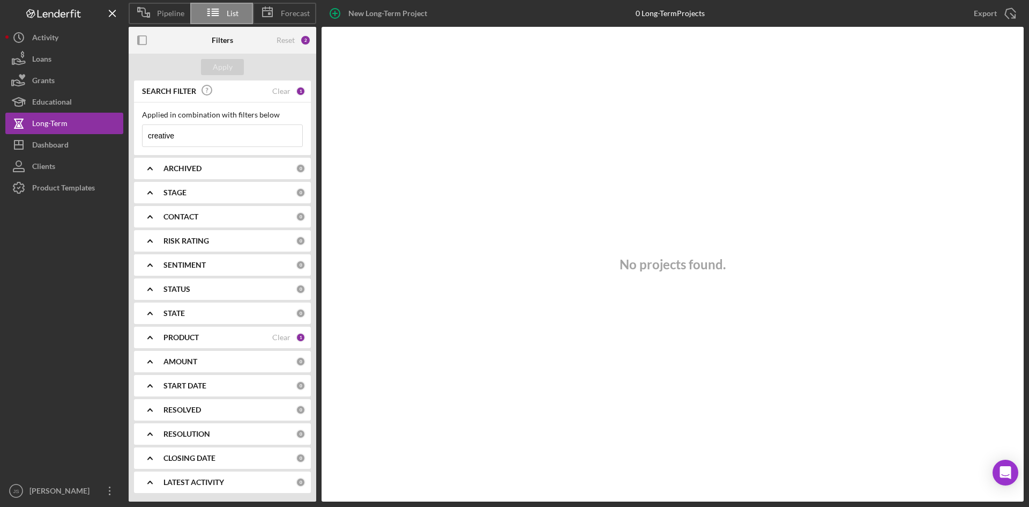
click at [195, 337] on b "PRODUCT" at bounding box center [181, 337] width 35 height 9
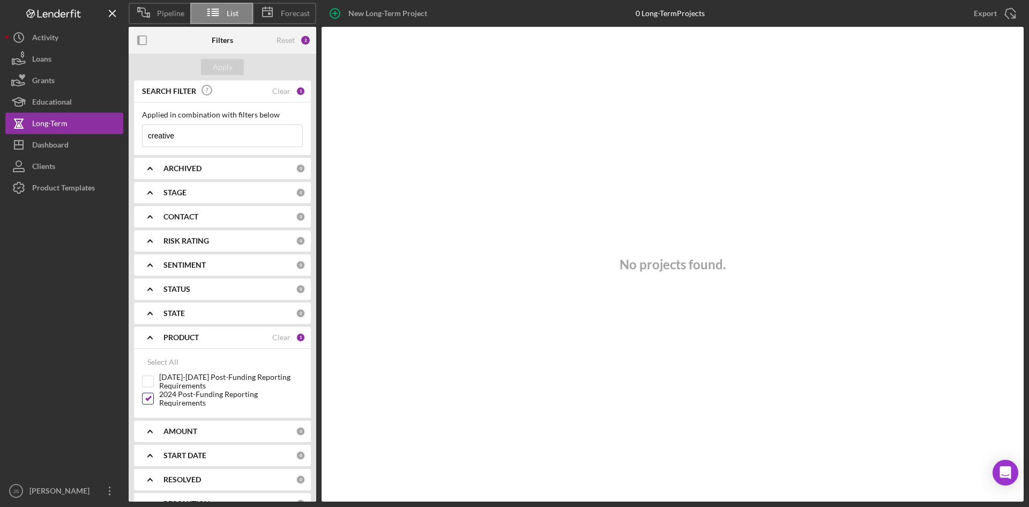
click at [151, 396] on input "2024 Post-Funding Reporting Requirements" at bounding box center [148, 398] width 11 height 11
checkbox input "false"
click at [223, 64] on div "Apply" at bounding box center [223, 67] width 20 height 16
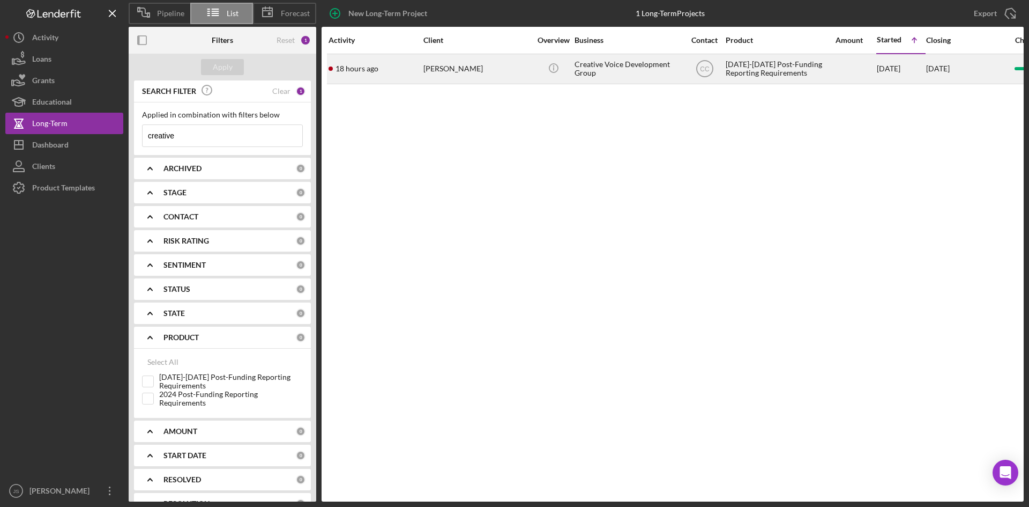
click at [627, 66] on div "Creative Voice Development Group" at bounding box center [628, 69] width 107 height 28
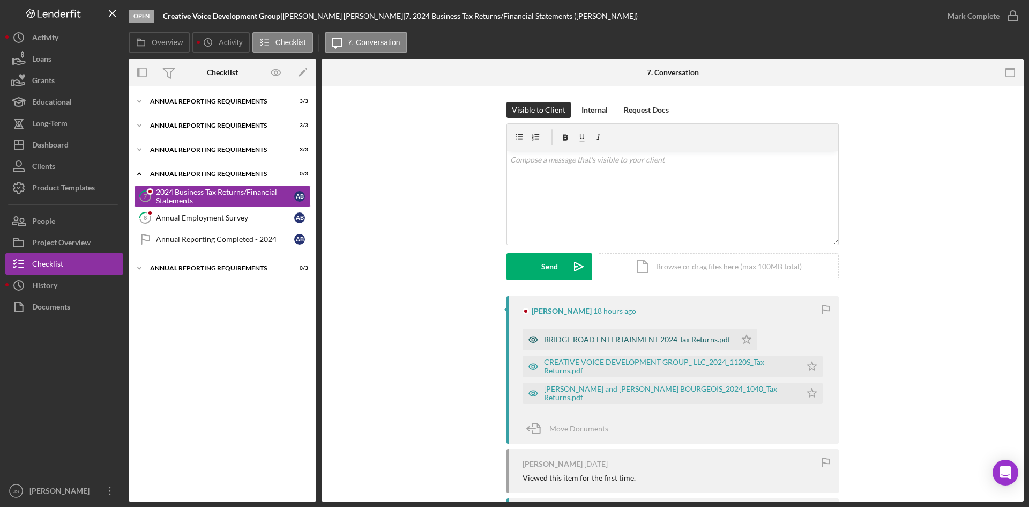
click at [670, 338] on div "BRIDGE ROAD ENTERTAINMENT 2024 Tax Returns.pdf" at bounding box center [637, 339] width 187 height 9
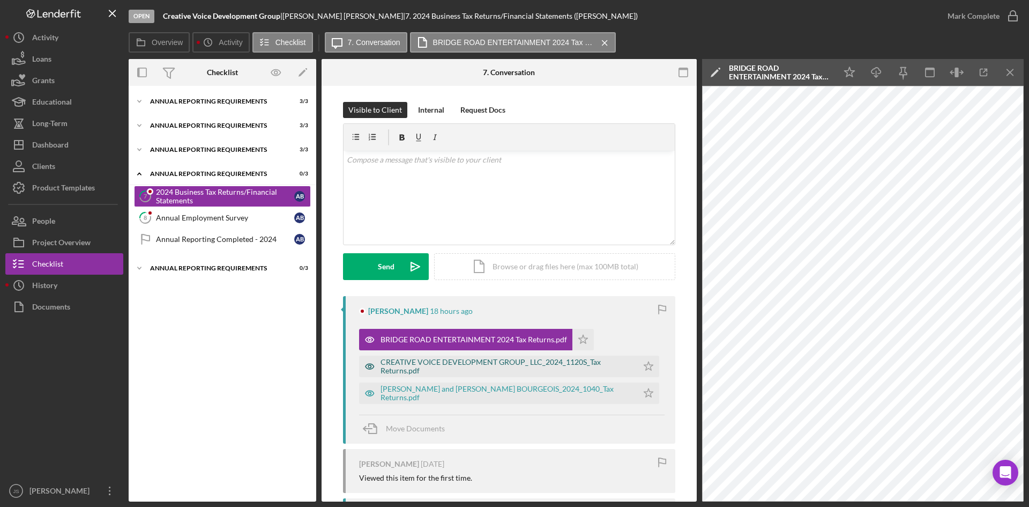
click at [517, 361] on div "CREATIVE VOICE DEVELOPMENT GROUP_ LLC_2024_1120S_Tax Returns.pdf" at bounding box center [507, 366] width 252 height 17
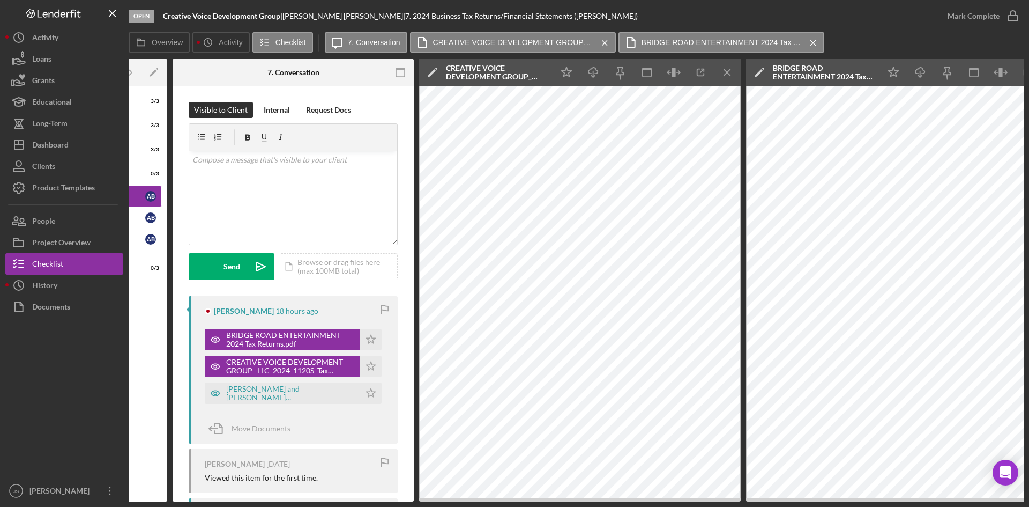
scroll to position [0, 193]
